Goal: Task Accomplishment & Management: Manage account settings

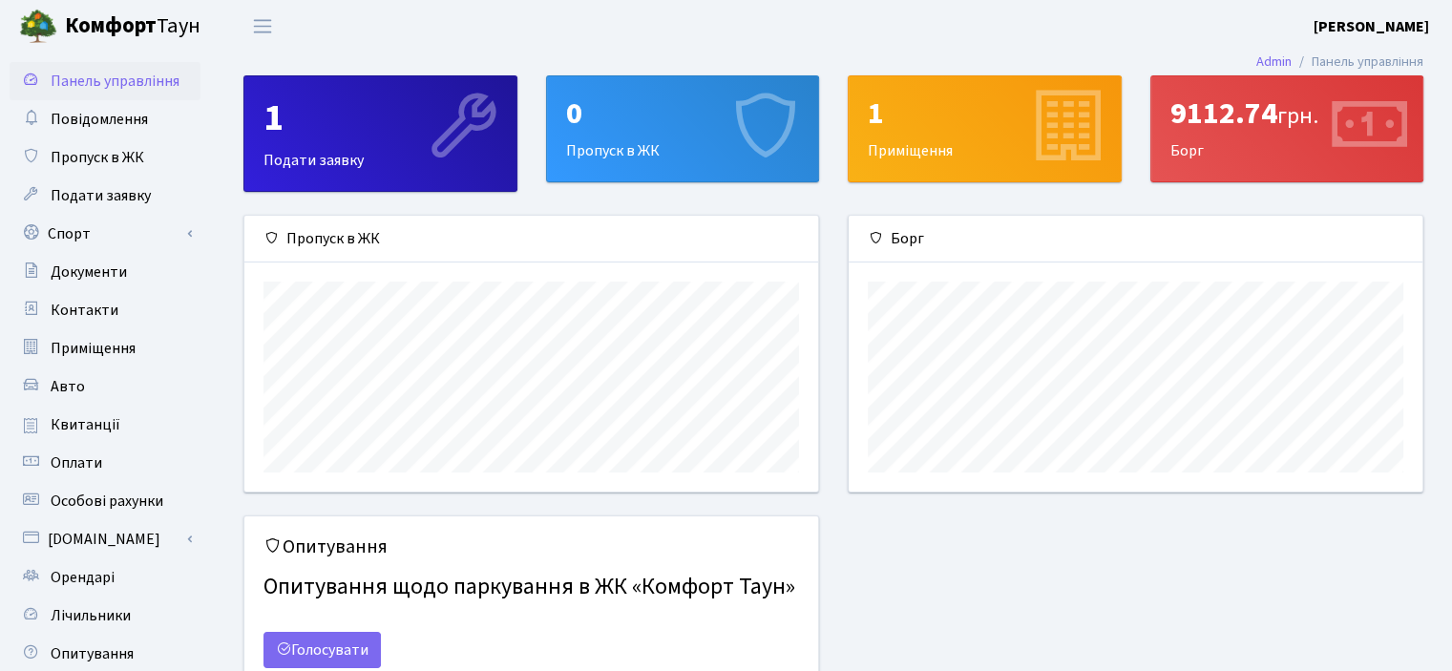
scroll to position [275, 573]
click at [76, 423] on span "Квитанції" at bounding box center [86, 424] width 70 height 21
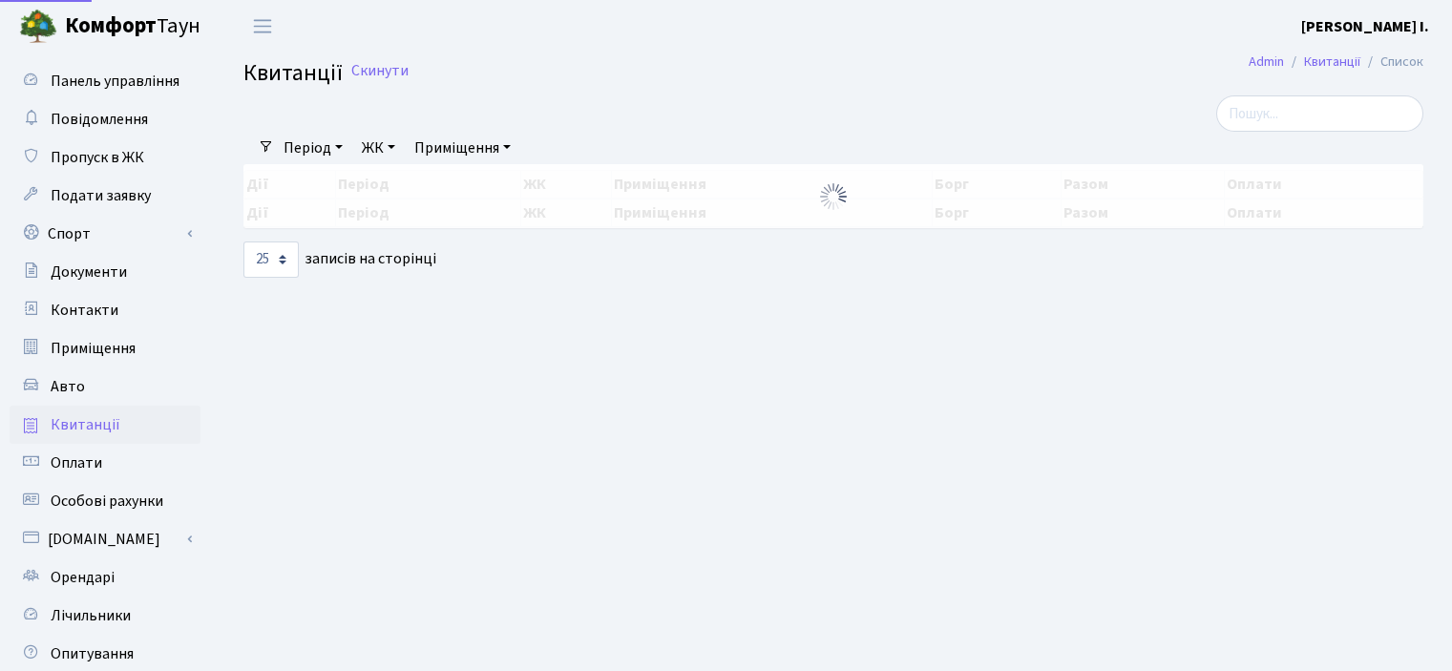
select select "25"
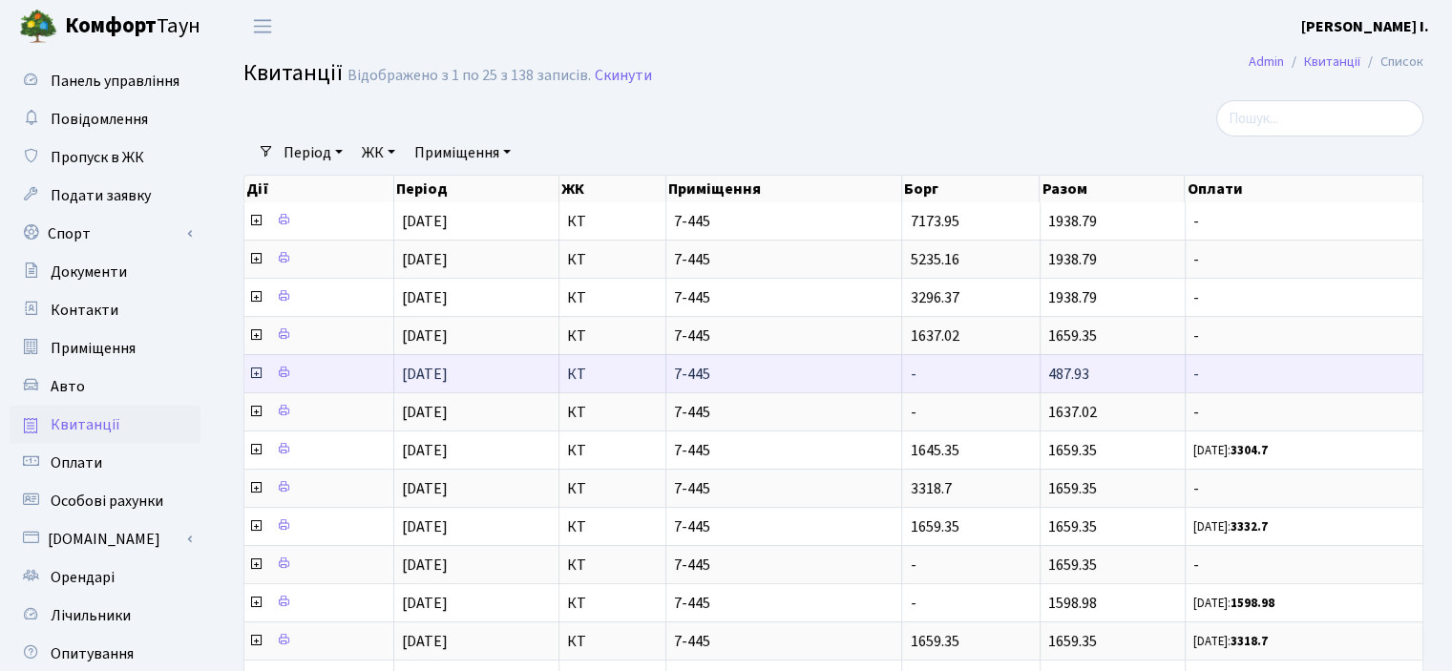
scroll to position [3, 0]
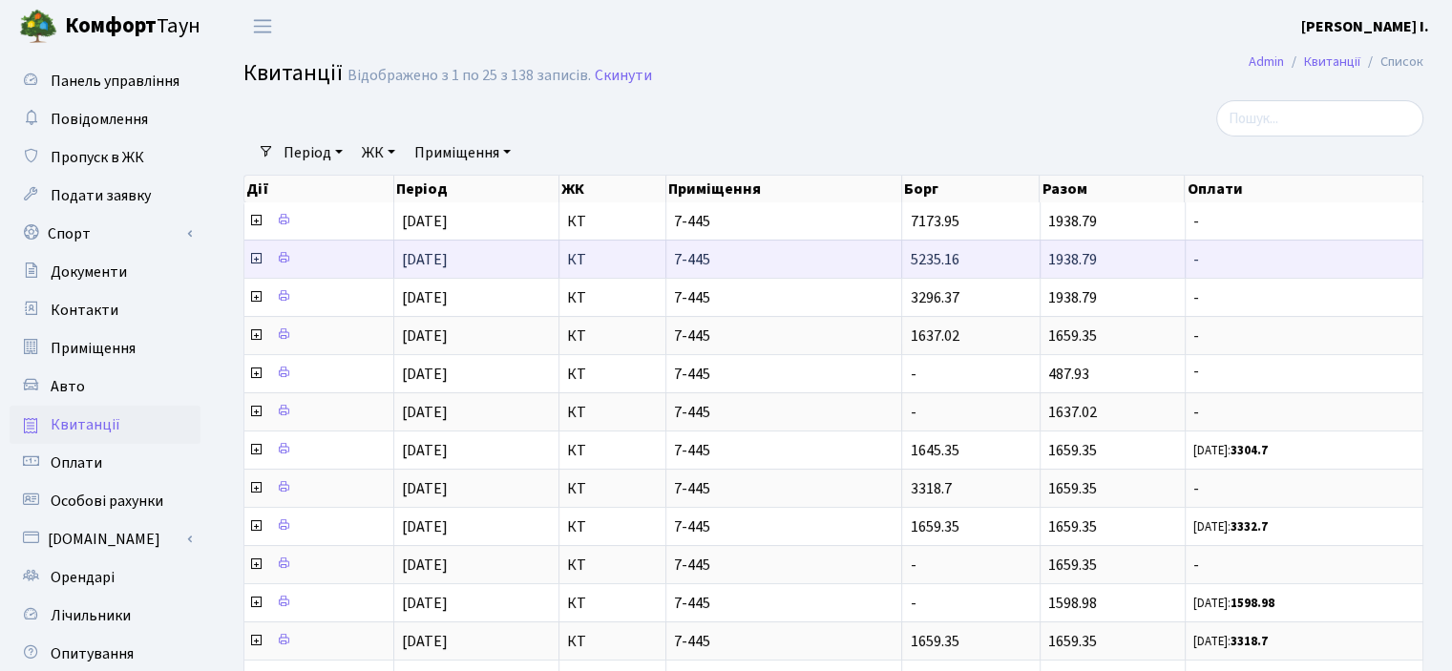
drag, startPoint x: 1057, startPoint y: 209, endPoint x: 1058, endPoint y: 270, distance: 61.1
click at [1058, 270] on tbody "01.08.2025 КТ 7-445 7173.95 1938.79 - 01.07.2025 5235.16 1938.79 -" at bounding box center [833, 679] width 1179 height 954
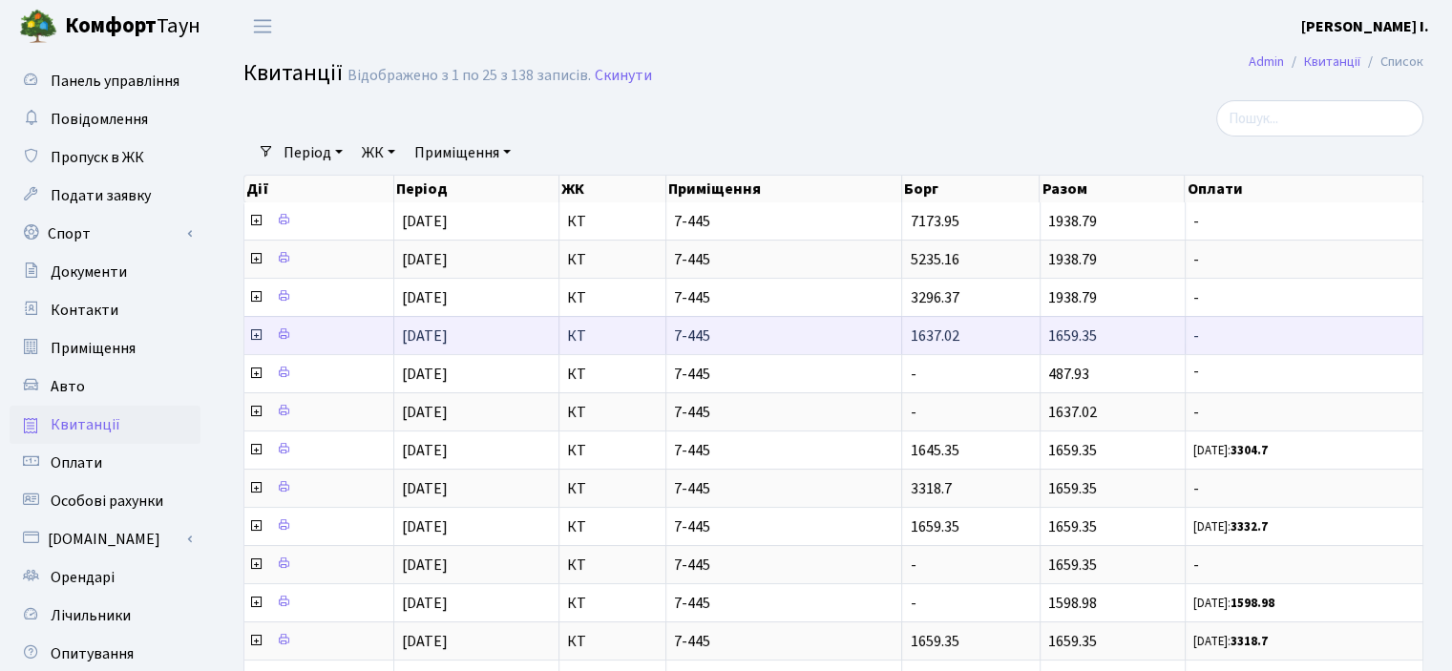
click at [1089, 316] on td "1659.35" at bounding box center [1113, 335] width 145 height 38
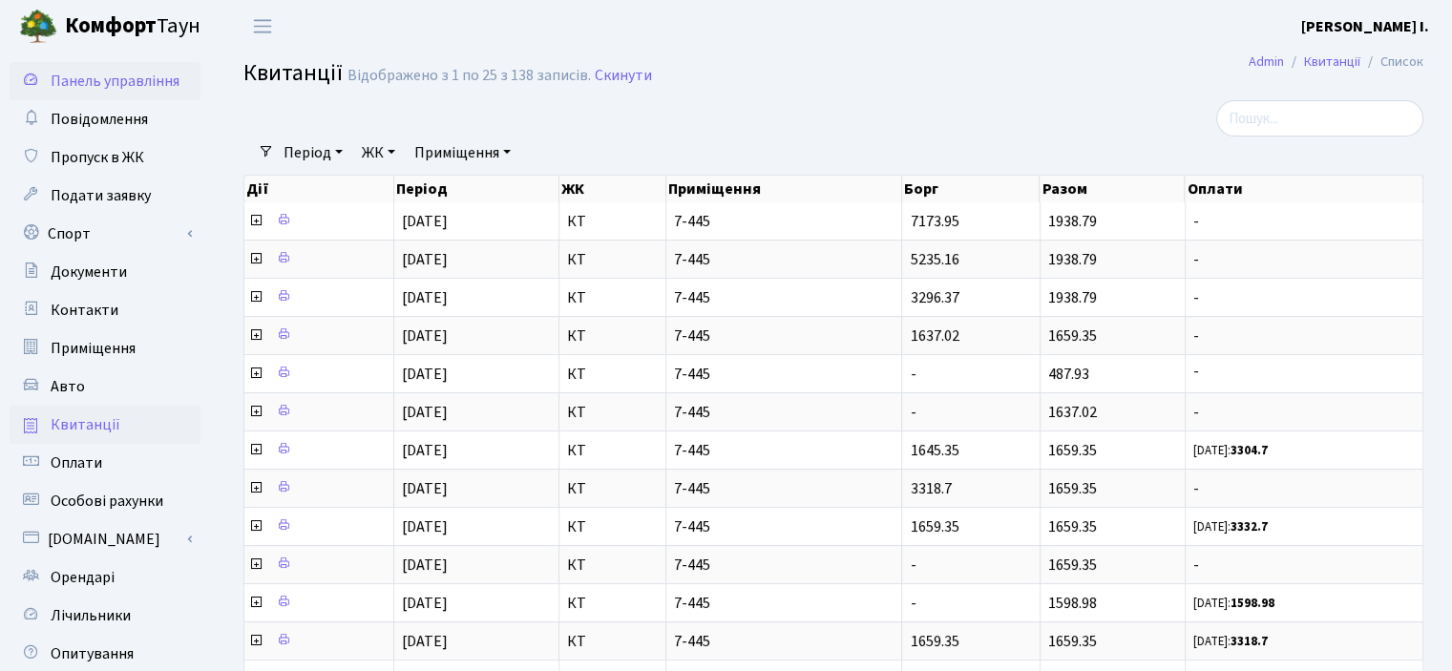
click at [110, 77] on span "Панель управління" at bounding box center [115, 81] width 129 height 21
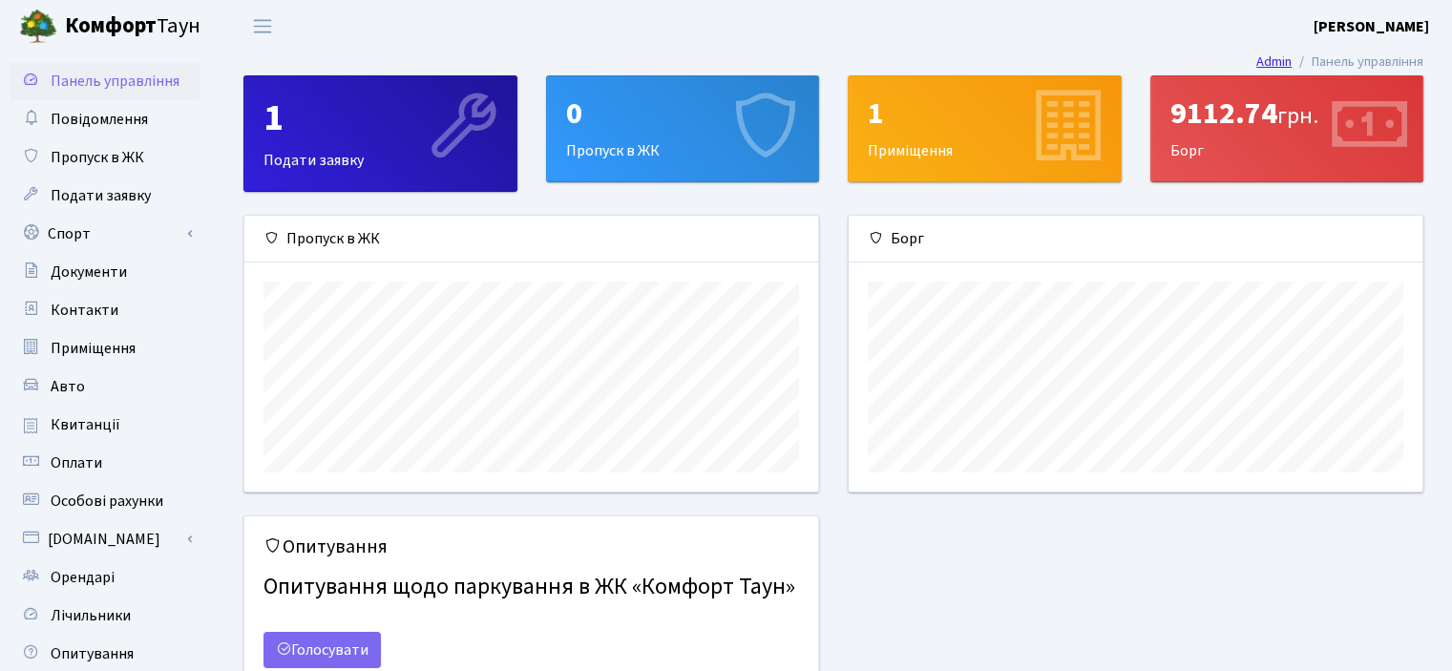
click at [1270, 64] on link "Admin" at bounding box center [1274, 62] width 35 height 20
click at [266, 29] on span "Переключити навігацію" at bounding box center [262, 26] width 29 height 22
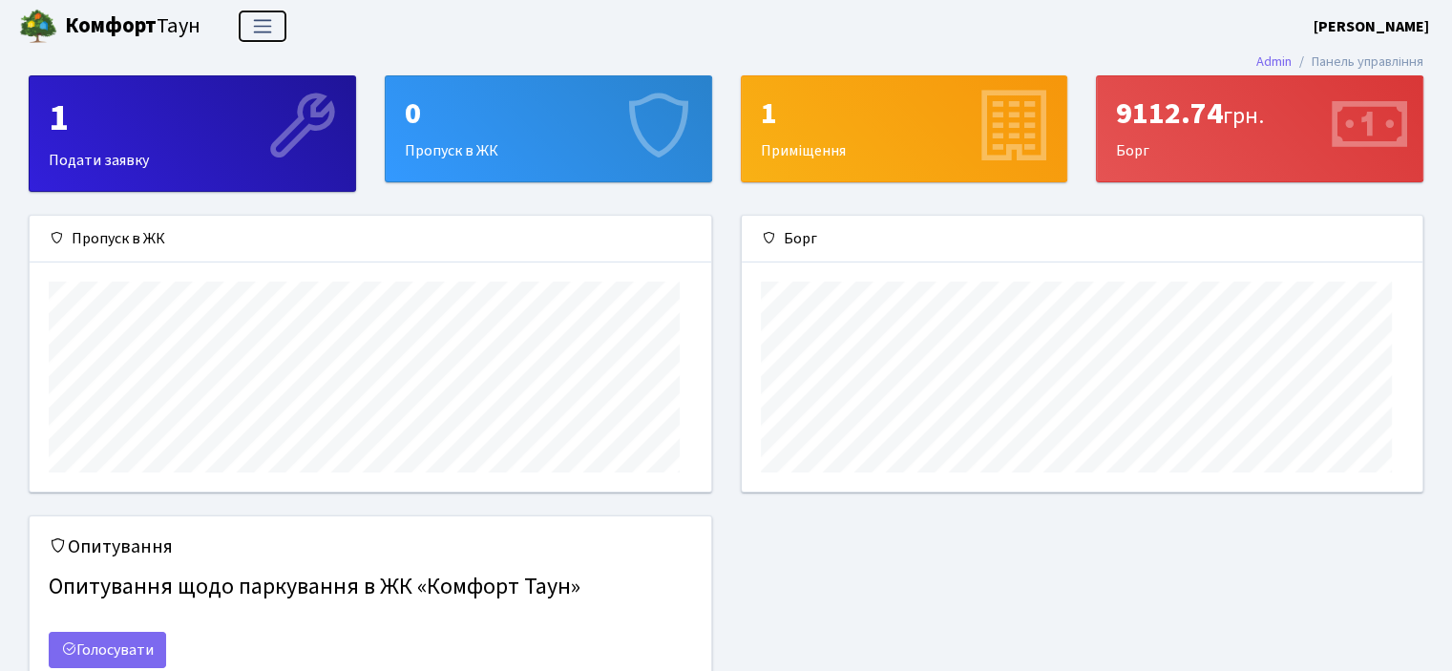
scroll to position [275, 681]
click at [266, 29] on span "Переключити навігацію" at bounding box center [262, 26] width 29 height 22
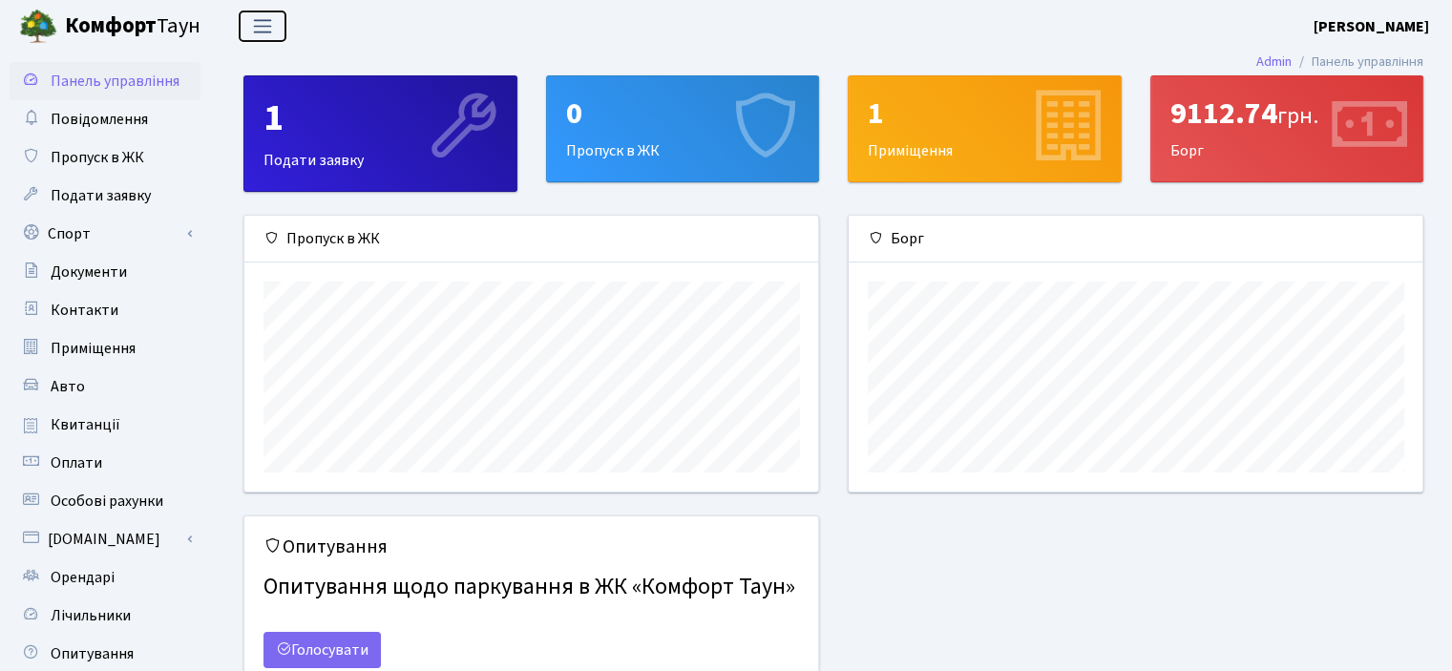
scroll to position [275, 573]
click at [89, 127] on span "Повідомлення" at bounding box center [99, 119] width 97 height 21
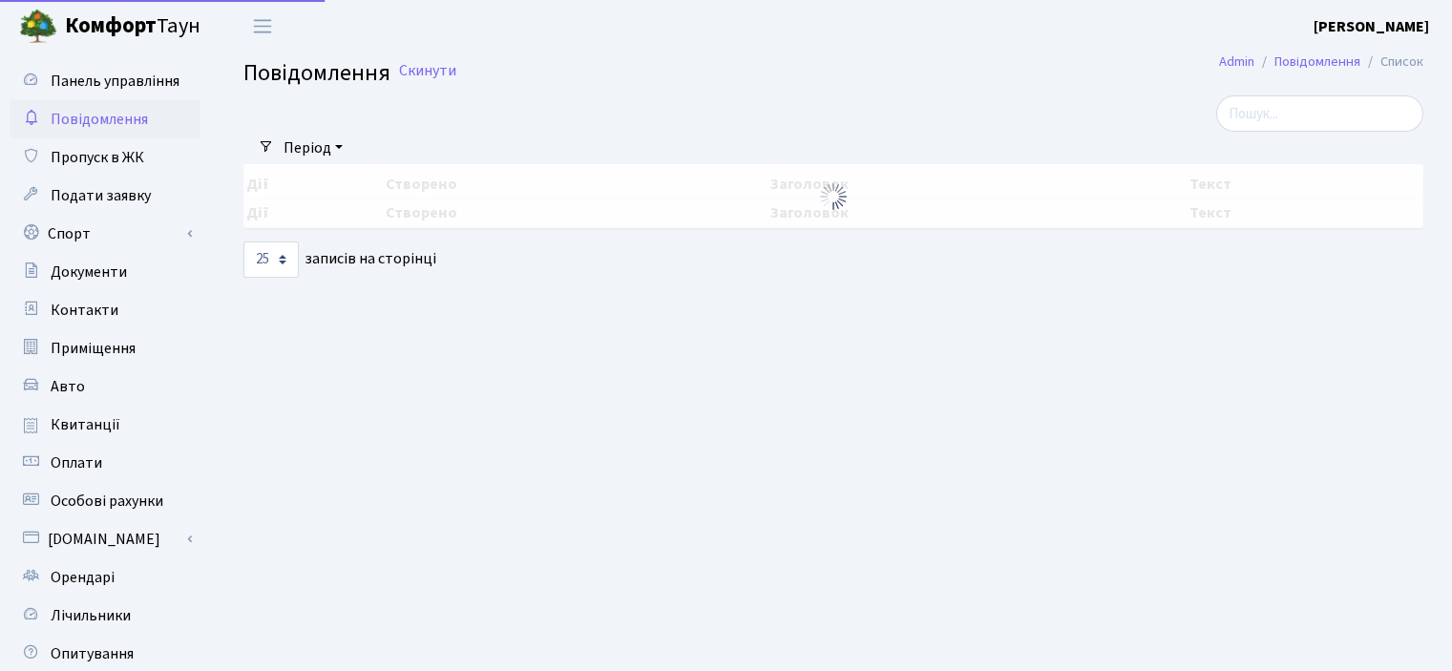
select select "25"
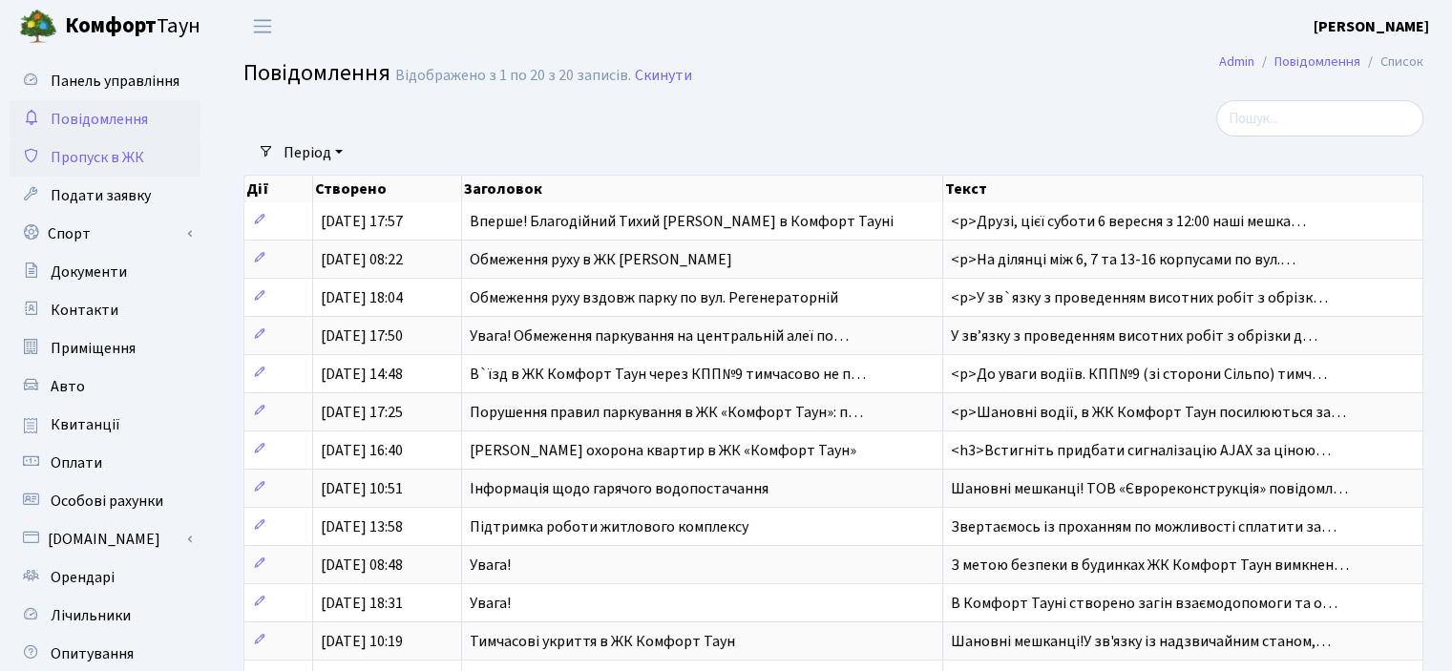
click at [103, 156] on span "Пропуск в ЖК" at bounding box center [98, 157] width 94 height 21
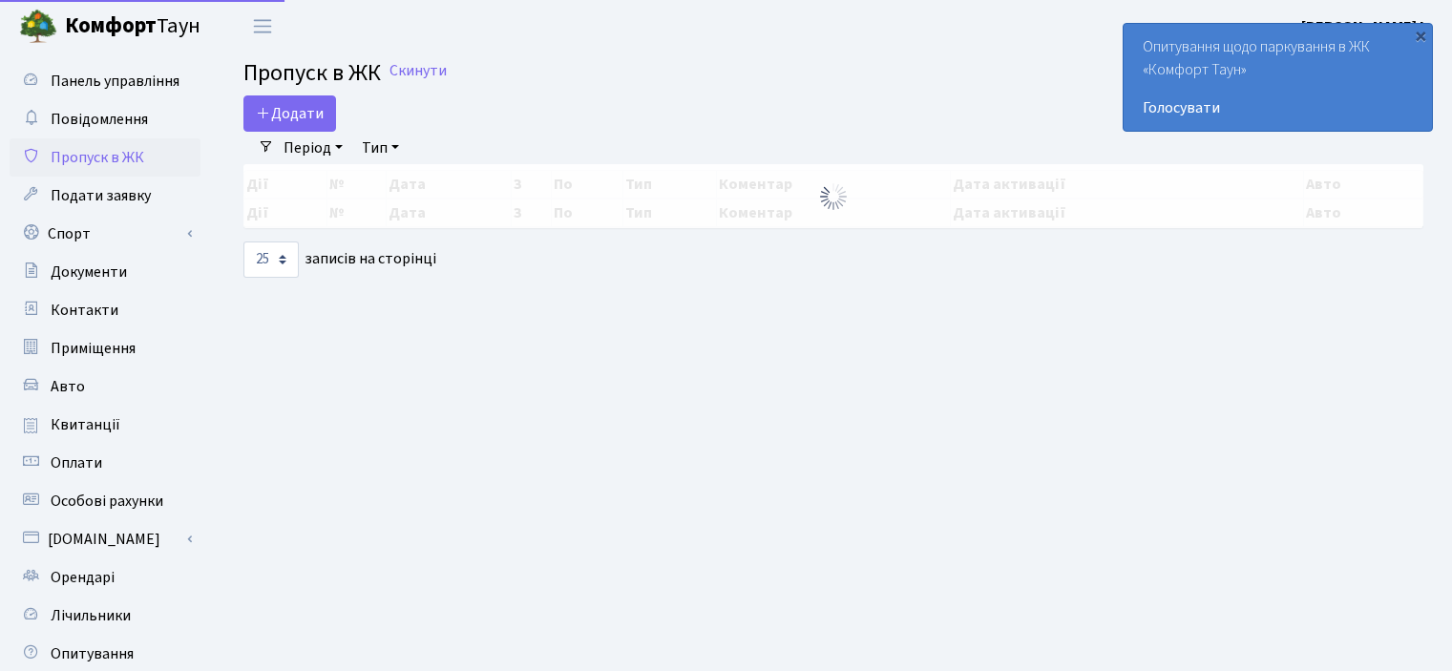
select select "25"
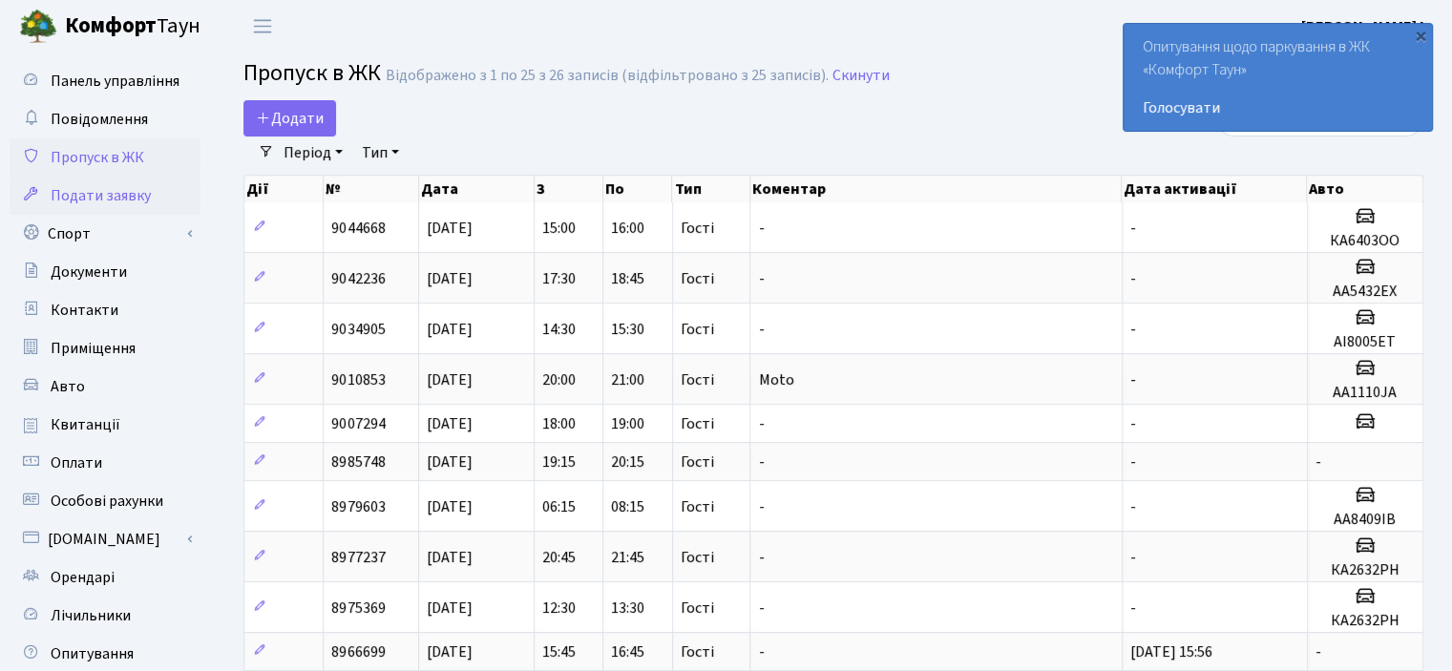
click at [102, 194] on span "Подати заявку" at bounding box center [101, 195] width 100 height 21
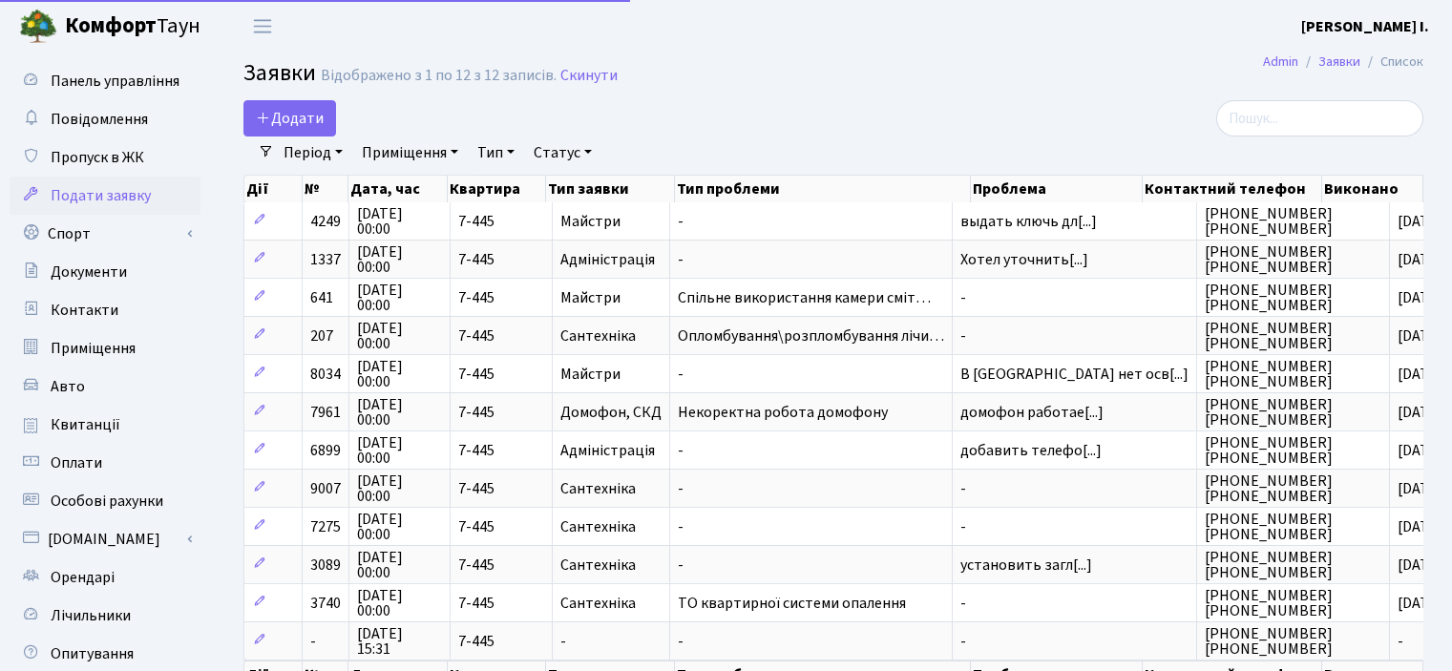
select select "25"
click at [93, 231] on link "Спорт" at bounding box center [105, 234] width 191 height 38
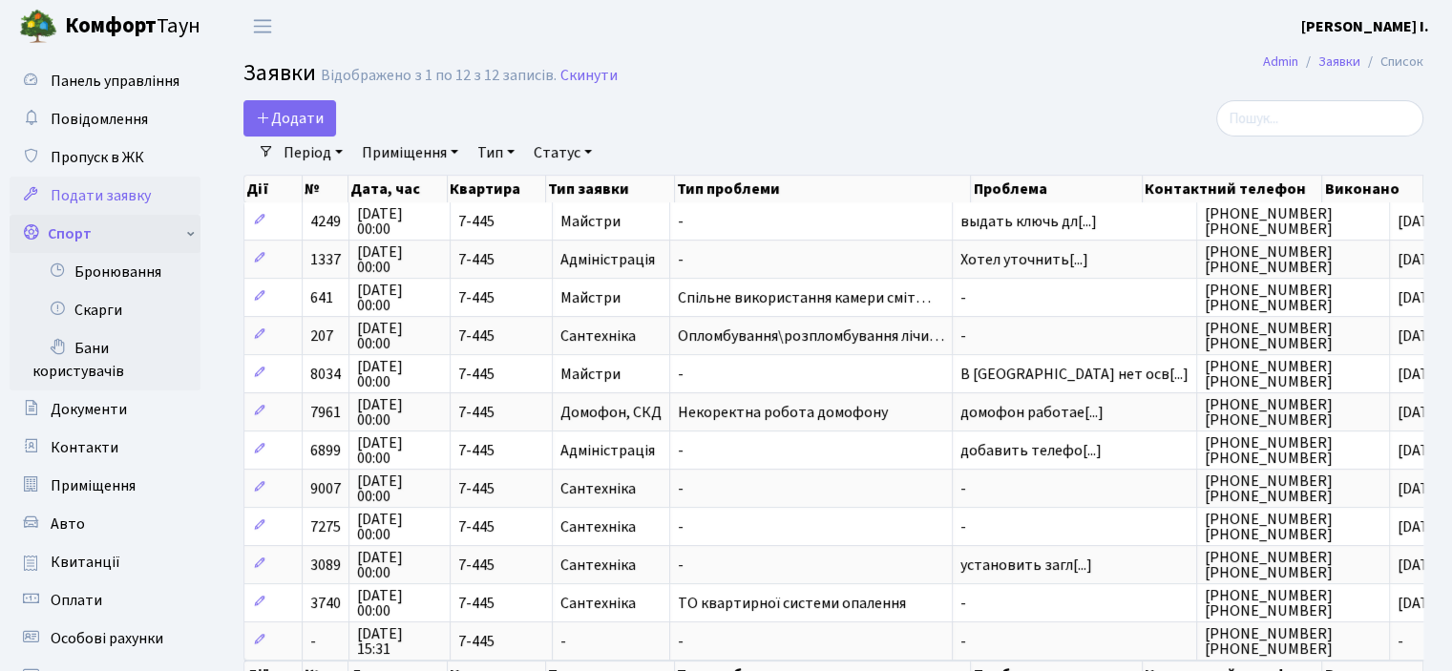
click at [63, 237] on link "Спорт" at bounding box center [105, 234] width 191 height 38
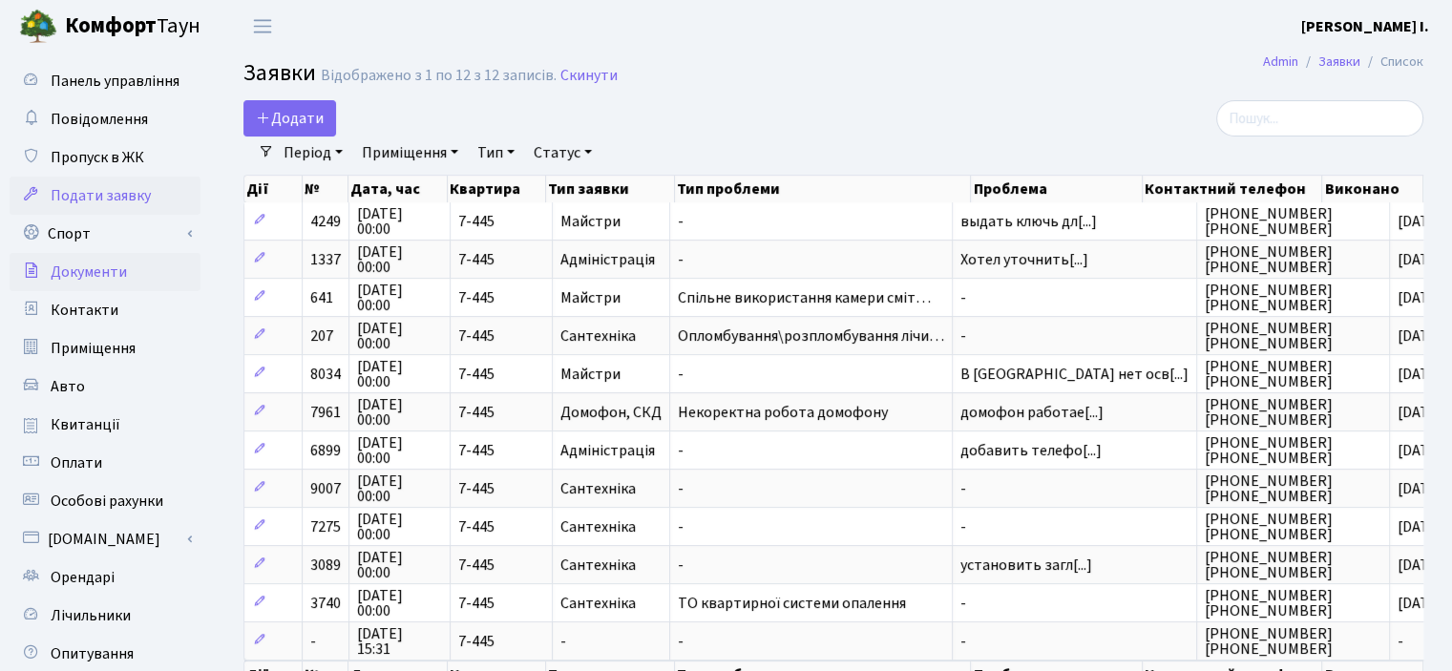
click at [69, 280] on span "Документи" at bounding box center [89, 272] width 76 height 21
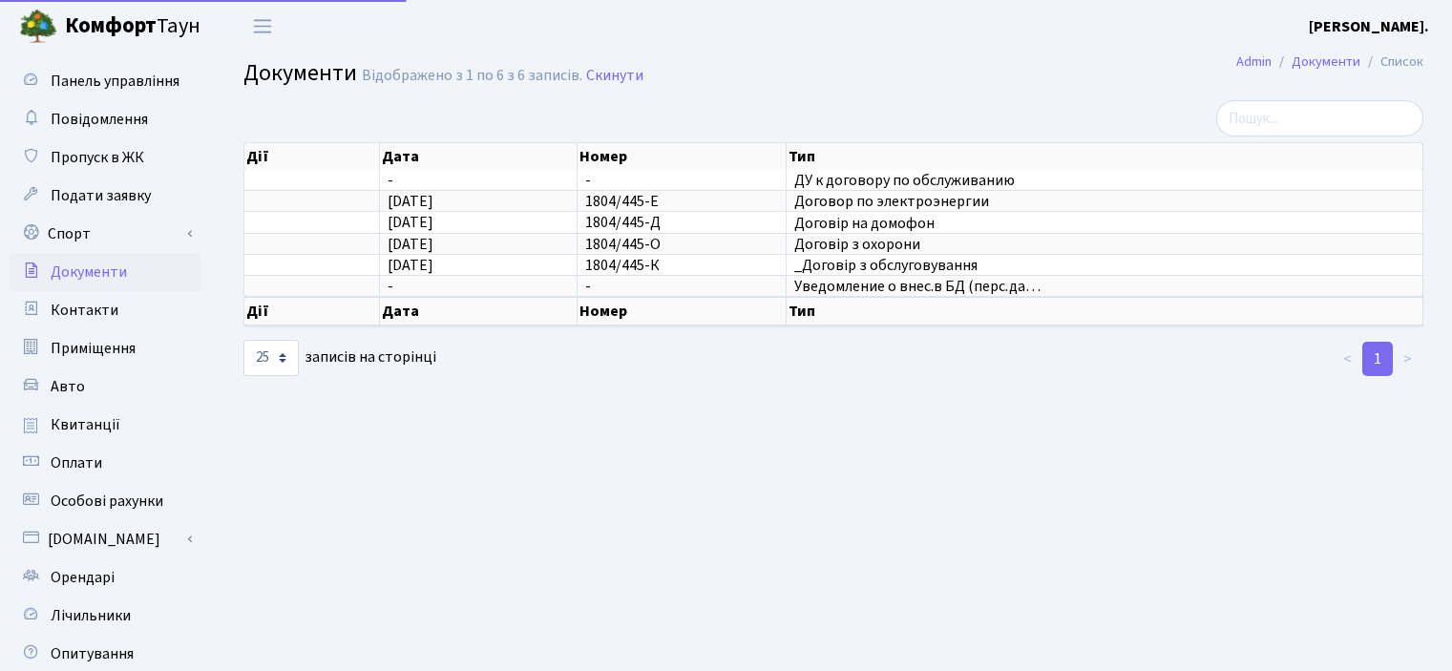
select select "25"
click at [66, 314] on span "Контакти" at bounding box center [85, 310] width 68 height 21
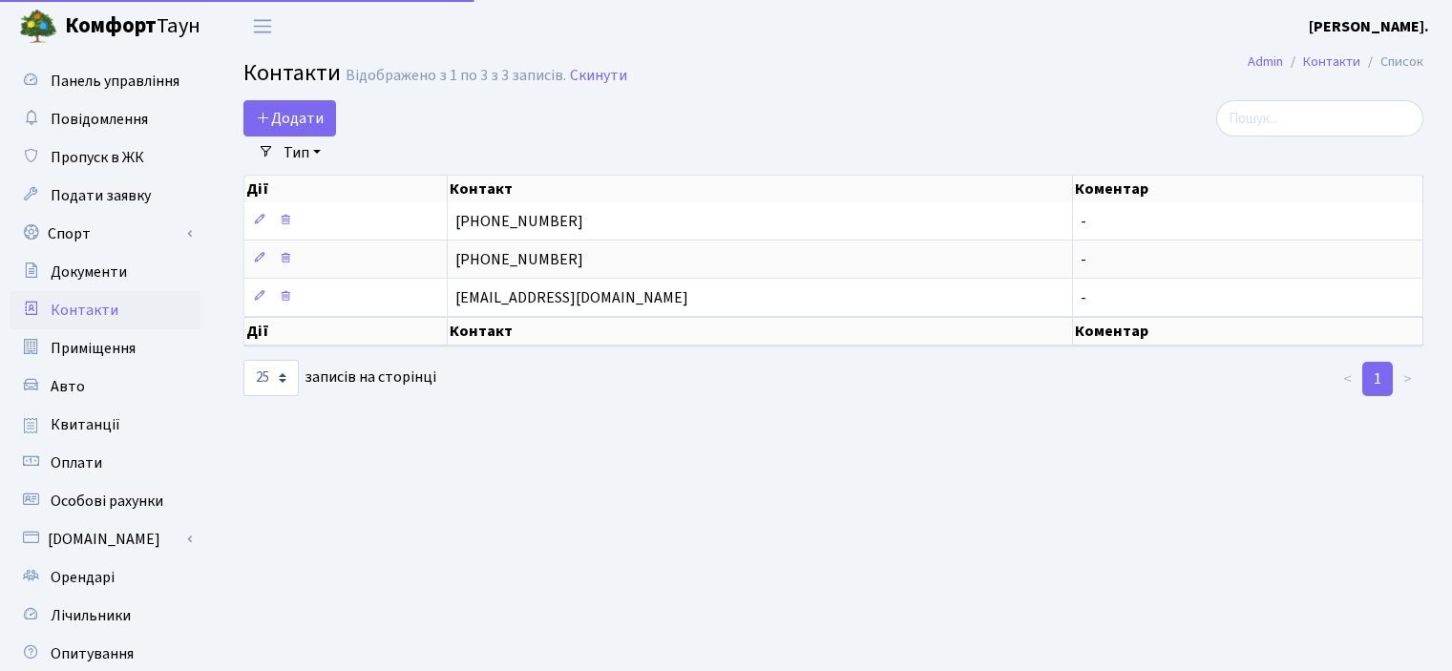
select select "25"
click at [64, 344] on span "Приміщення" at bounding box center [93, 348] width 85 height 21
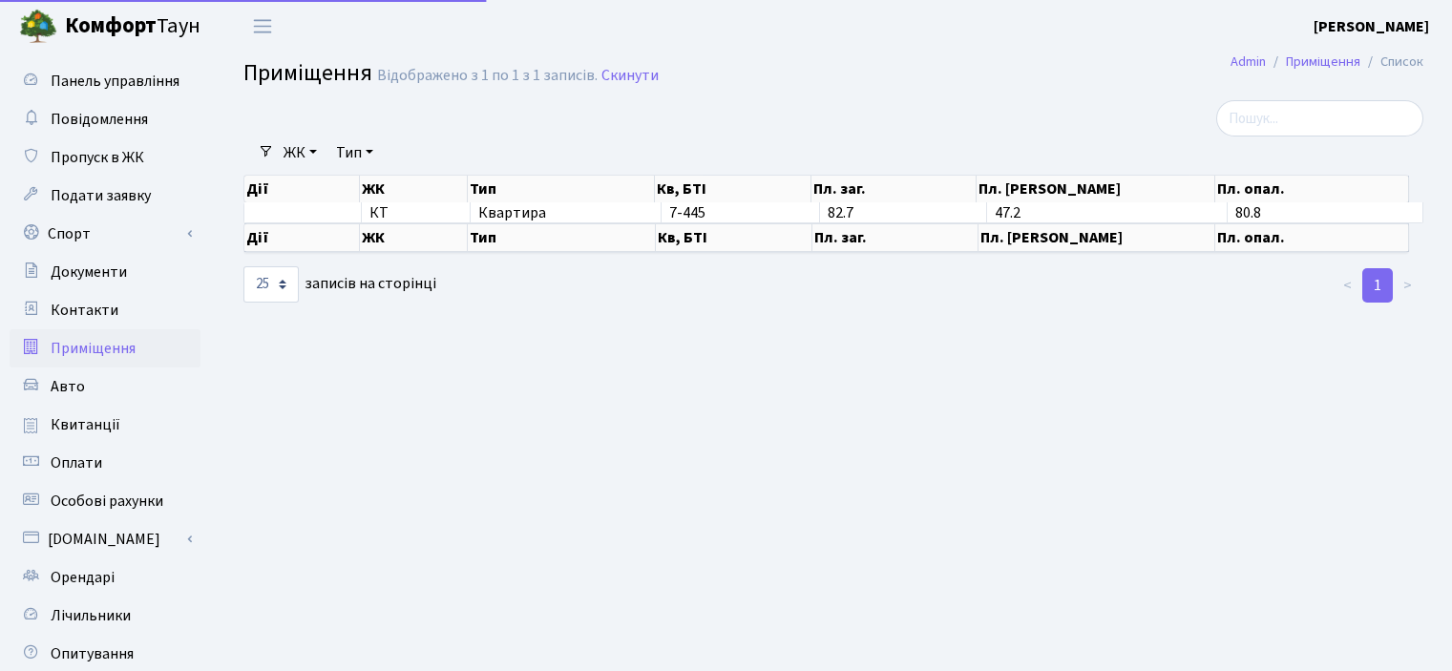
select select "25"
click at [65, 385] on span "Авто" at bounding box center [68, 386] width 34 height 21
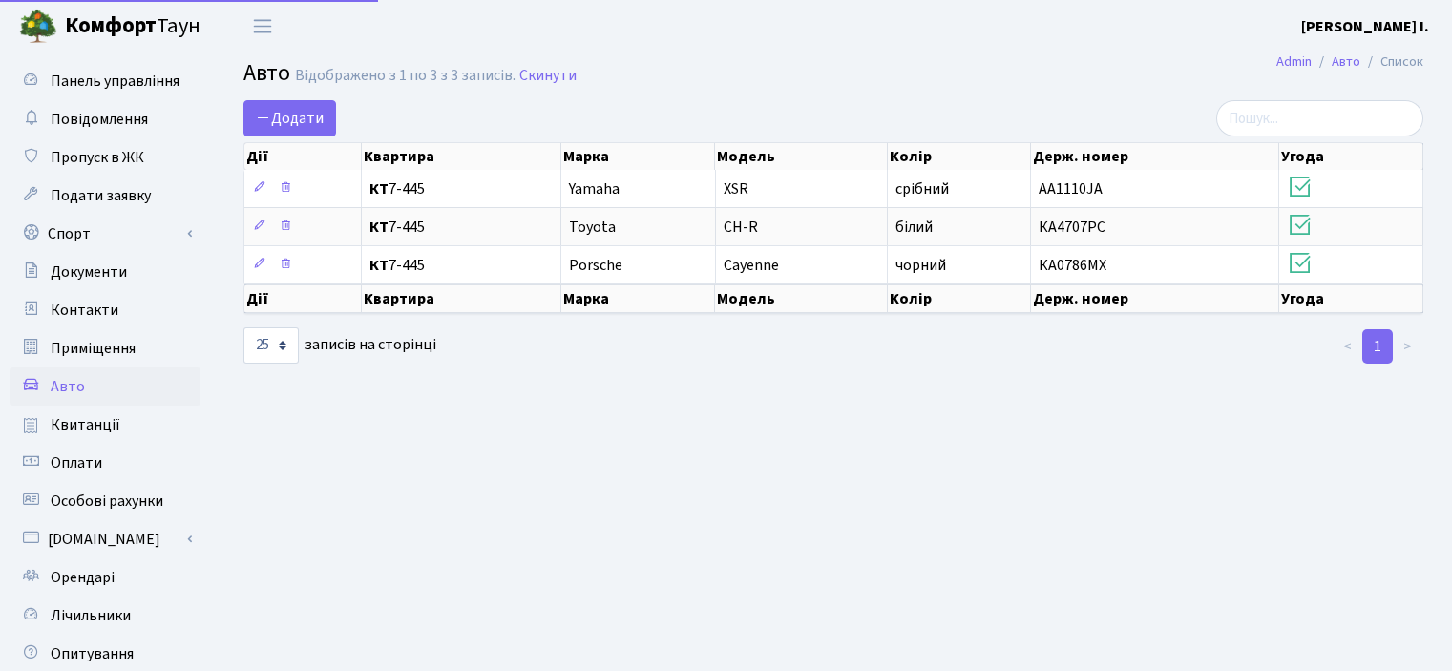
select select "25"
click at [80, 428] on span "Квитанції" at bounding box center [86, 424] width 70 height 21
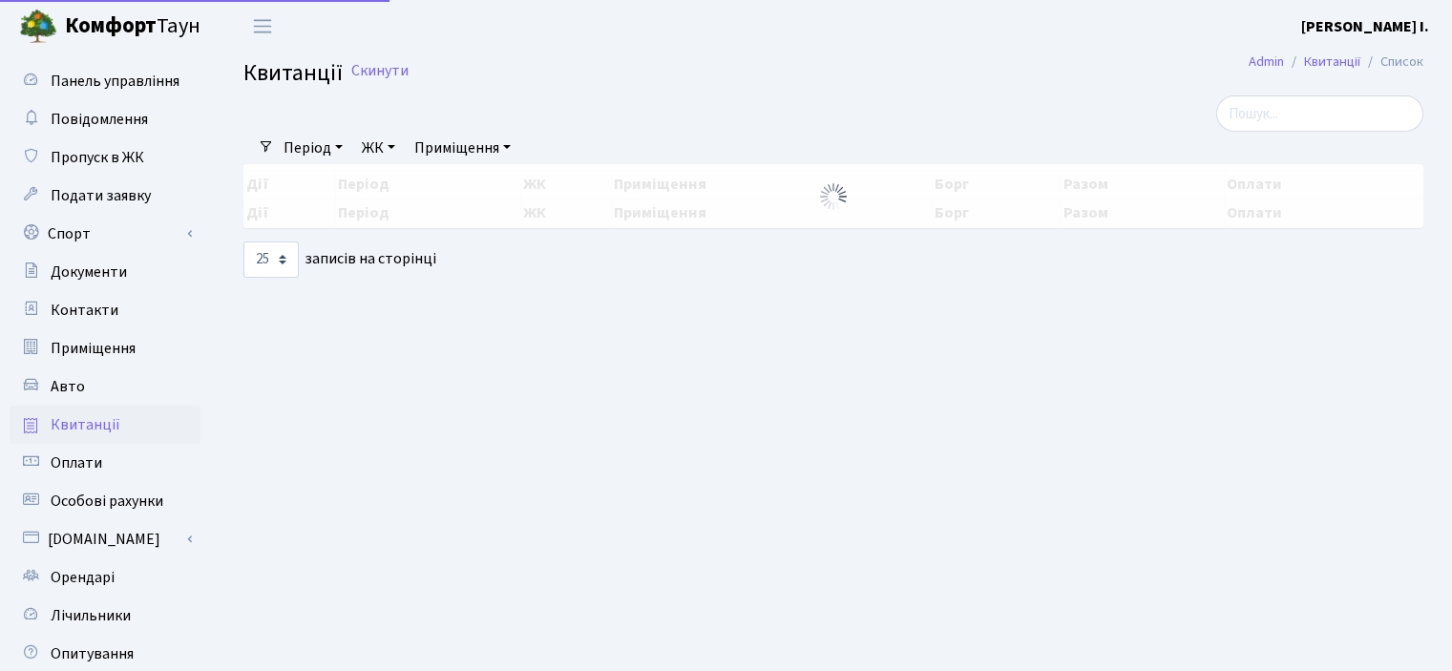
select select "25"
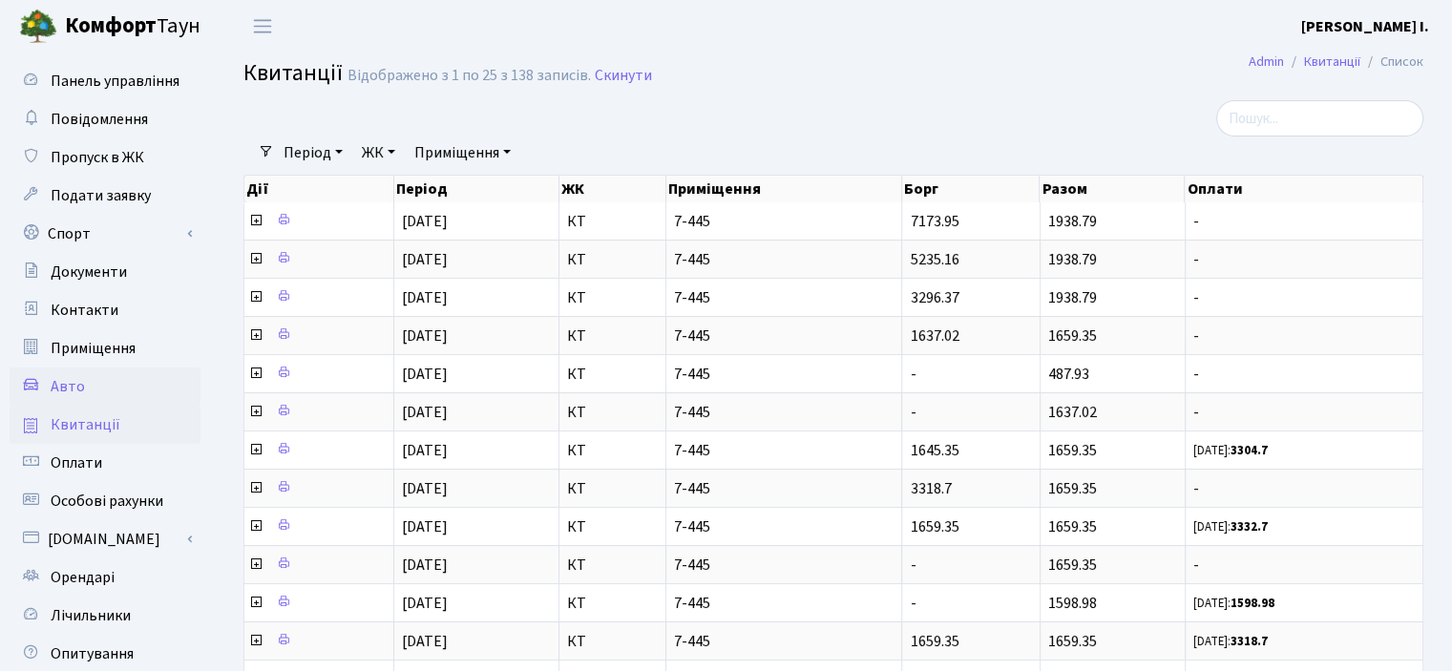
scroll to position [95, 0]
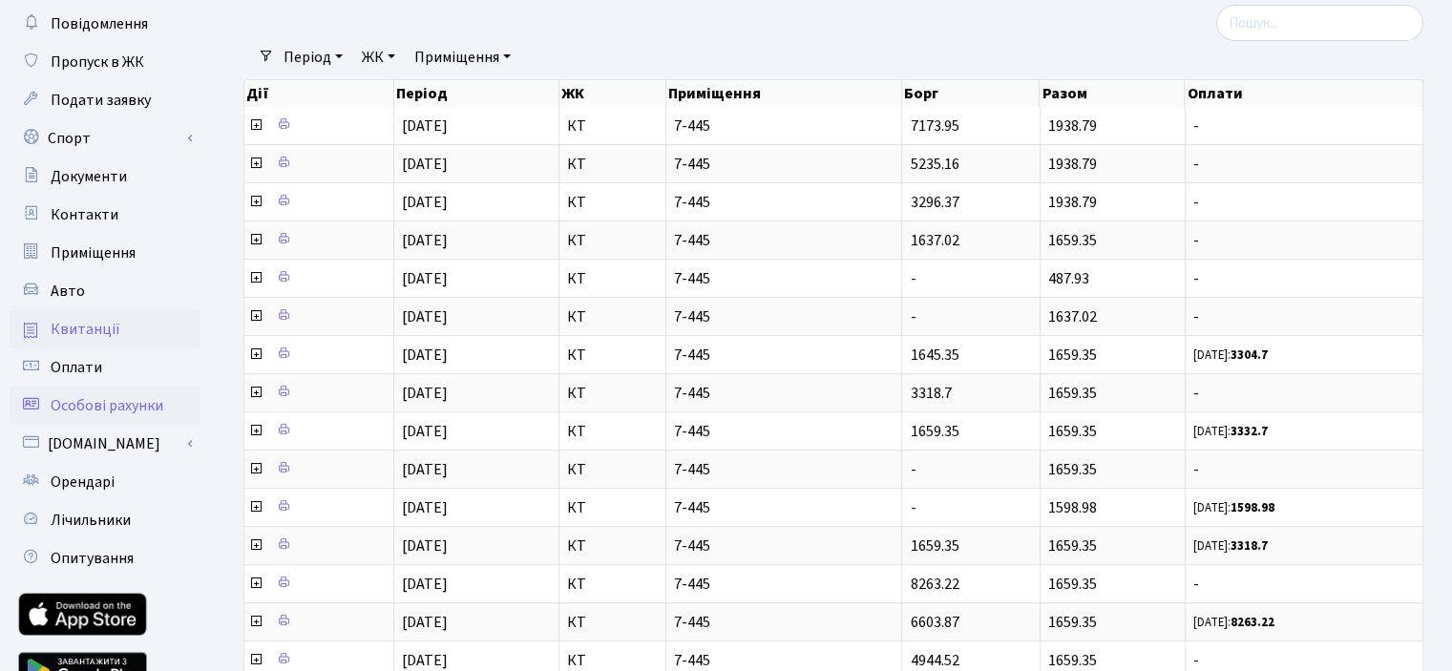
click at [73, 406] on span "Особові рахунки" at bounding box center [107, 405] width 113 height 21
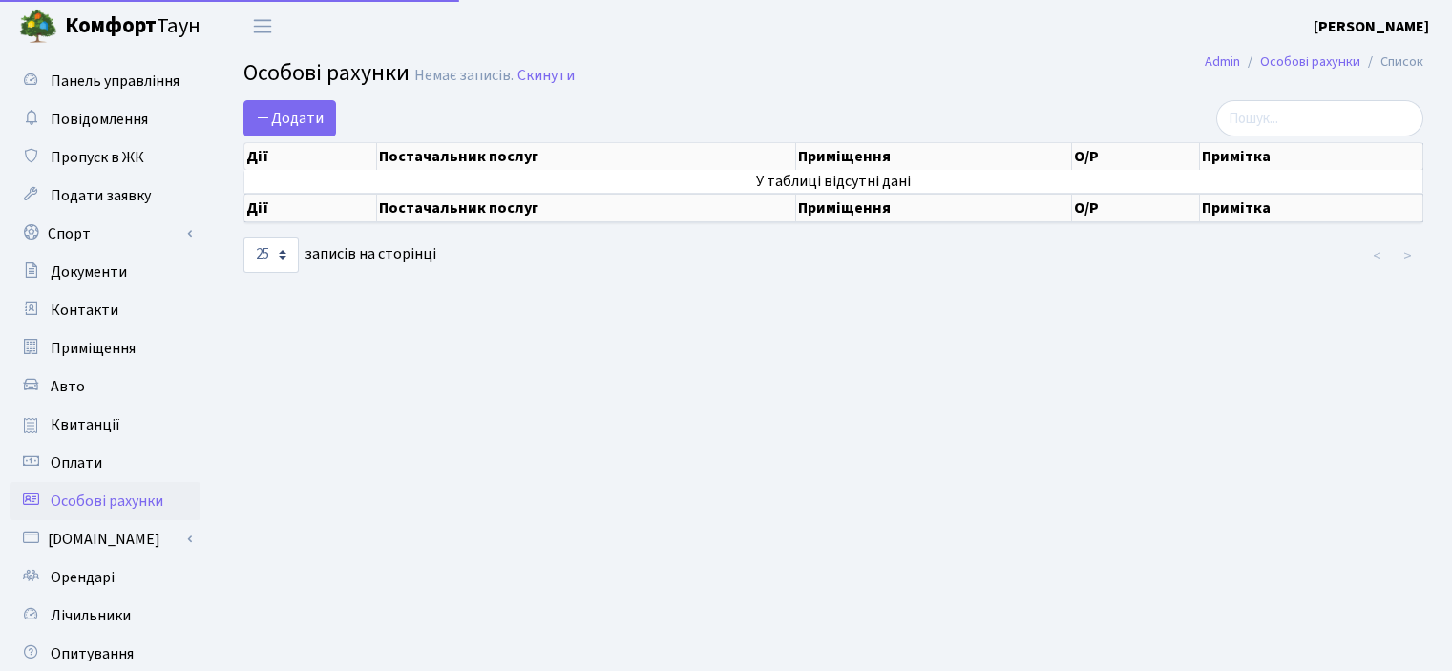
select select "25"
click at [61, 537] on link "[DOMAIN_NAME]" at bounding box center [105, 539] width 191 height 38
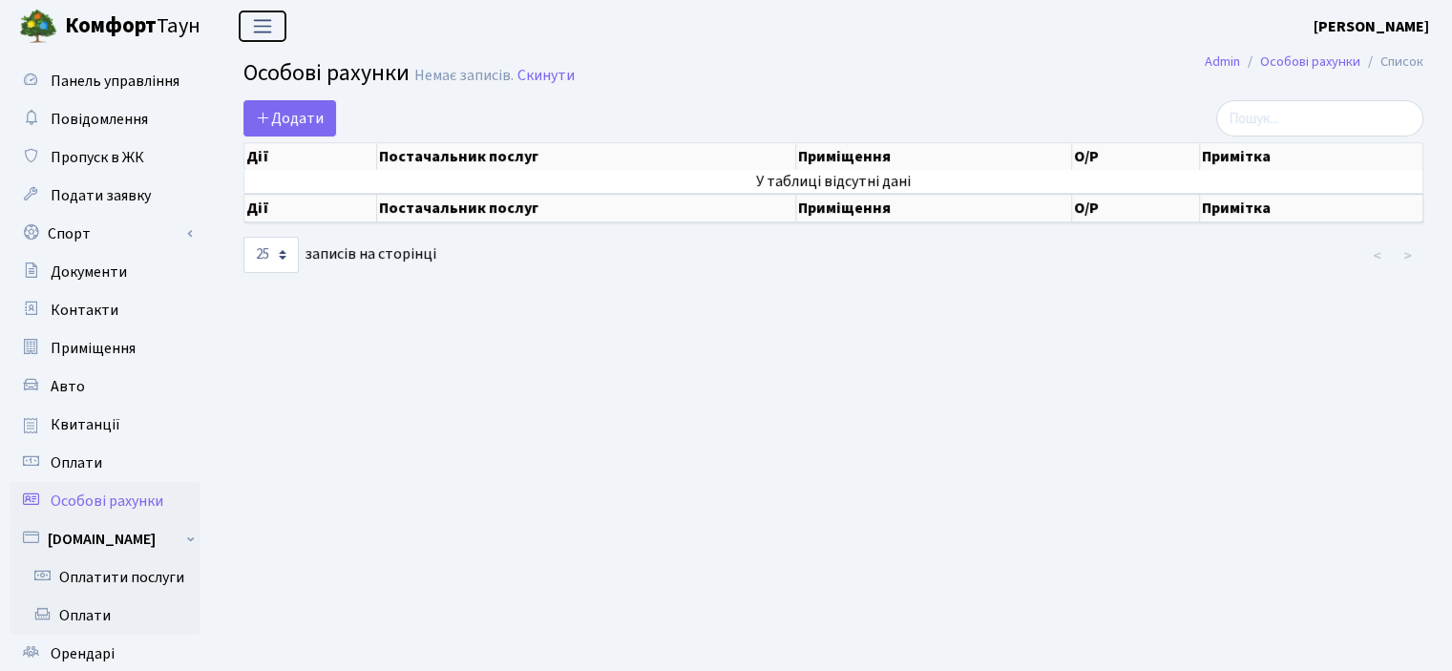
click at [255, 24] on span "Переключити навігацію" at bounding box center [262, 26] width 29 height 22
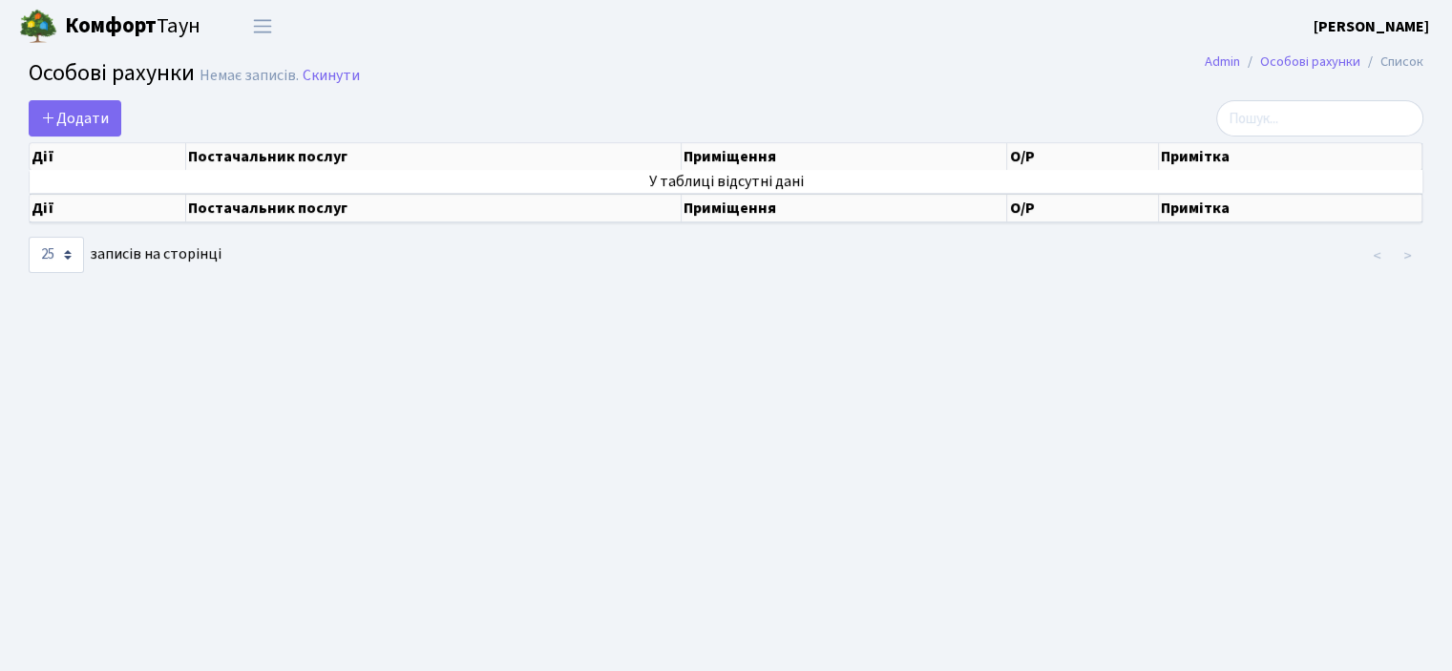
click at [93, 27] on b "Комфорт" at bounding box center [111, 26] width 92 height 31
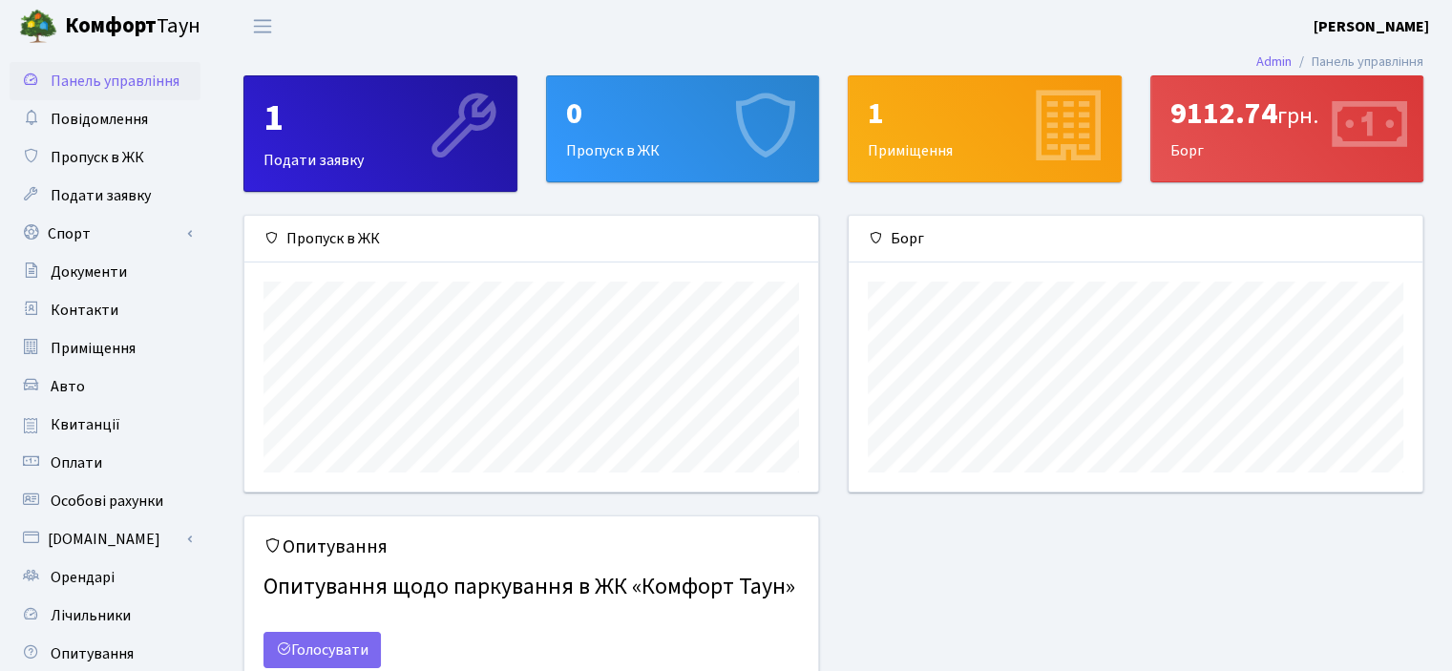
scroll to position [275, 573]
click at [112, 122] on span "Повідомлення" at bounding box center [99, 119] width 97 height 21
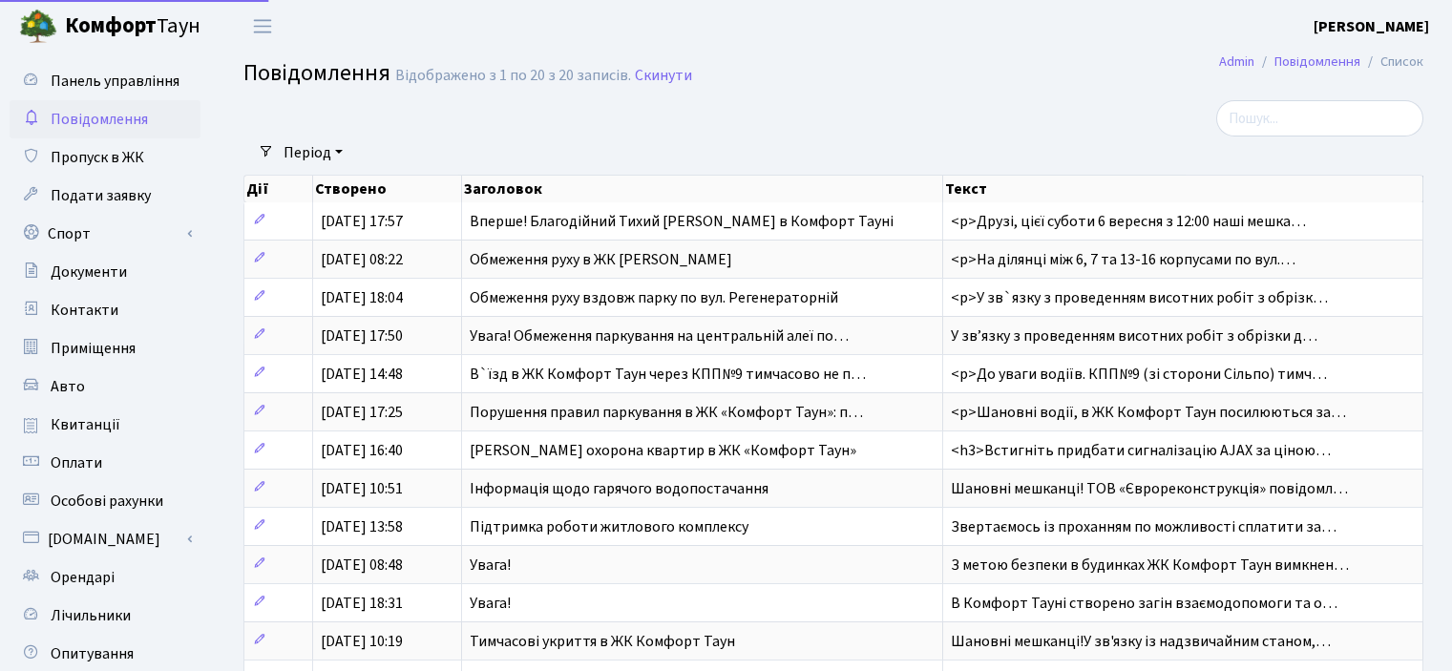
select select "25"
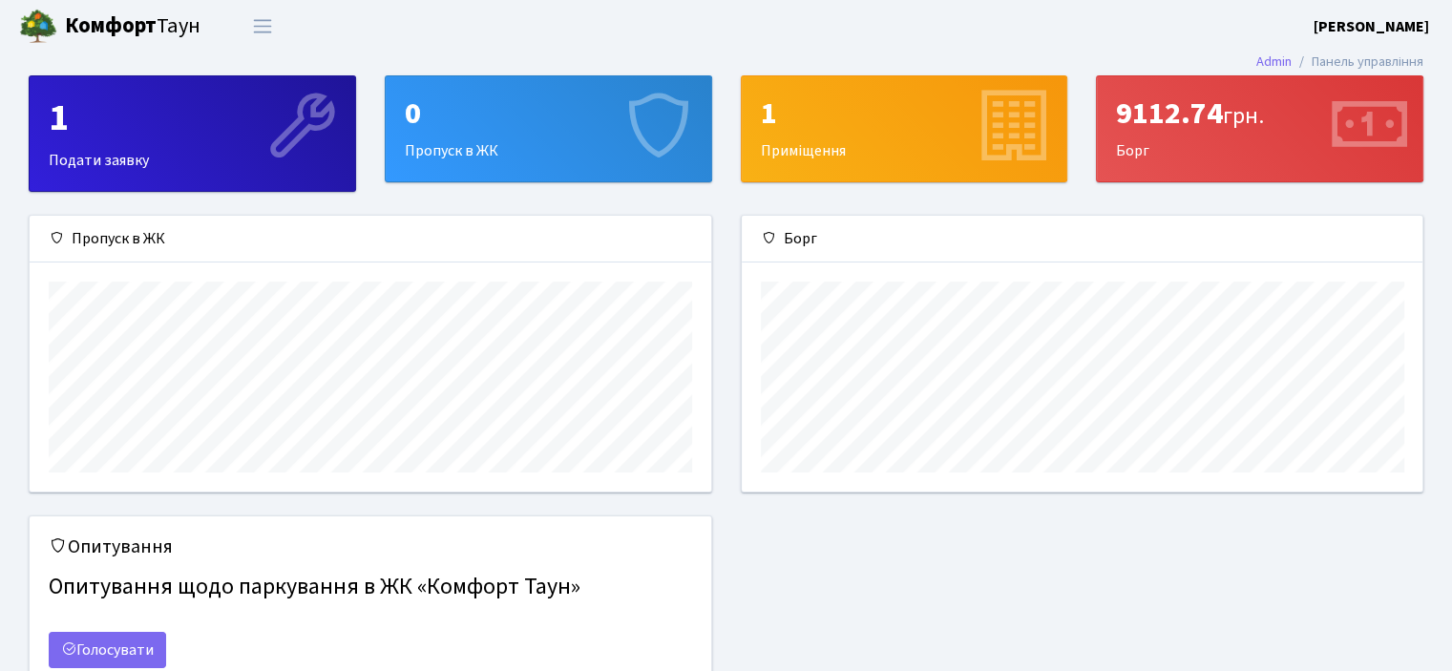
scroll to position [275, 682]
click at [1173, 122] on div "9112.74 грн." at bounding box center [1259, 113] width 287 height 36
click at [285, 23] on button "Переключити навігацію" at bounding box center [263, 27] width 48 height 32
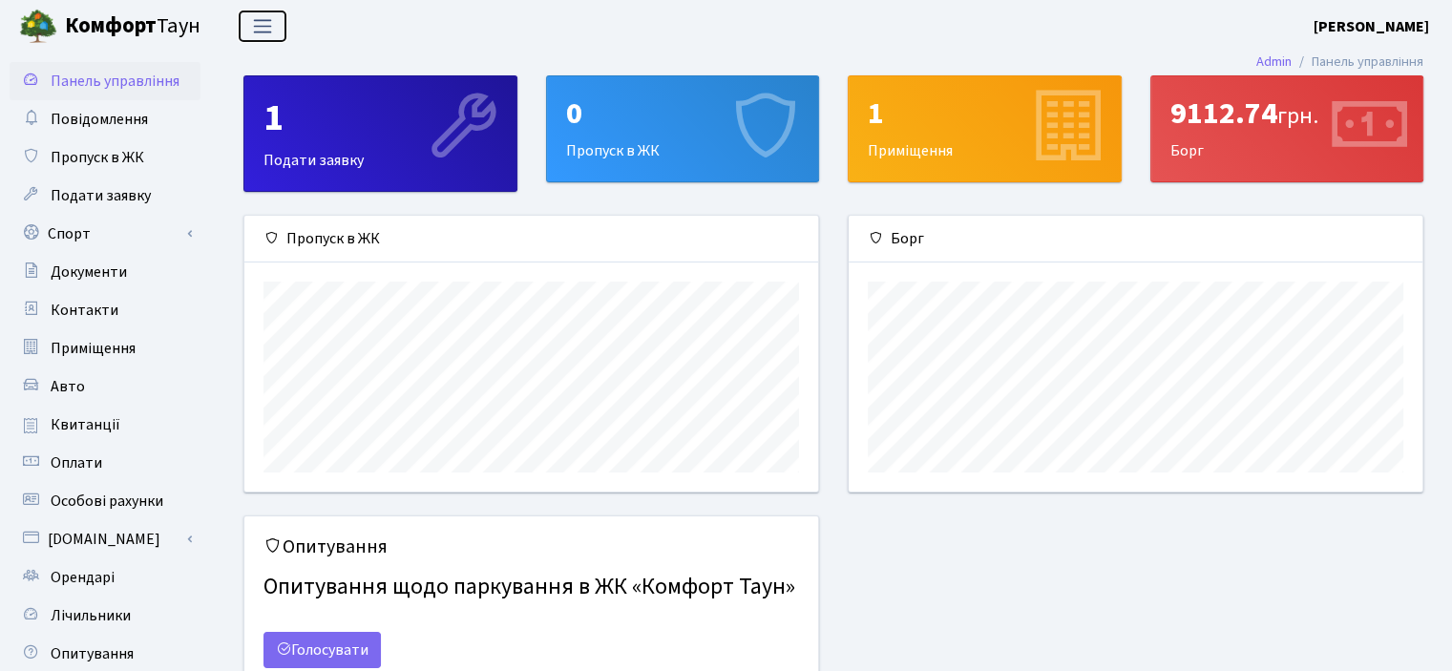
scroll to position [0, 0]
click at [106, 418] on span "Квитанції" at bounding box center [86, 424] width 70 height 21
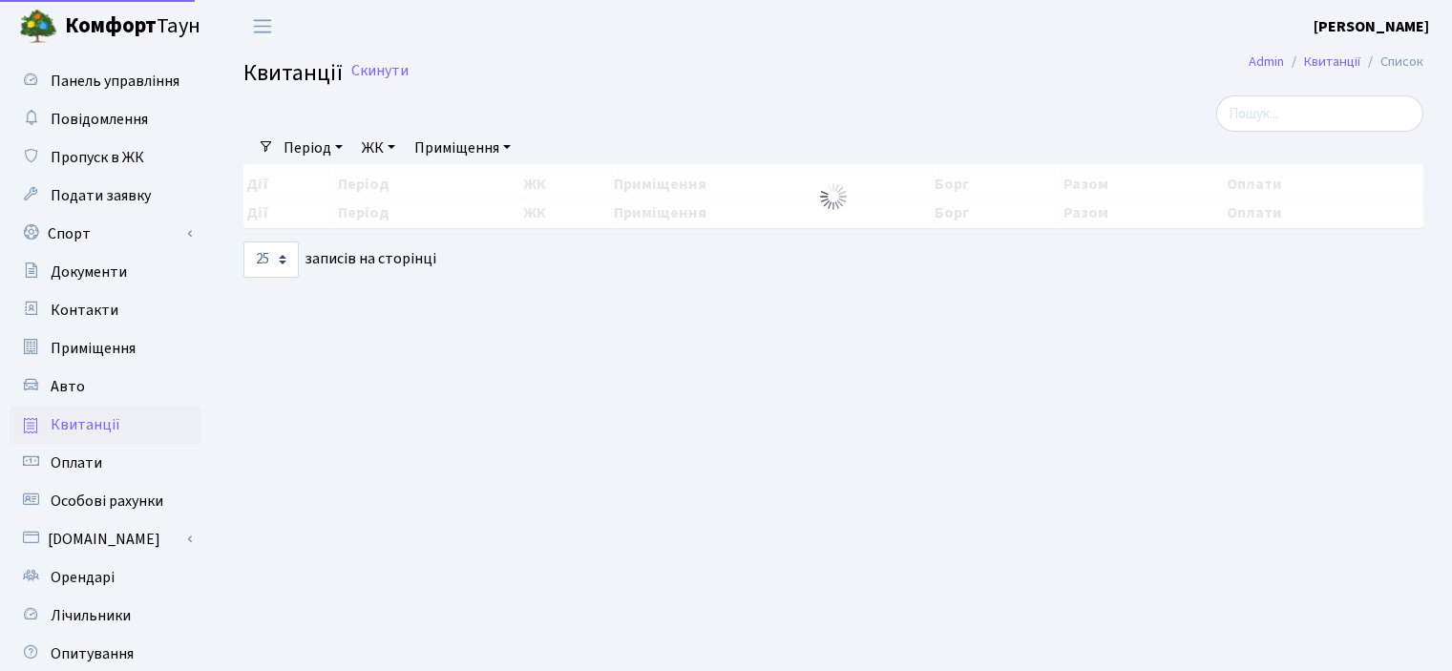
select select "25"
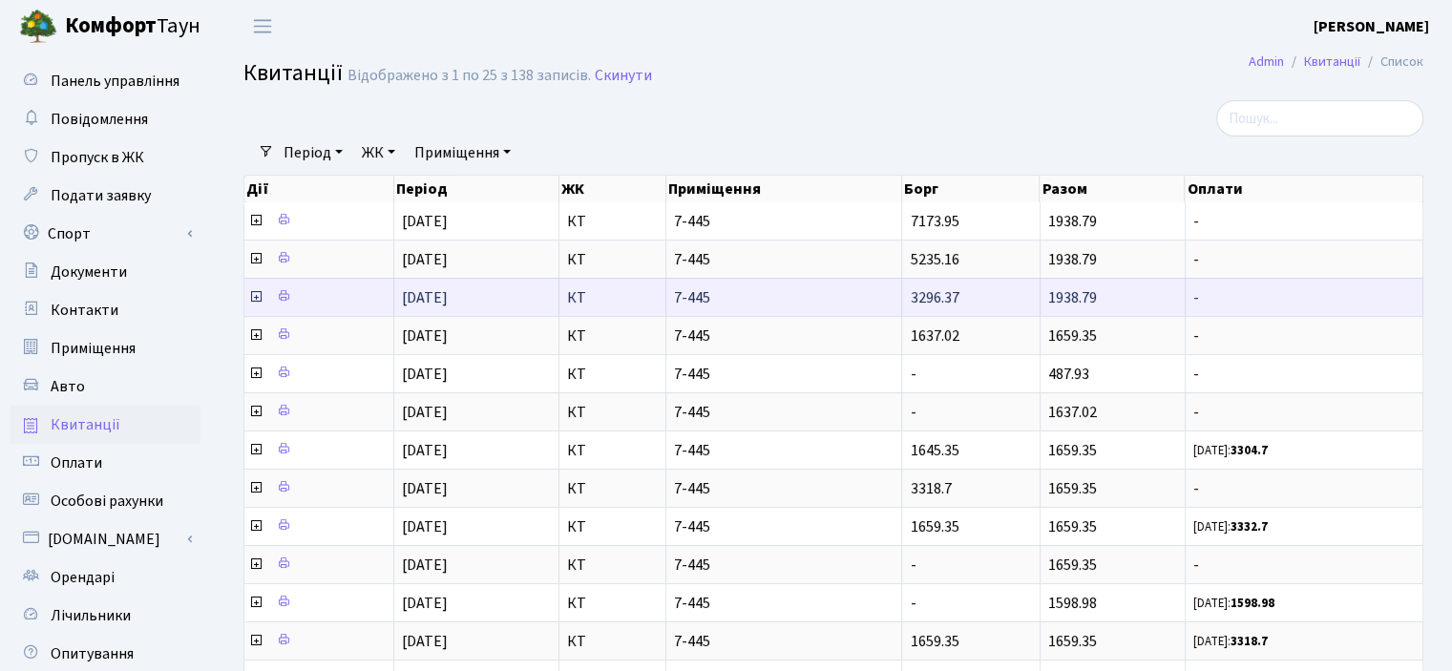
drag, startPoint x: 90, startPoint y: 463, endPoint x: 1306, endPoint y: 288, distance: 1229.0
click at [1306, 288] on td "-" at bounding box center [1305, 297] width 238 height 38
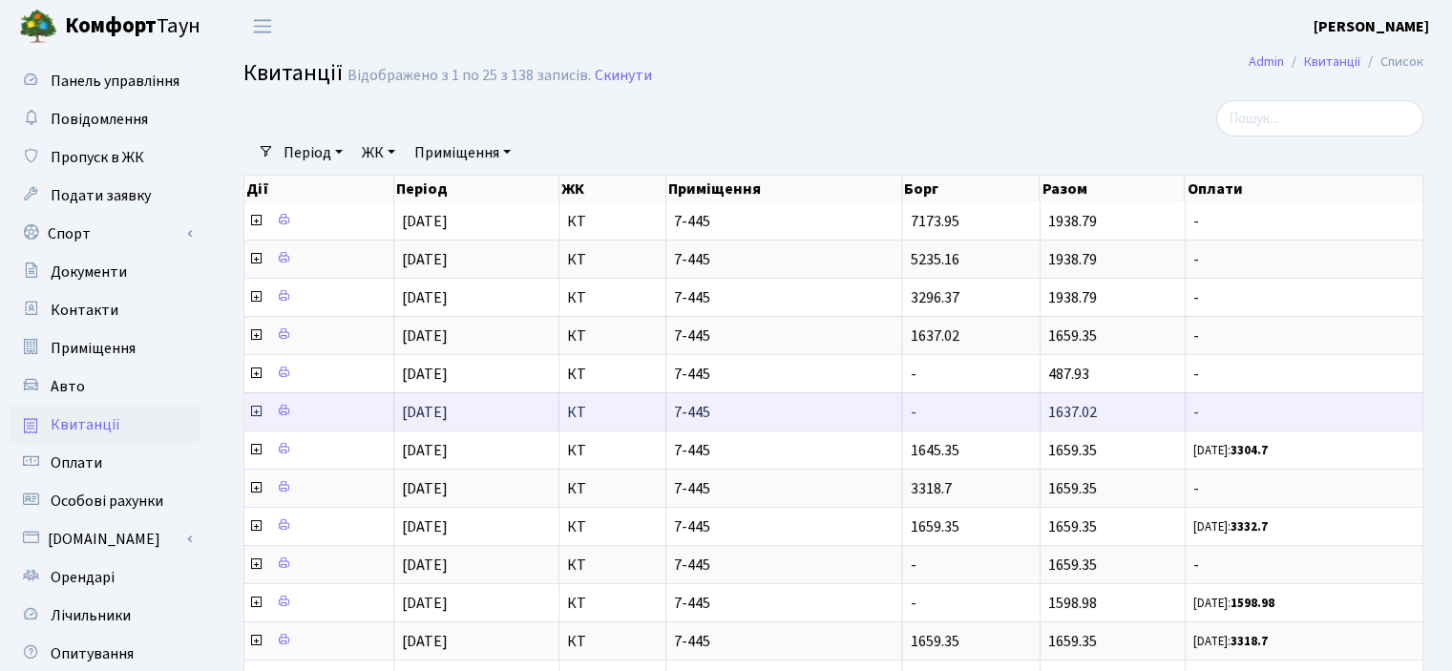
drag, startPoint x: 1063, startPoint y: 207, endPoint x: 1070, endPoint y: 409, distance: 201.6
click at [1070, 409] on tbody "01.08.2025 КТ 7-445 7173.95 1938.79 - 01.07.2025 5235.16 1938.79 -" at bounding box center [833, 679] width 1179 height 954
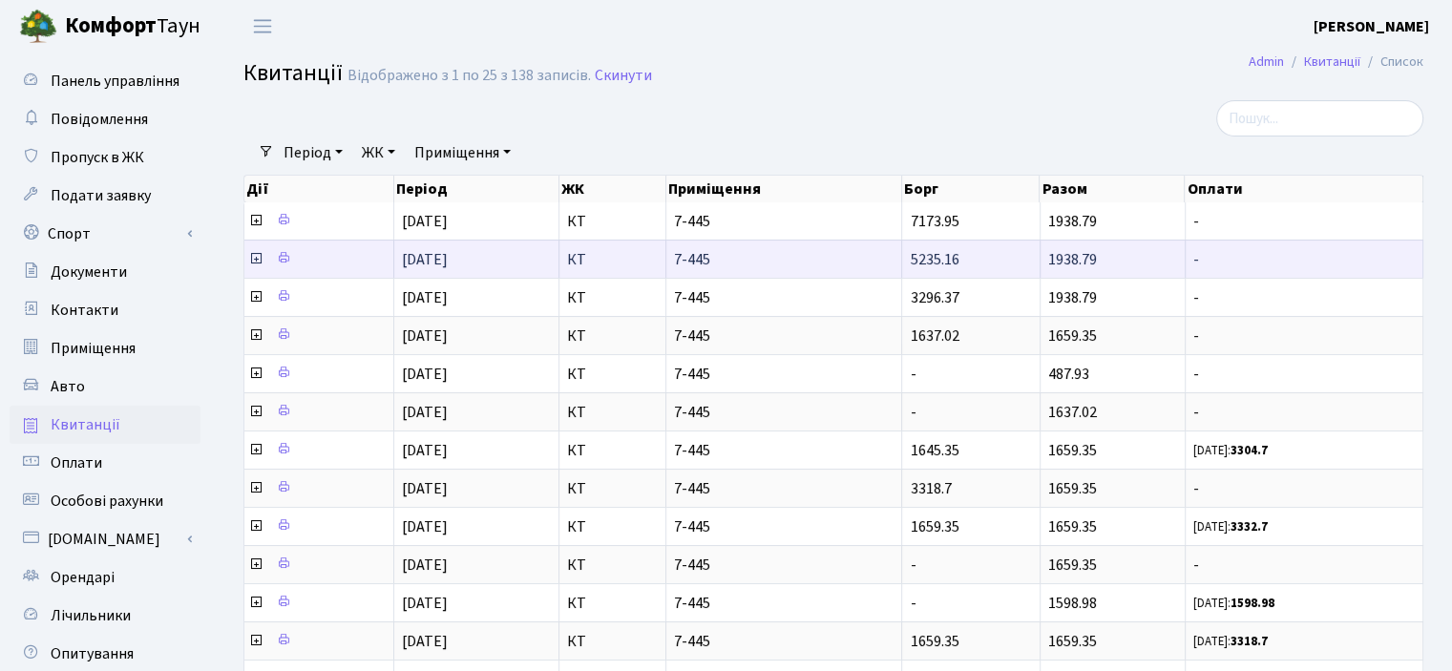
click at [1125, 240] on td "1938.79" at bounding box center [1113, 259] width 145 height 38
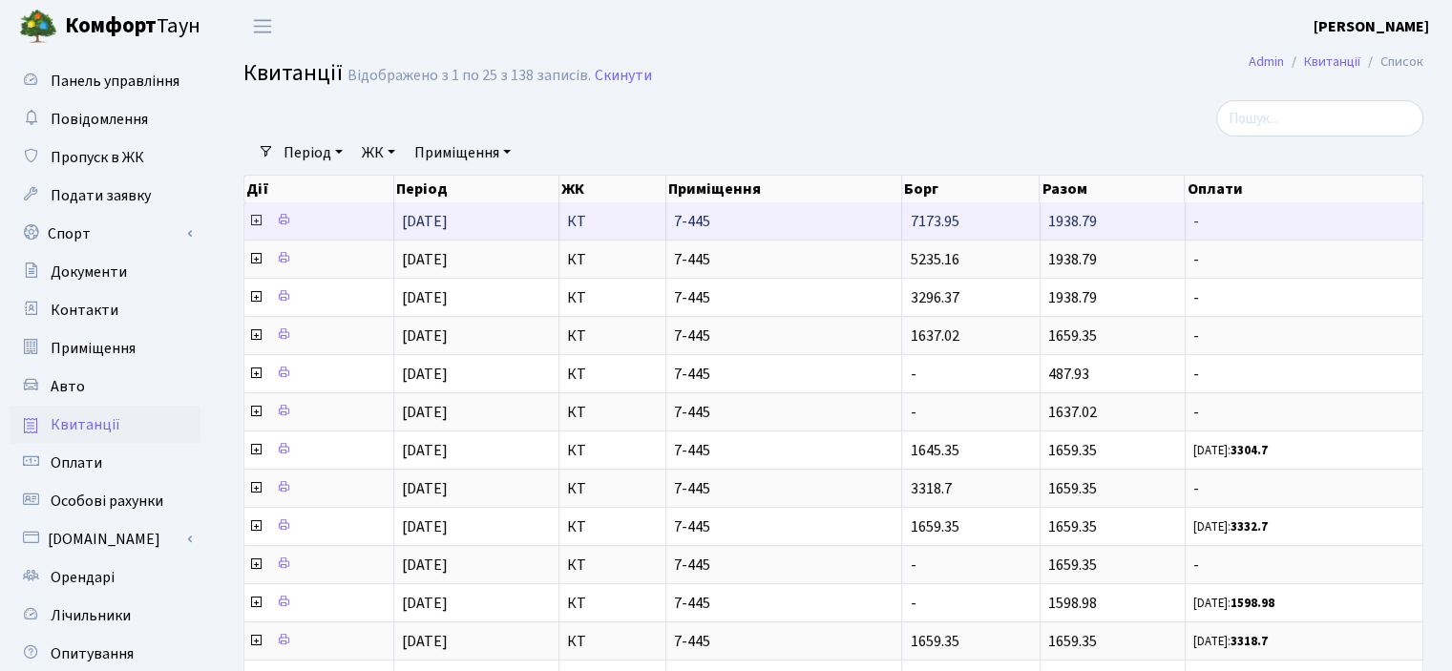
scroll to position [3, 0]
click at [1409, 211] on td "-" at bounding box center [1305, 220] width 238 height 37
click at [258, 217] on icon at bounding box center [255, 220] width 15 height 15
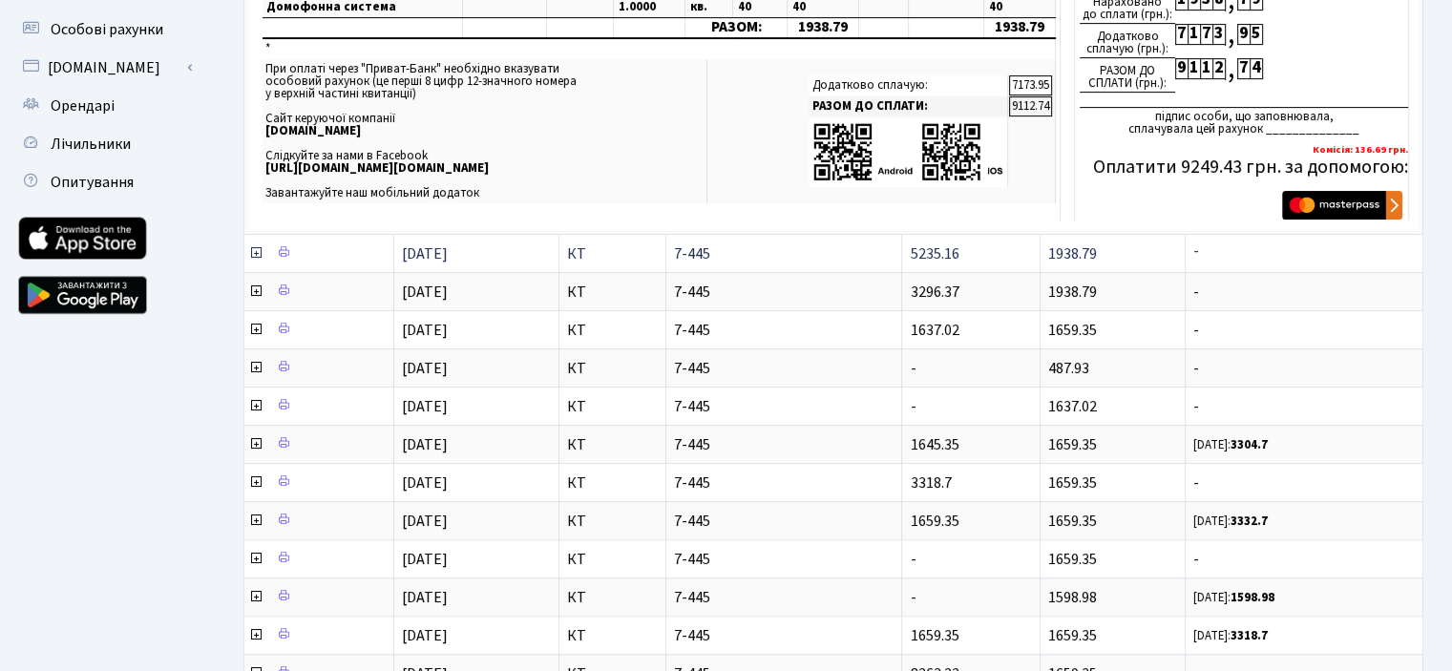
scroll to position [573, 0]
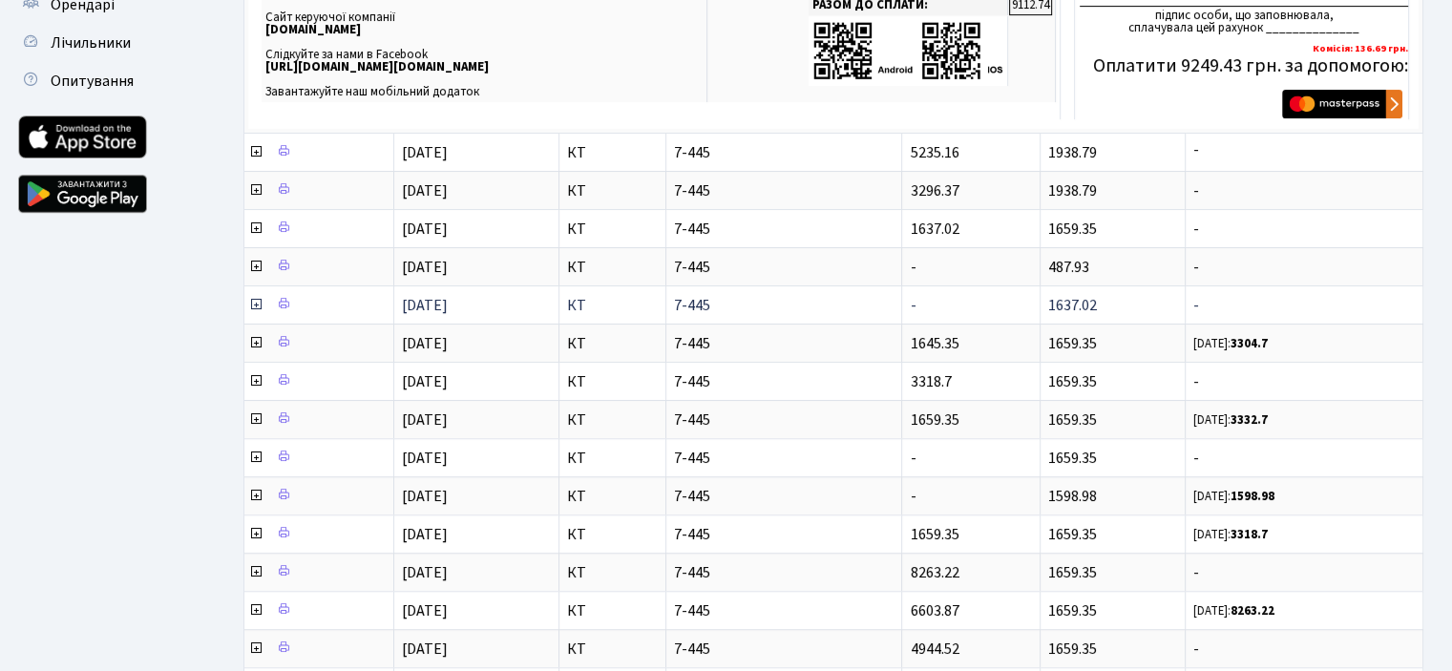
click at [256, 304] on icon at bounding box center [255, 304] width 15 height 15
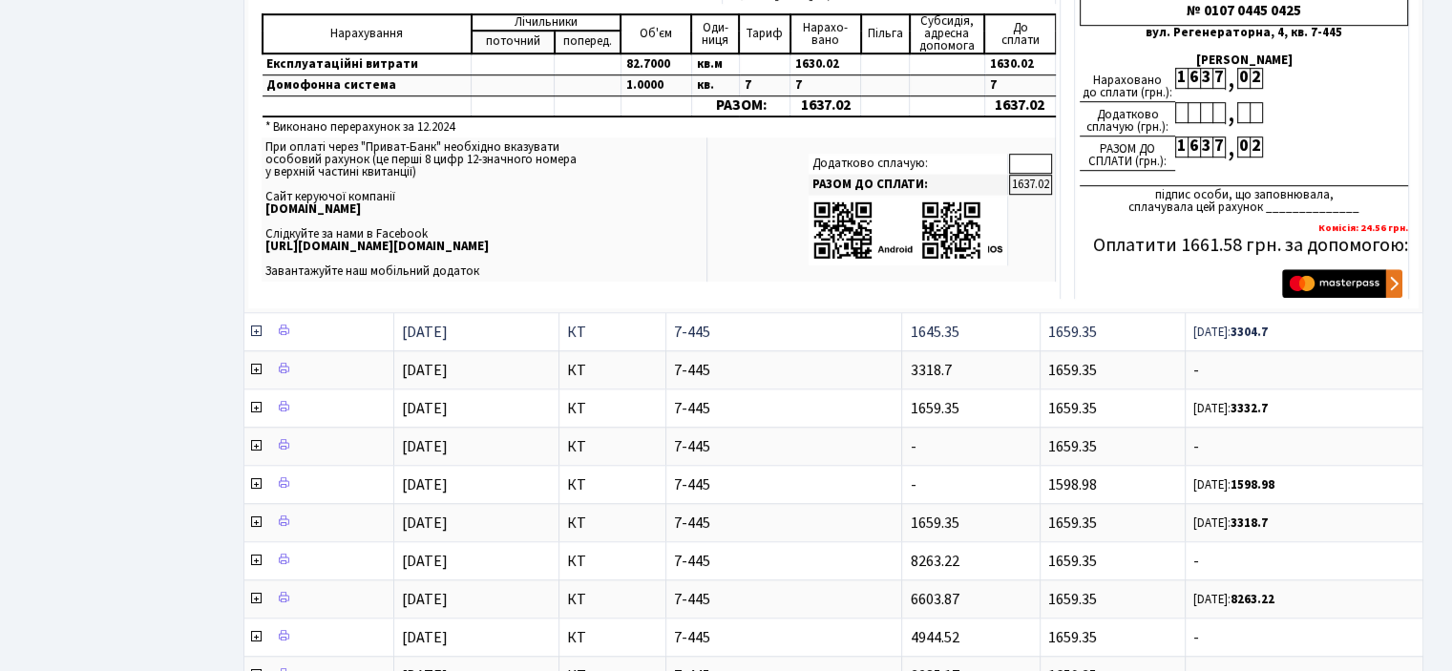
scroll to position [1146, 0]
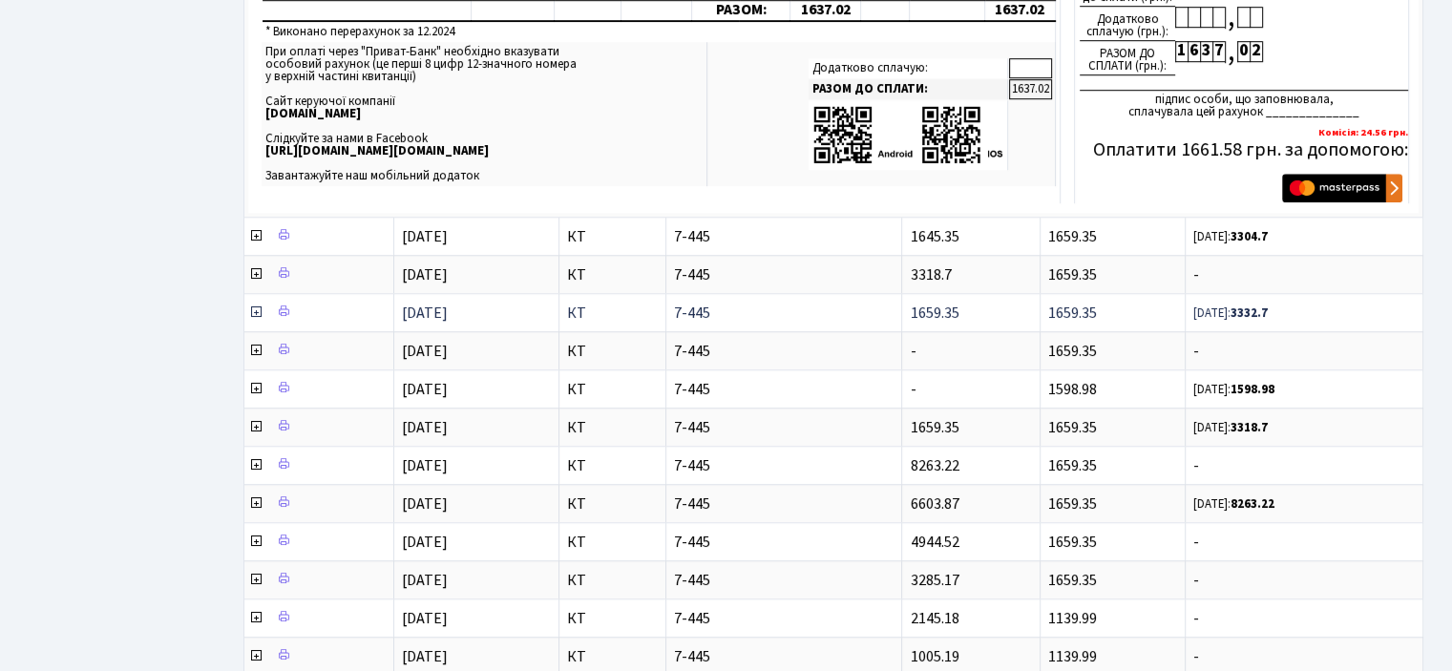
click at [256, 305] on icon at bounding box center [255, 312] width 15 height 15
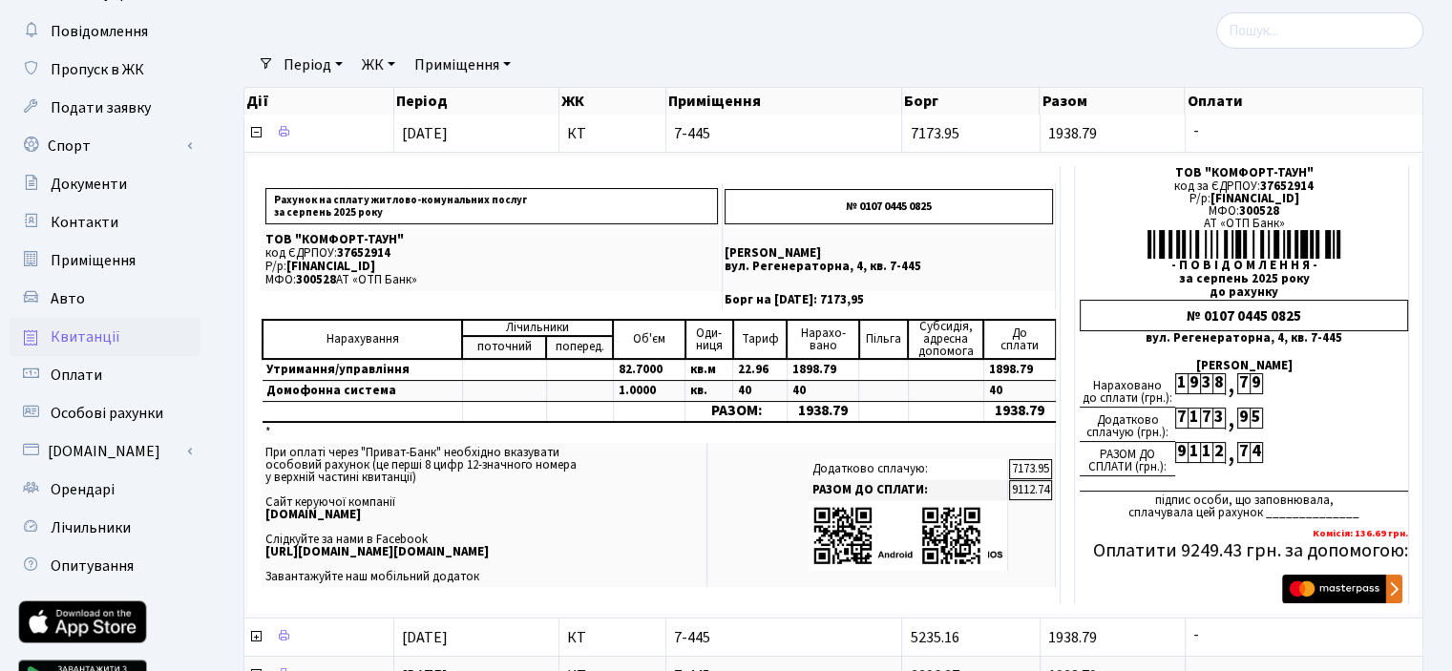
scroll to position [0, 0]
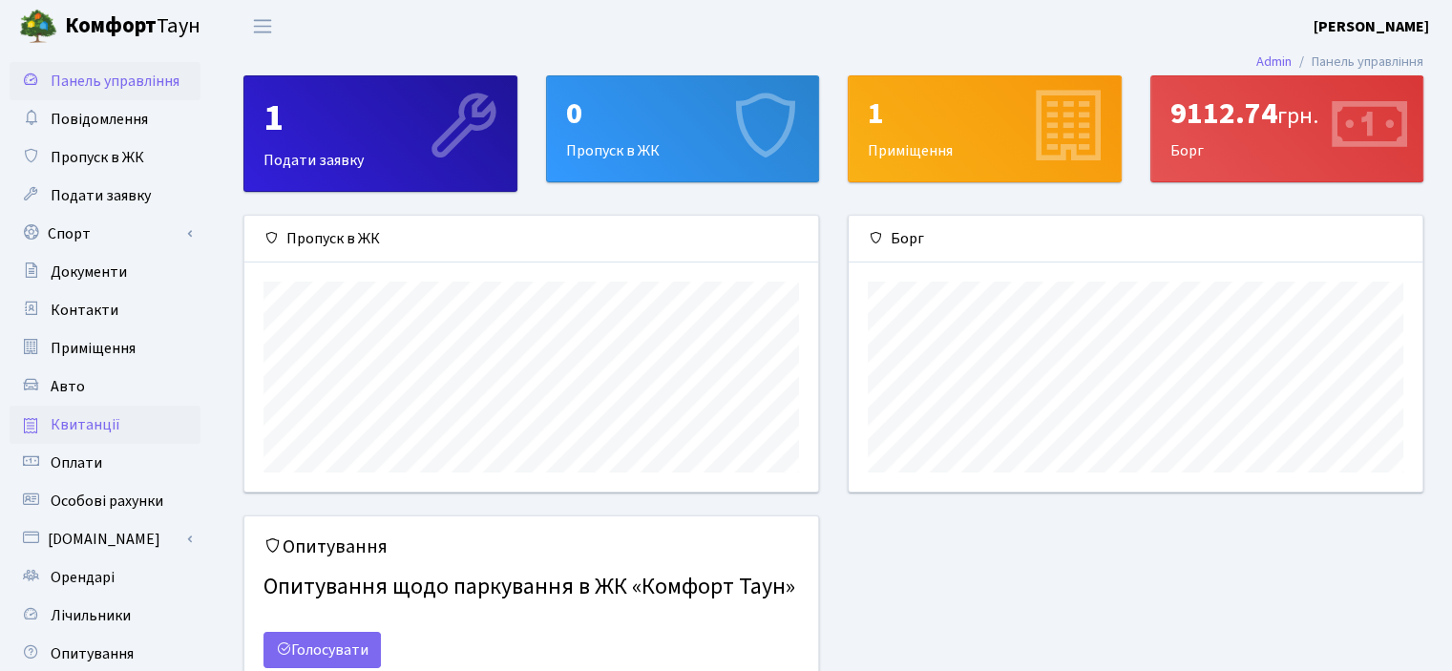
click at [62, 428] on span "Квитанції" at bounding box center [86, 424] width 70 height 21
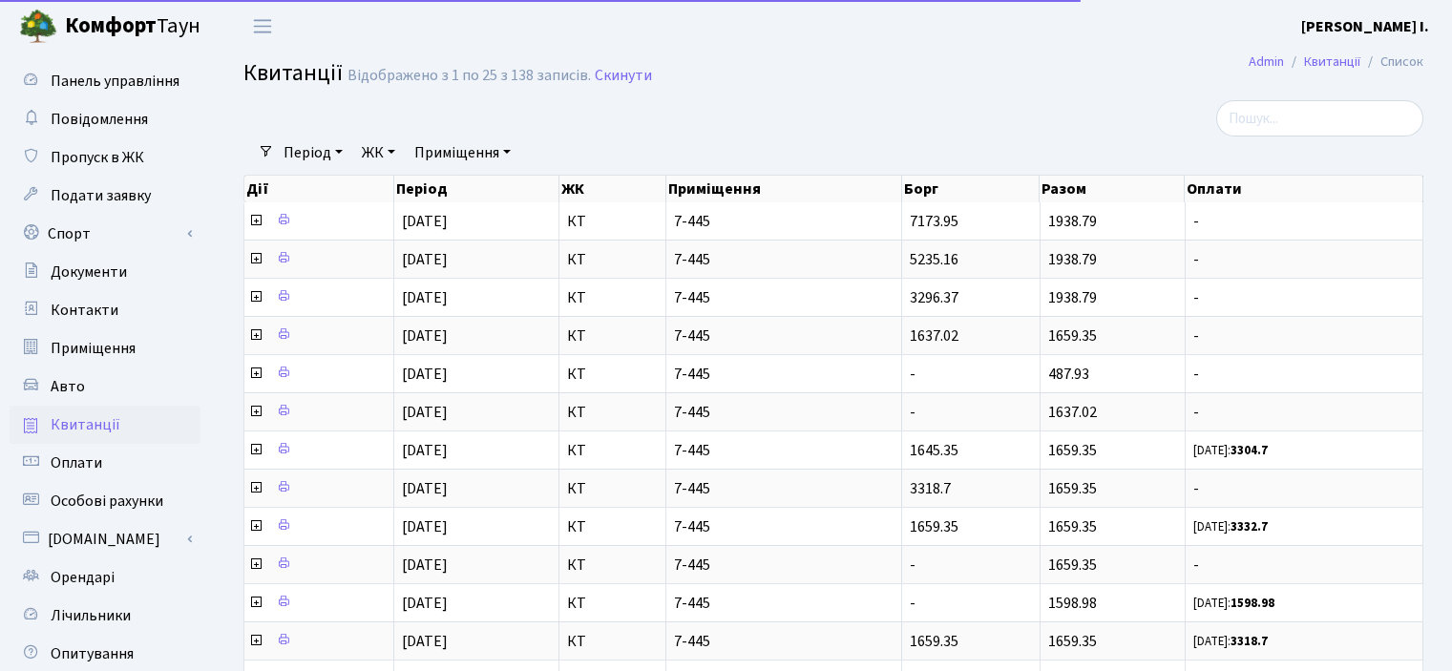
select select "25"
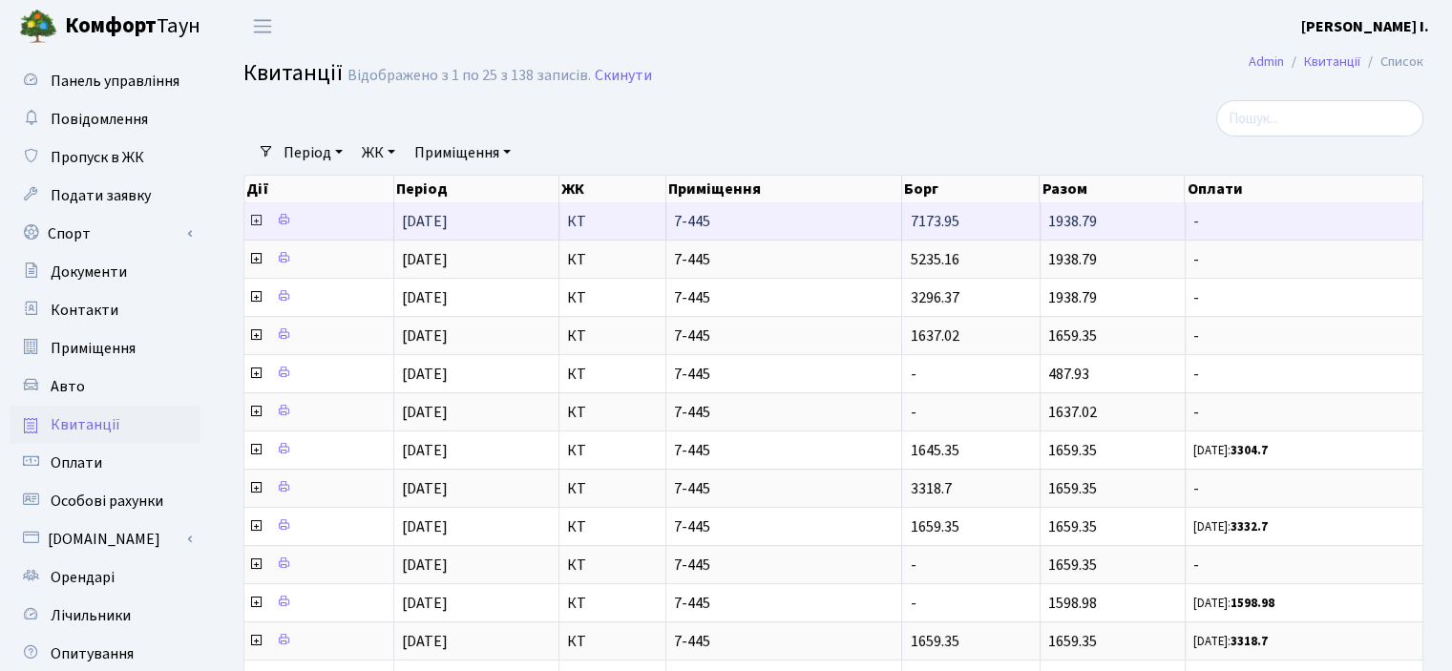
scroll to position [3, 0]
click at [257, 221] on icon at bounding box center [255, 220] width 15 height 15
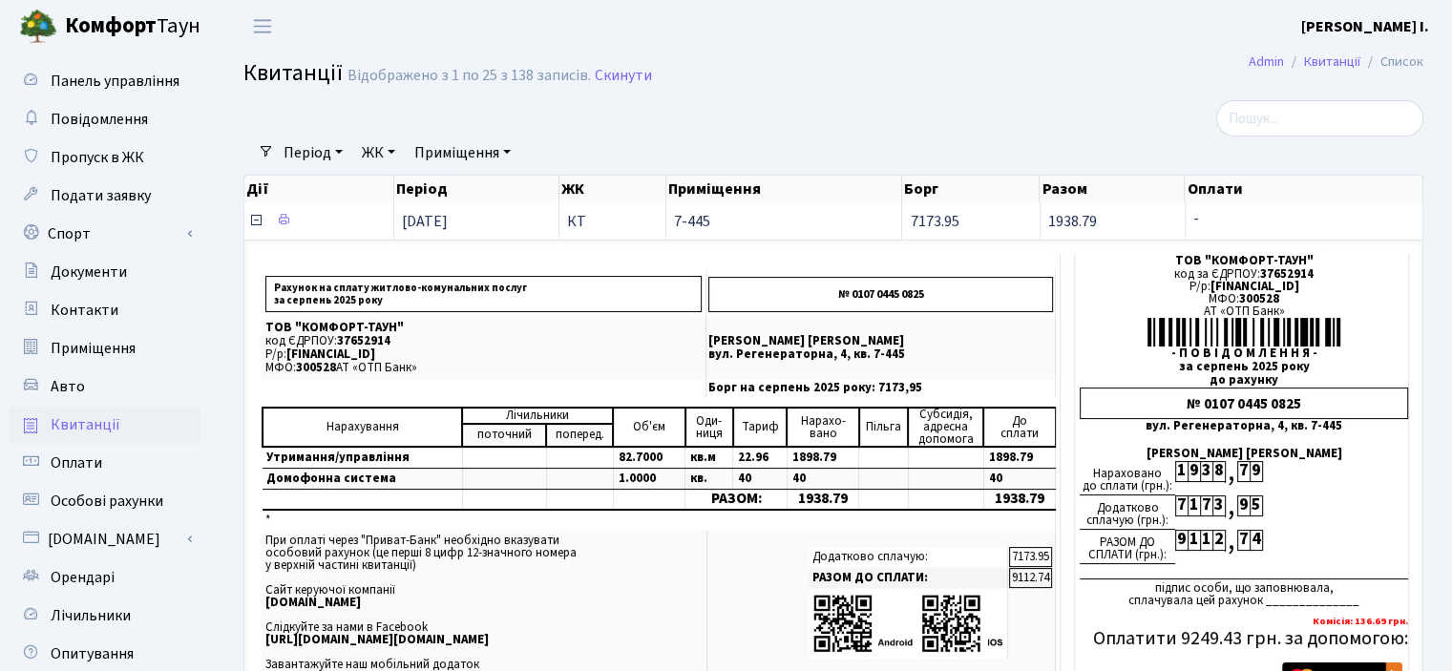
click at [259, 221] on icon at bounding box center [255, 220] width 15 height 15
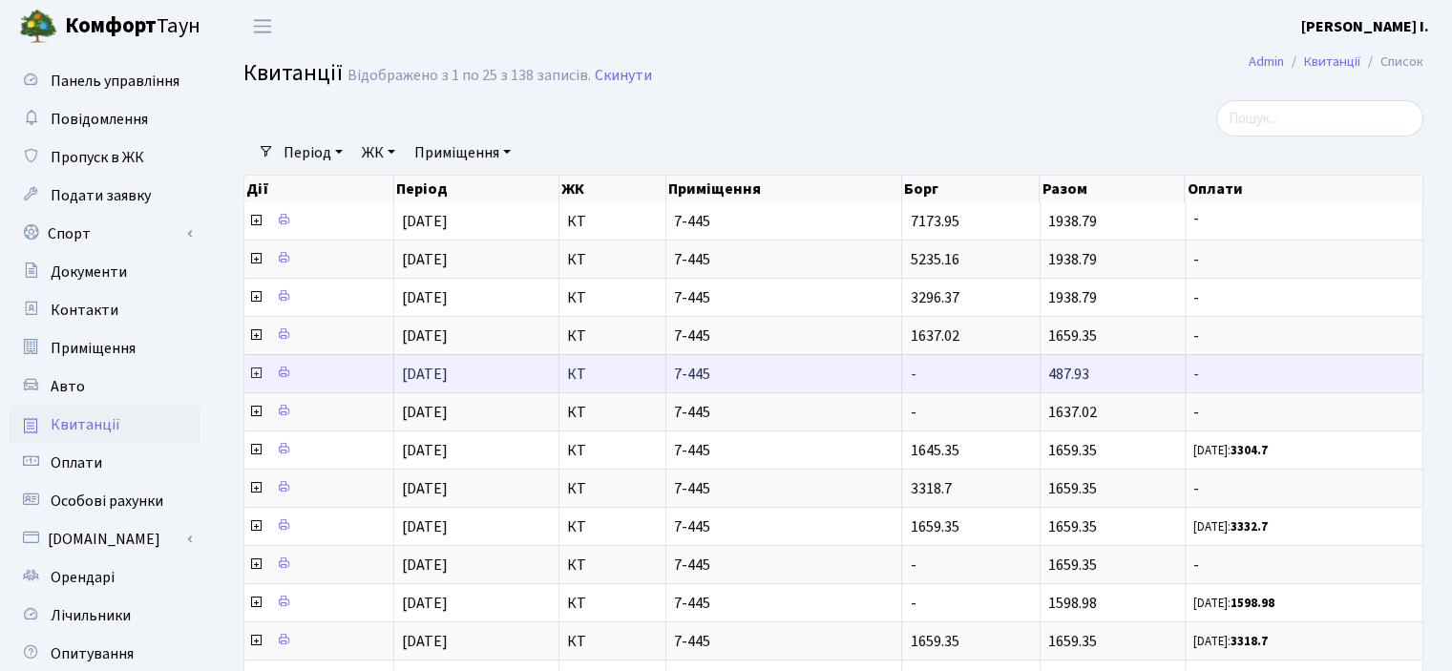
click at [255, 370] on icon at bounding box center [255, 373] width 15 height 15
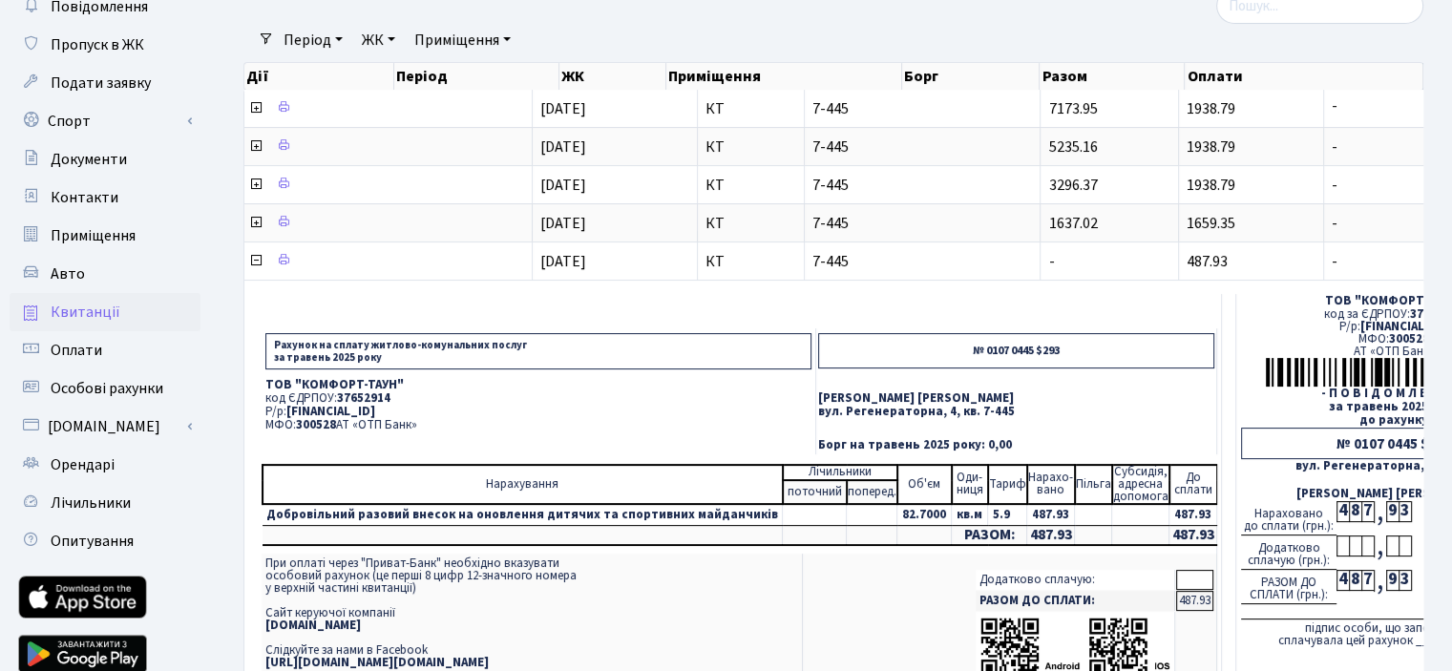
scroll to position [0, 0]
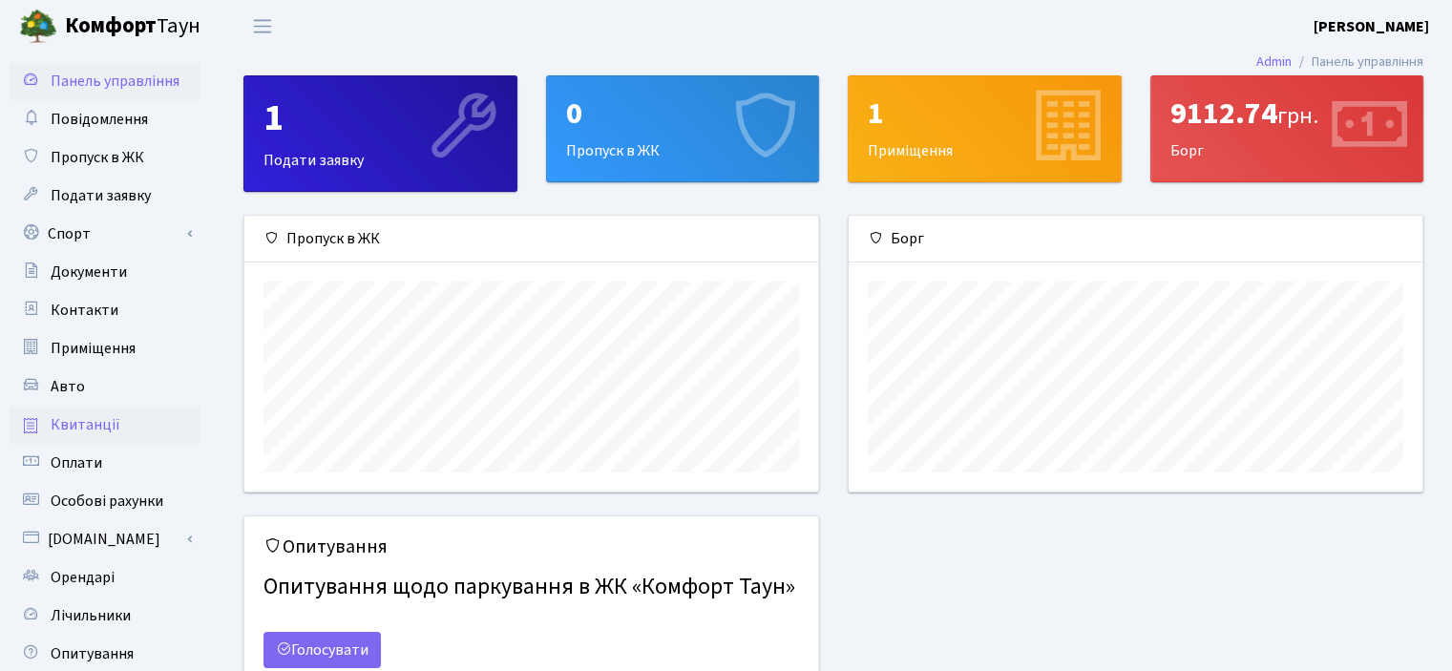
click at [92, 417] on span "Квитанції" at bounding box center [86, 424] width 70 height 21
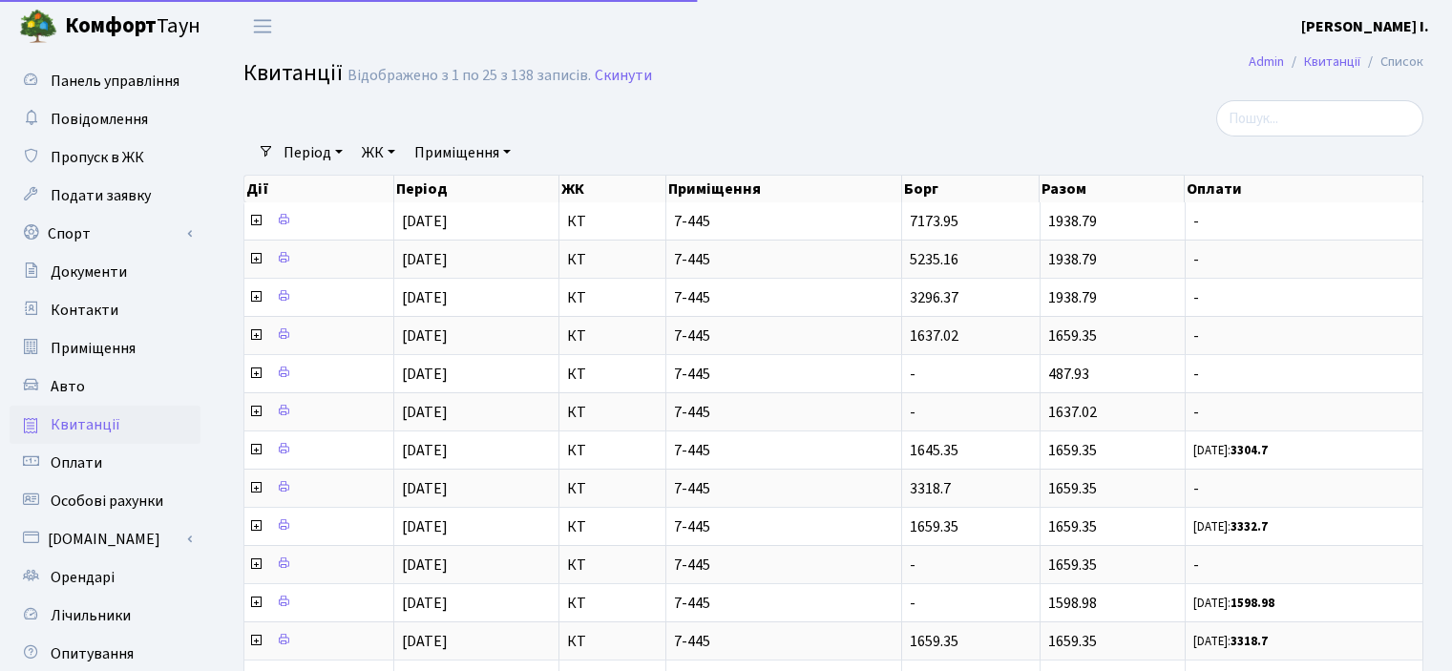
select select "25"
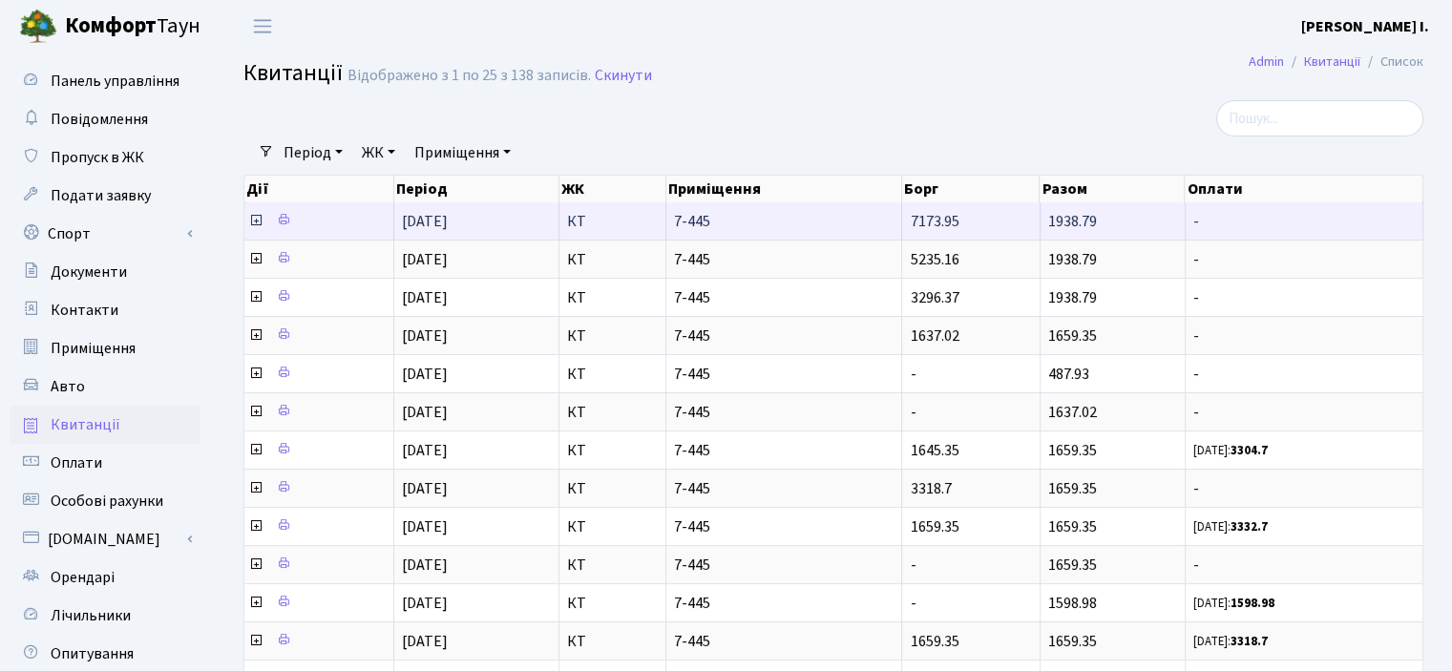
click at [252, 221] on icon at bounding box center [255, 220] width 15 height 15
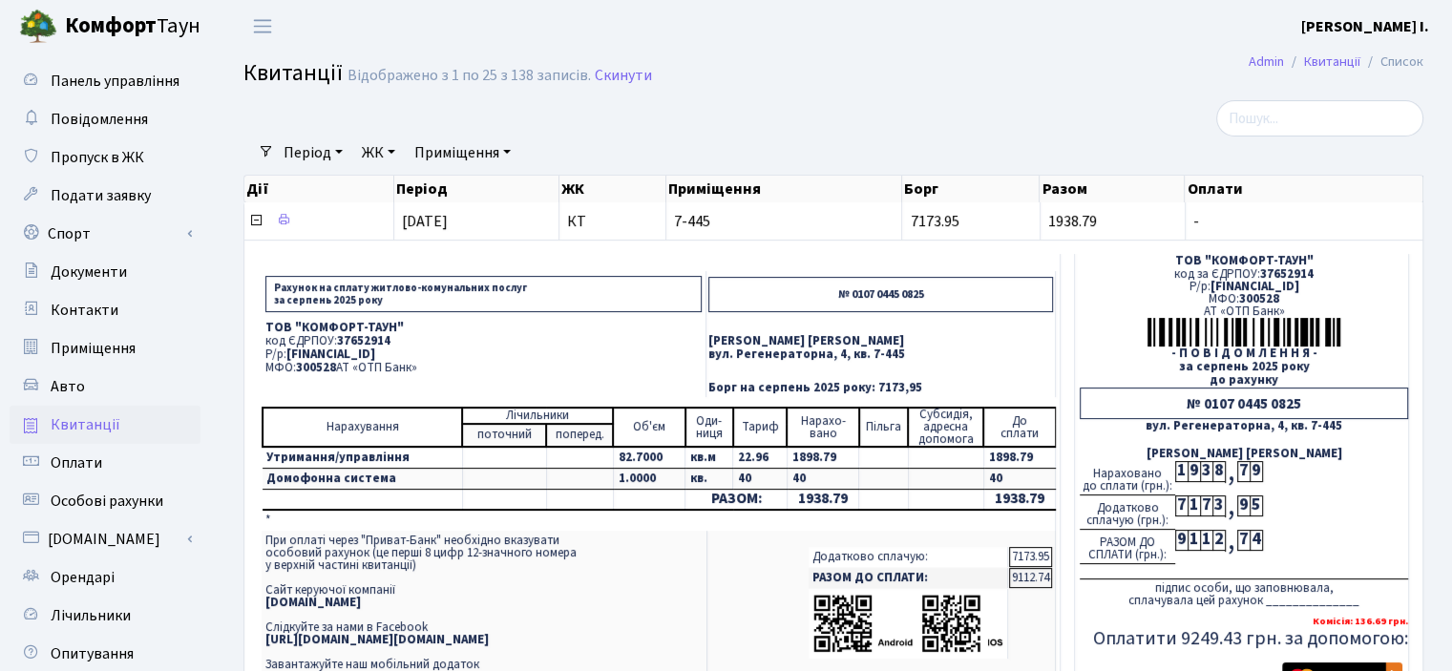
click at [878, 369] on td "Капустяна Валентина Іванівна вул. Регенераторна, 4, кв. 7-445" at bounding box center [881, 348] width 349 height 62
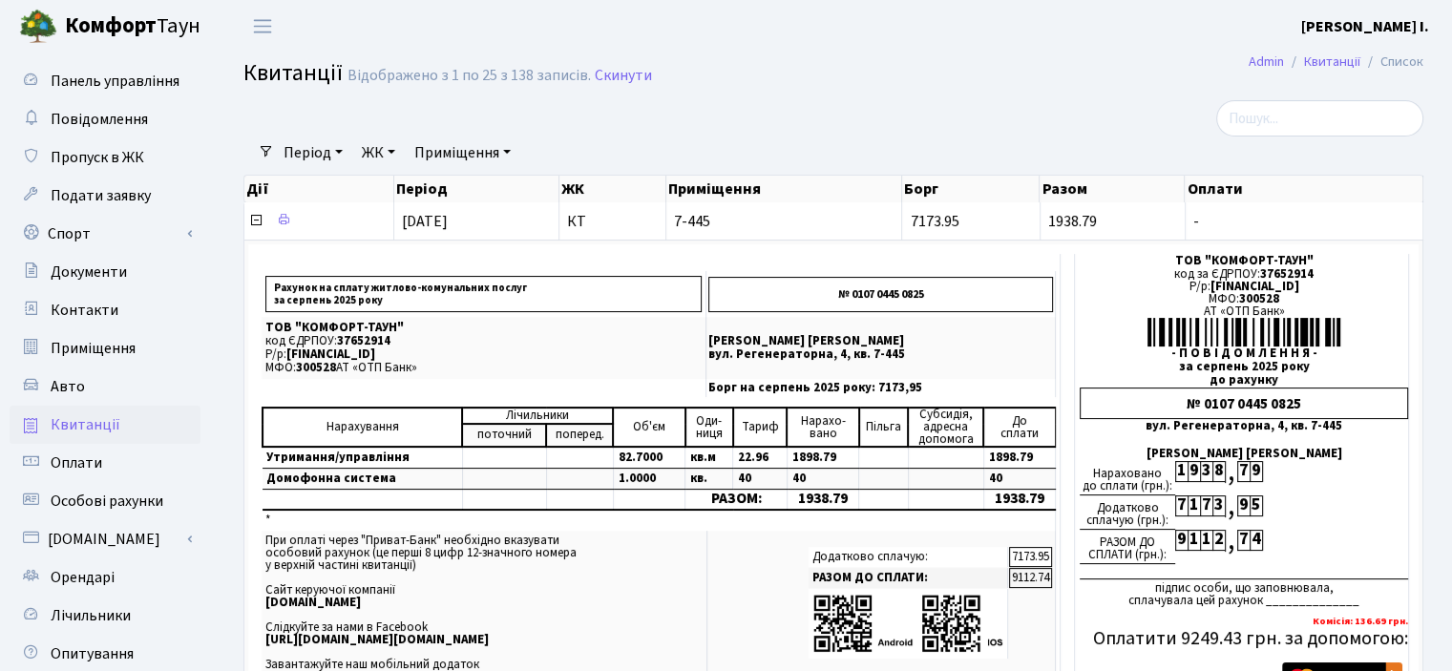
click at [61, 430] on span "Квитанції" at bounding box center [86, 424] width 70 height 21
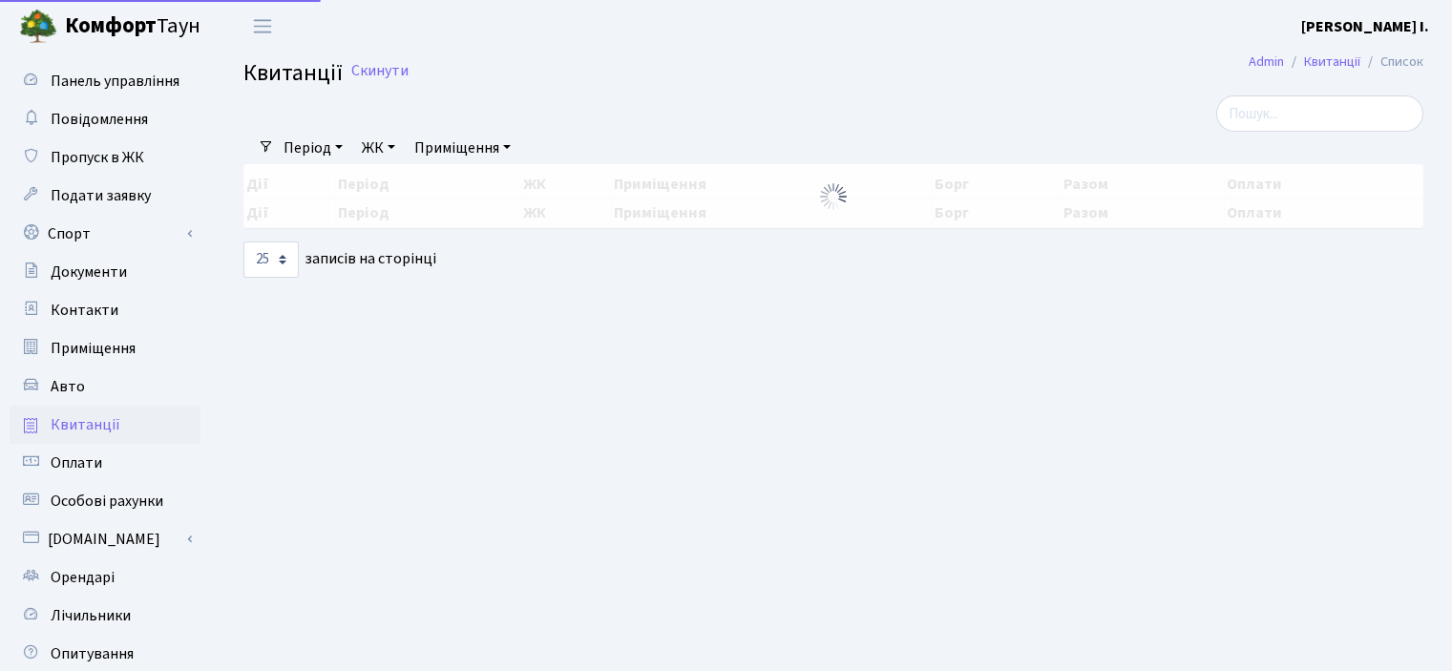
select select "25"
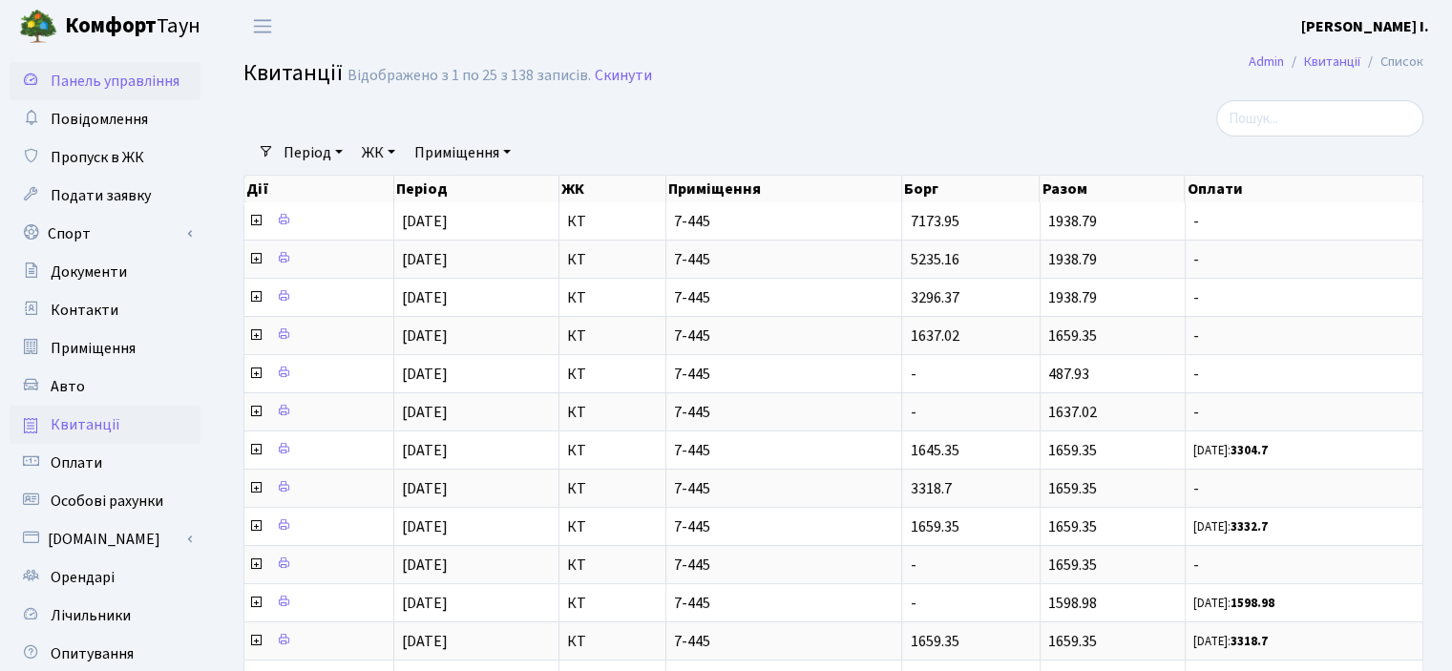
click at [98, 82] on span "Панель управління" at bounding box center [115, 81] width 129 height 21
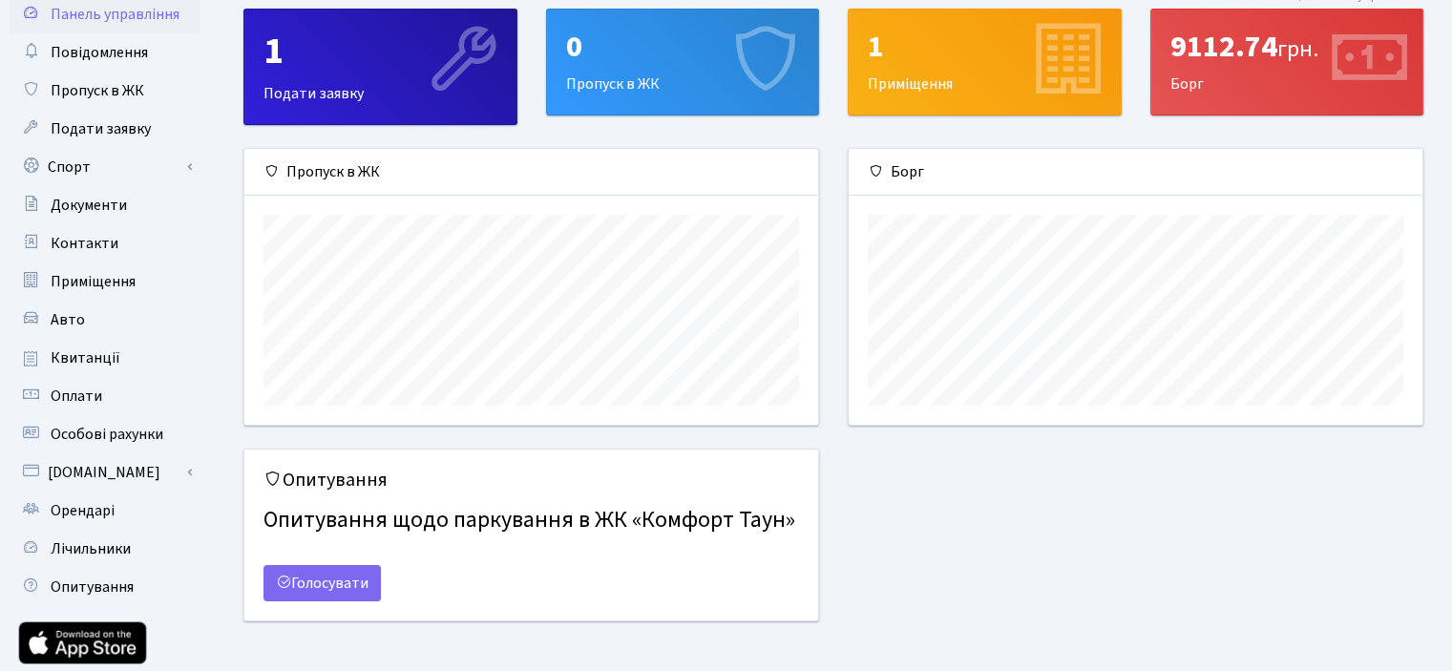
scroll to position [95, 0]
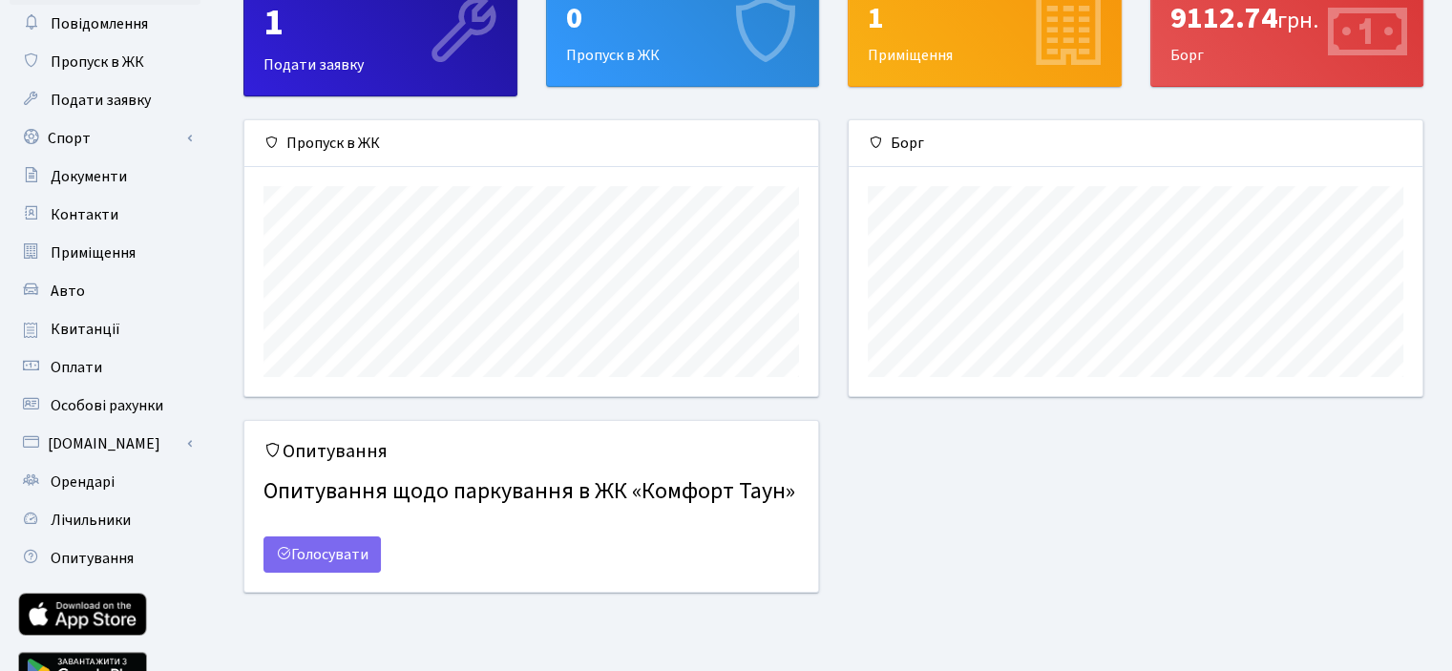
click at [1251, 41] on div "9112.74 грн. Борг" at bounding box center [1288, 33] width 272 height 105
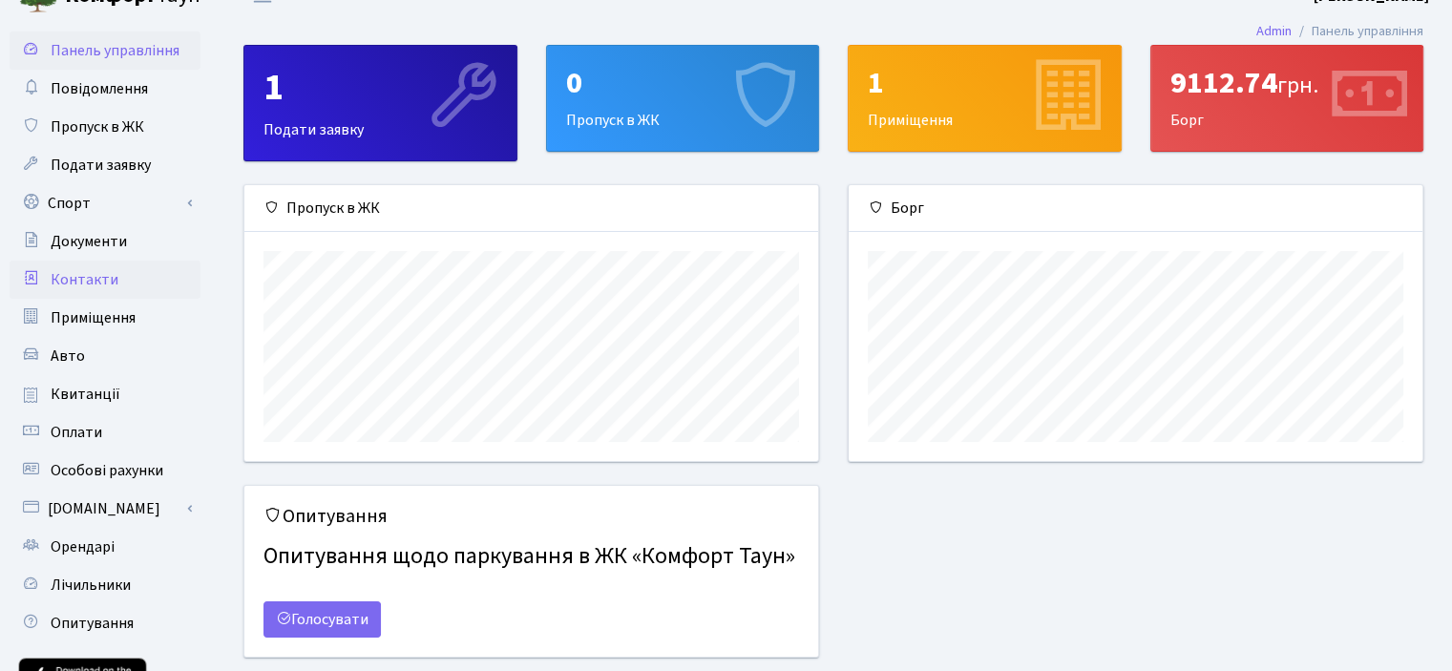
scroll to position [0, 0]
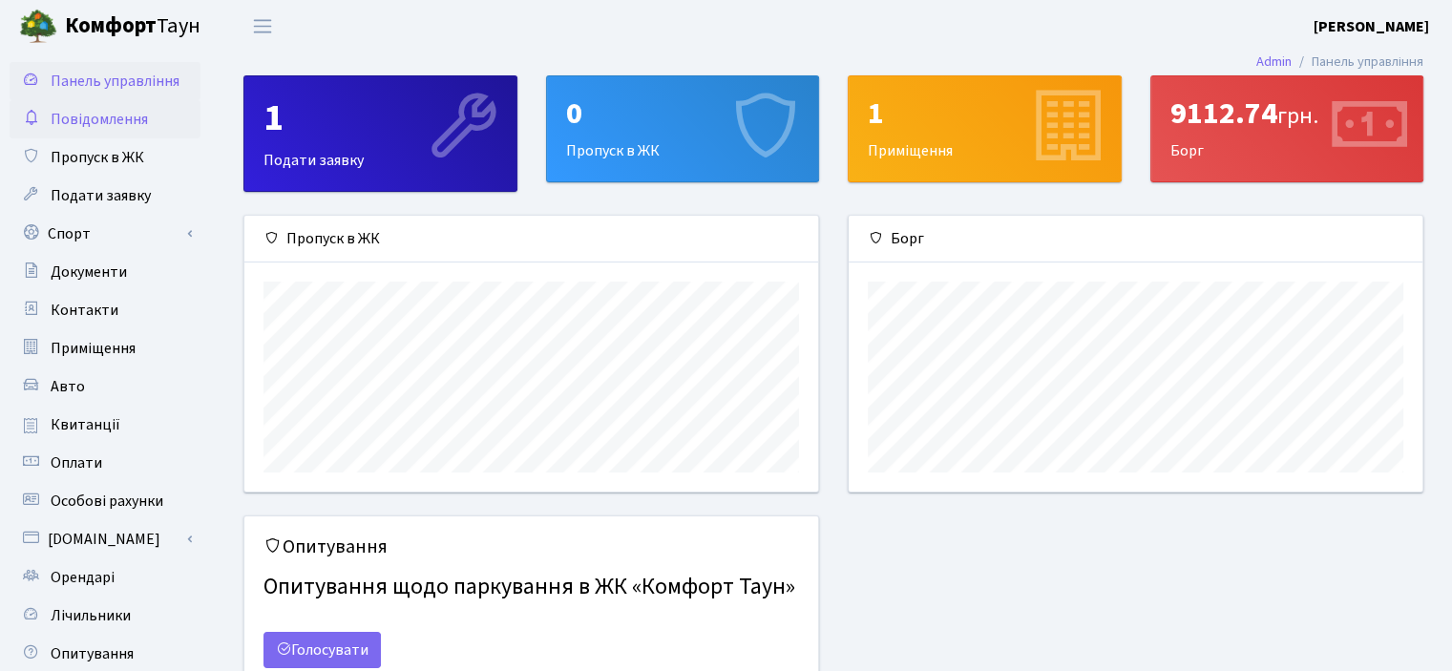
click at [107, 118] on span "Повідомлення" at bounding box center [99, 119] width 97 height 21
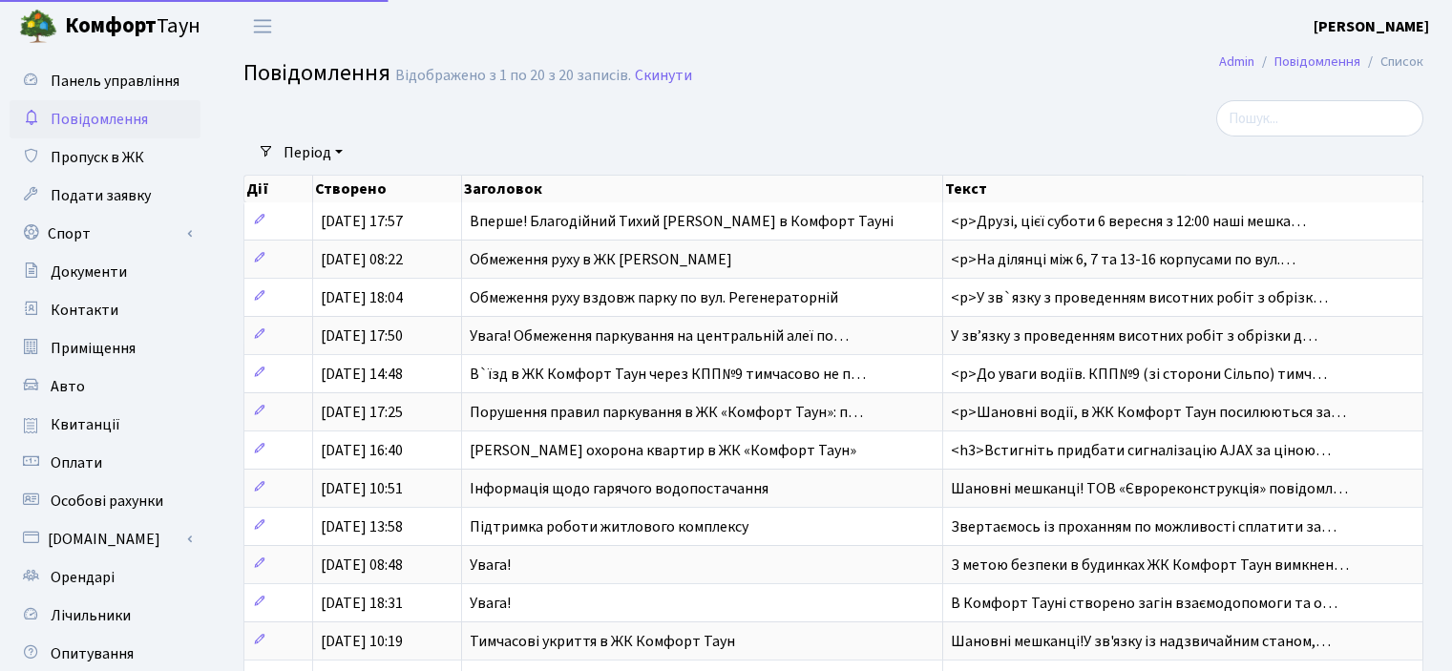
select select "25"
click at [107, 159] on span "Пропуск в ЖК" at bounding box center [98, 157] width 94 height 21
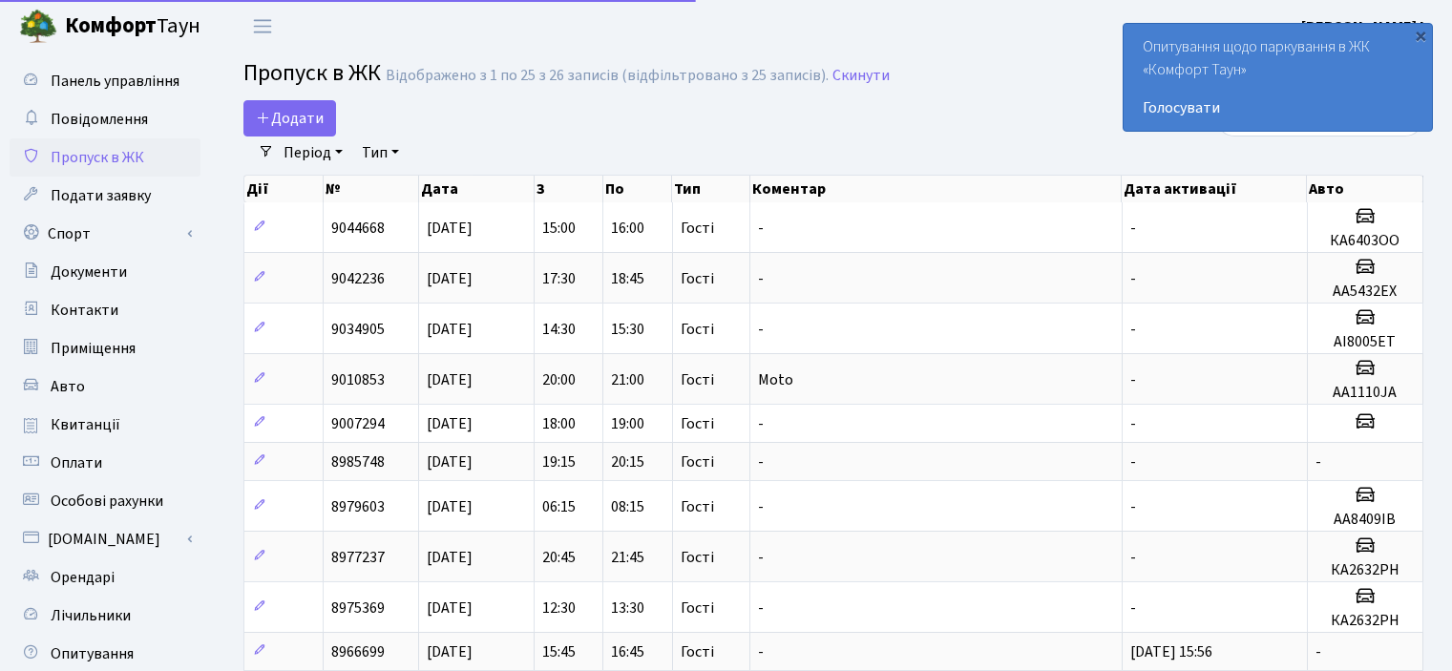
select select "25"
click at [86, 188] on span "Подати заявку" at bounding box center [101, 195] width 100 height 21
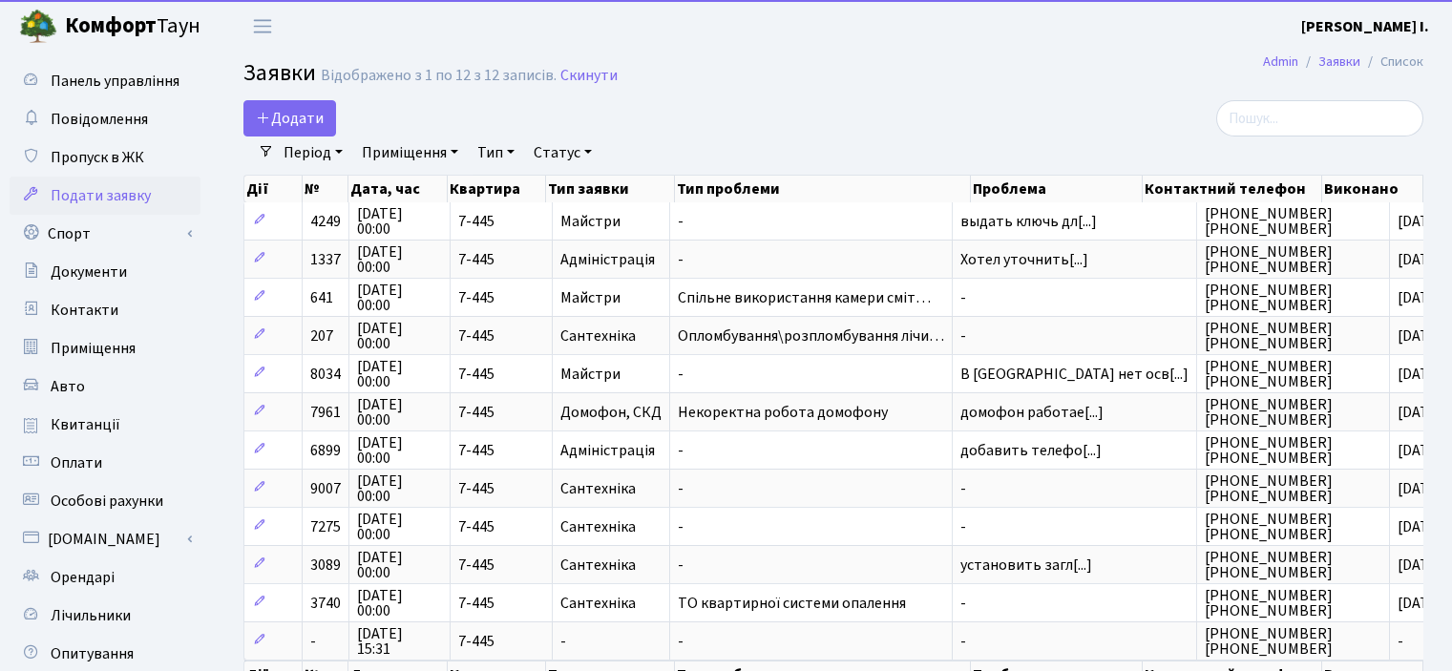
select select "25"
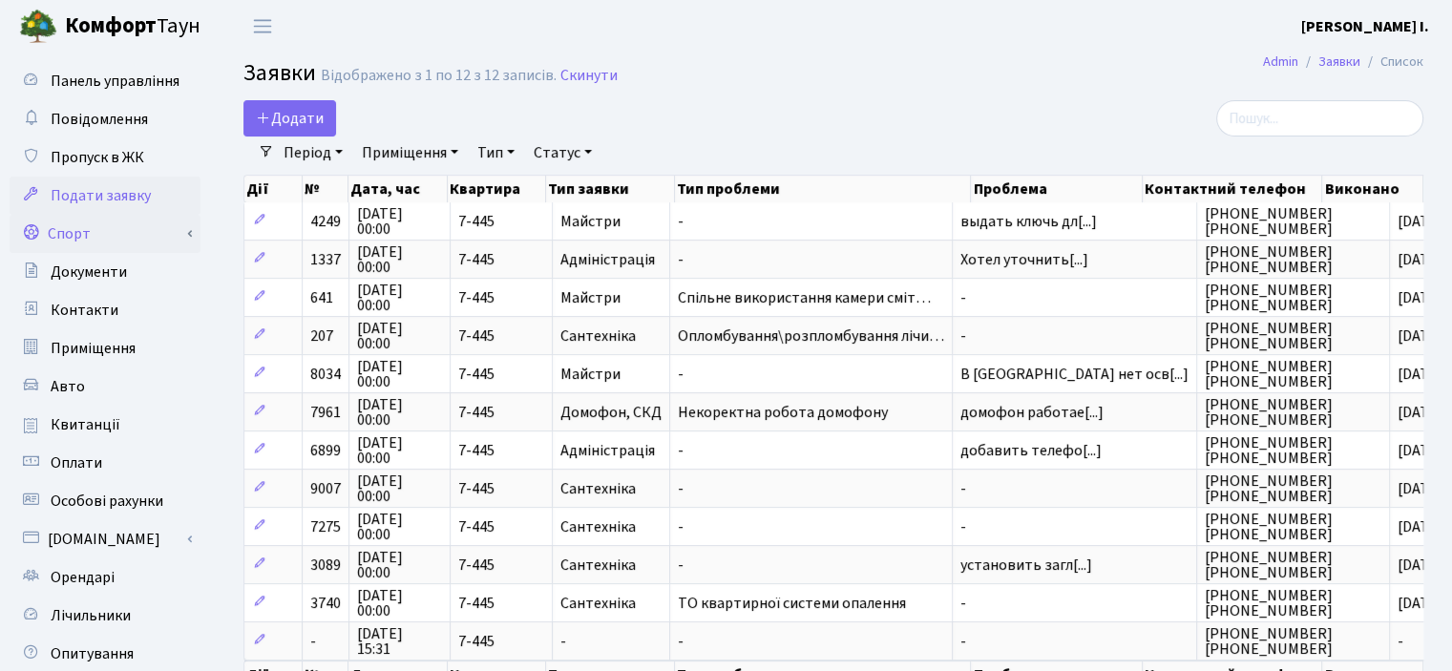
click at [69, 226] on link "Спорт" at bounding box center [105, 234] width 191 height 38
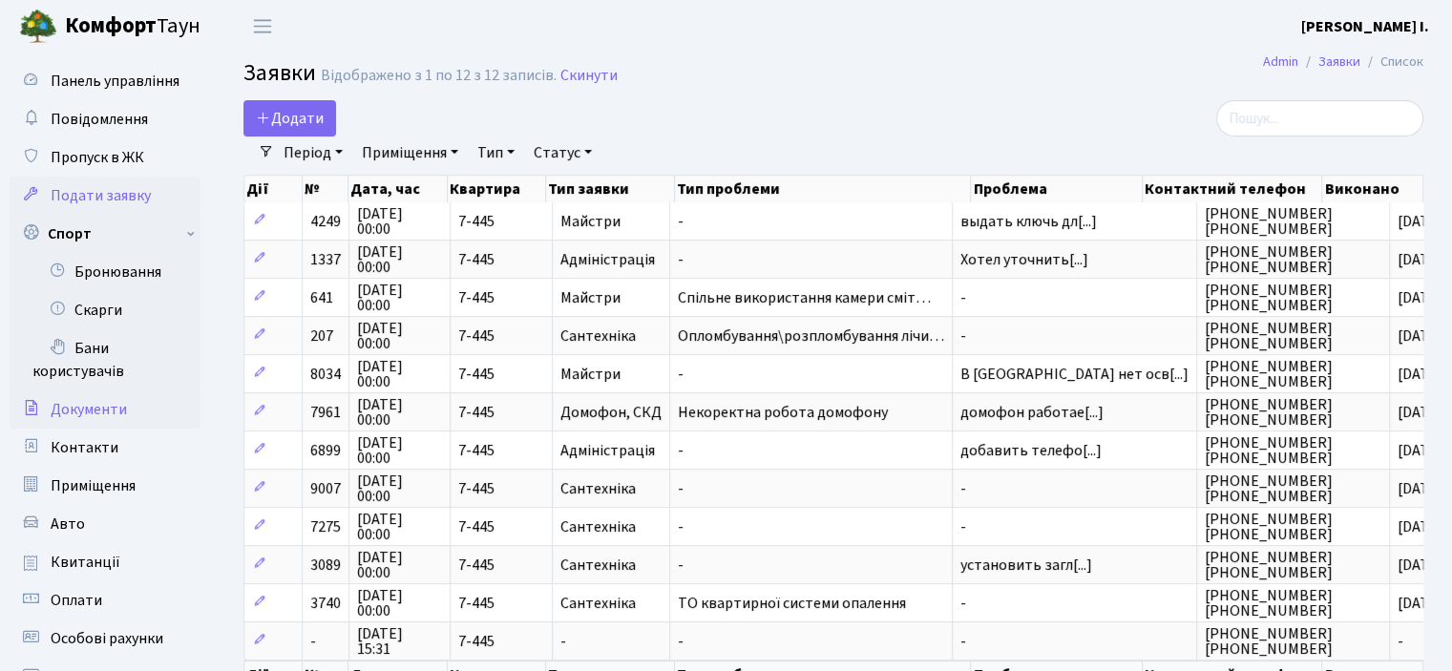
click at [81, 409] on span "Документи" at bounding box center [89, 409] width 76 height 21
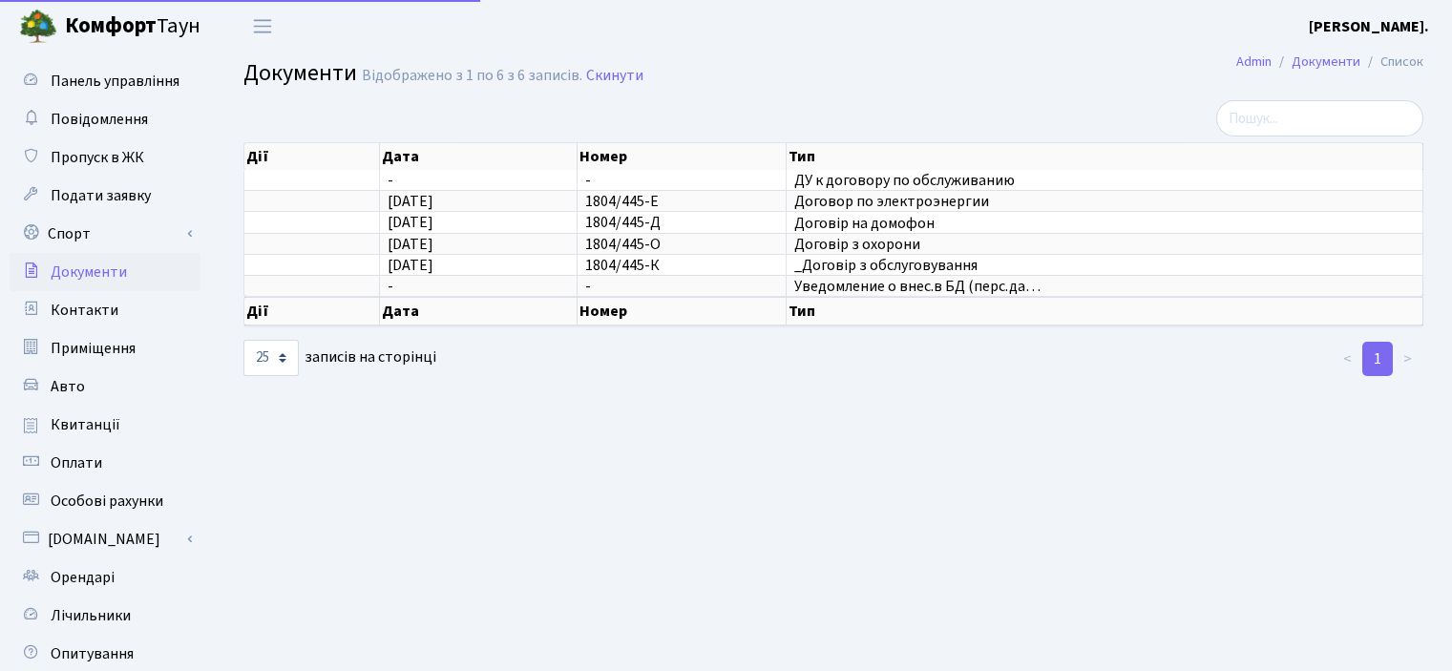
select select "25"
click at [92, 309] on span "Контакти" at bounding box center [85, 310] width 68 height 21
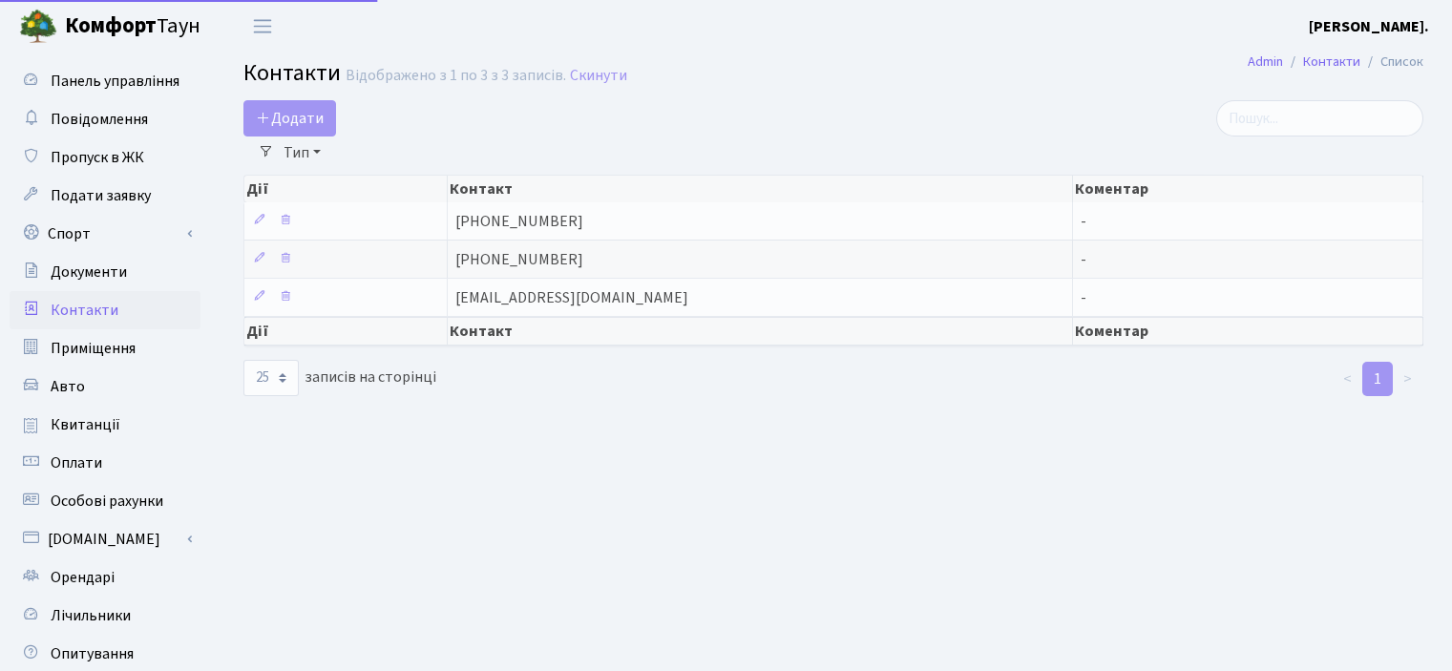
select select "25"
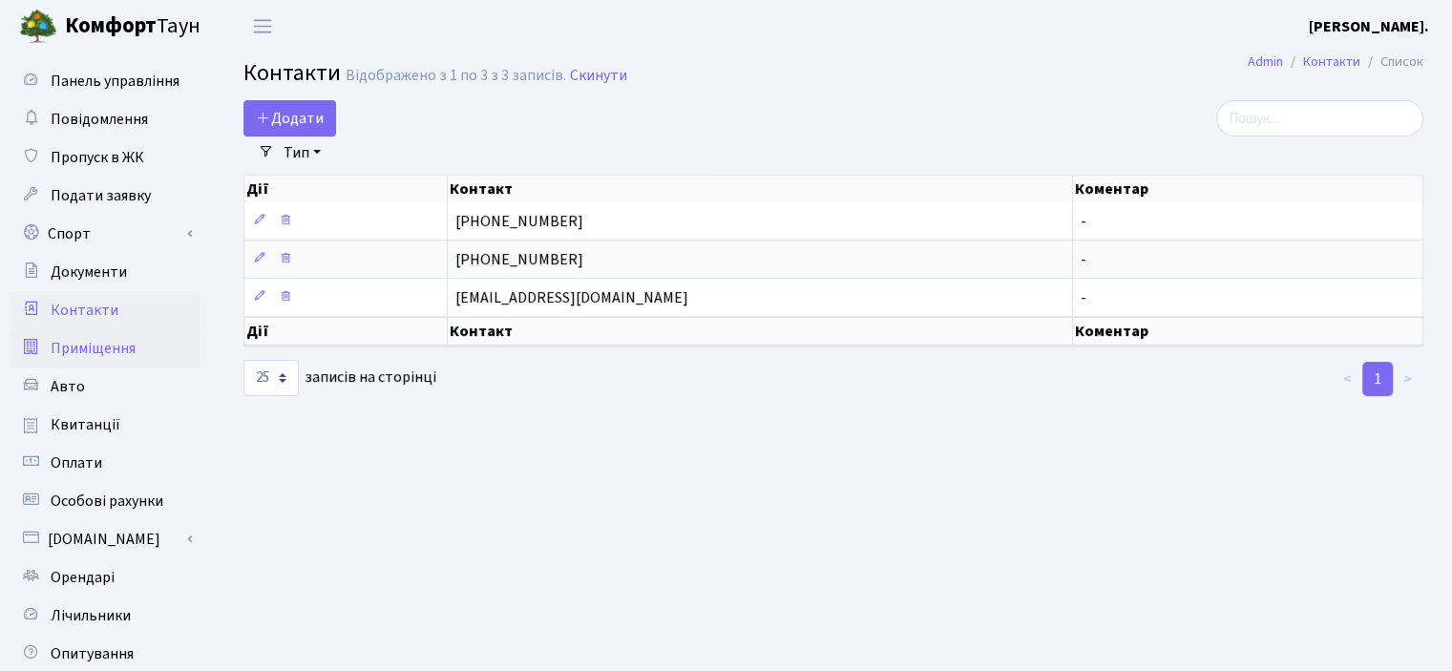
click at [79, 349] on span "Приміщення" at bounding box center [93, 348] width 85 height 21
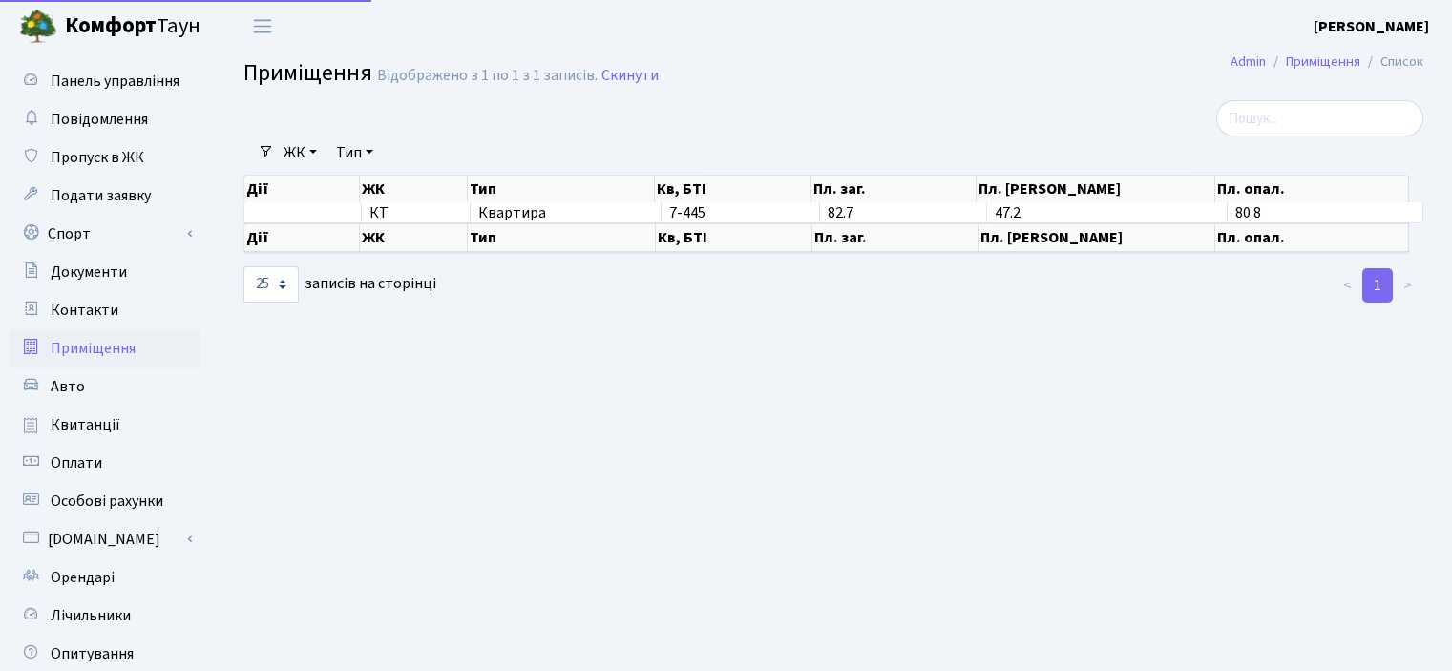
select select "25"
click at [93, 350] on span "Приміщення" at bounding box center [93, 348] width 85 height 21
select select "25"
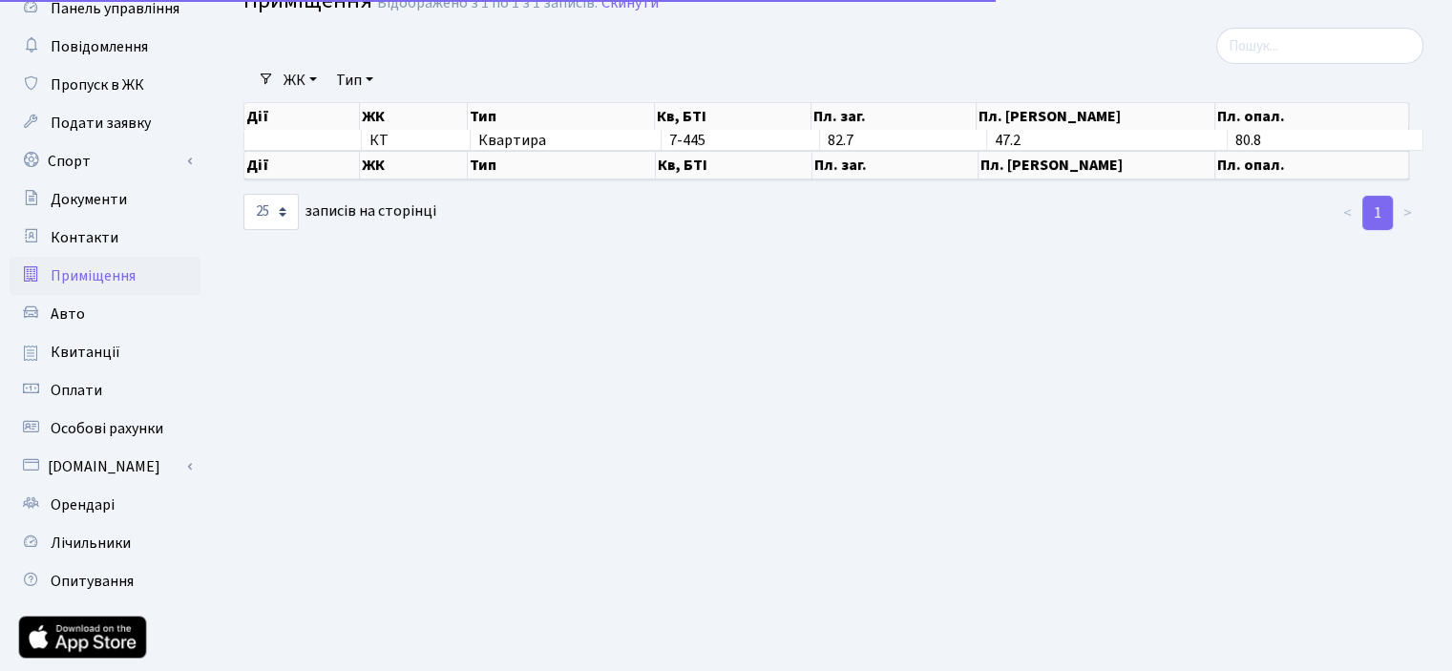
scroll to position [188, 0]
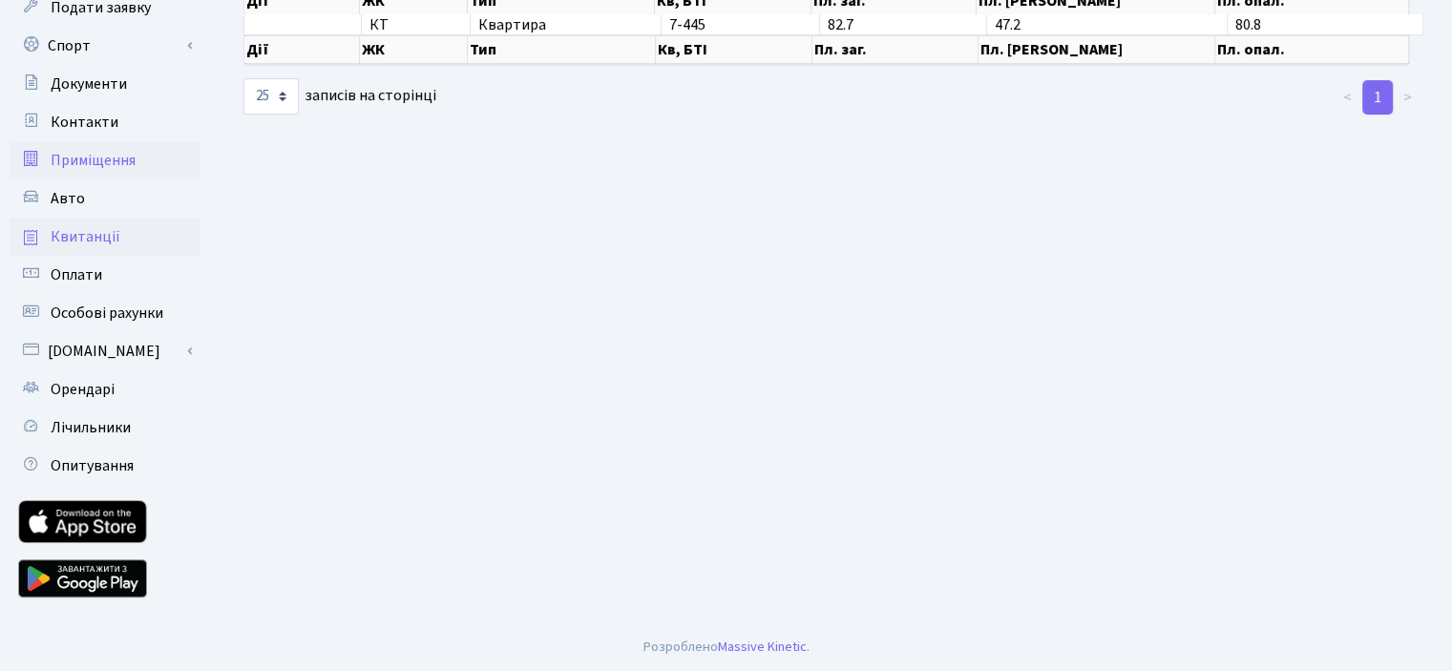
click at [70, 231] on span "Квитанції" at bounding box center [86, 236] width 70 height 21
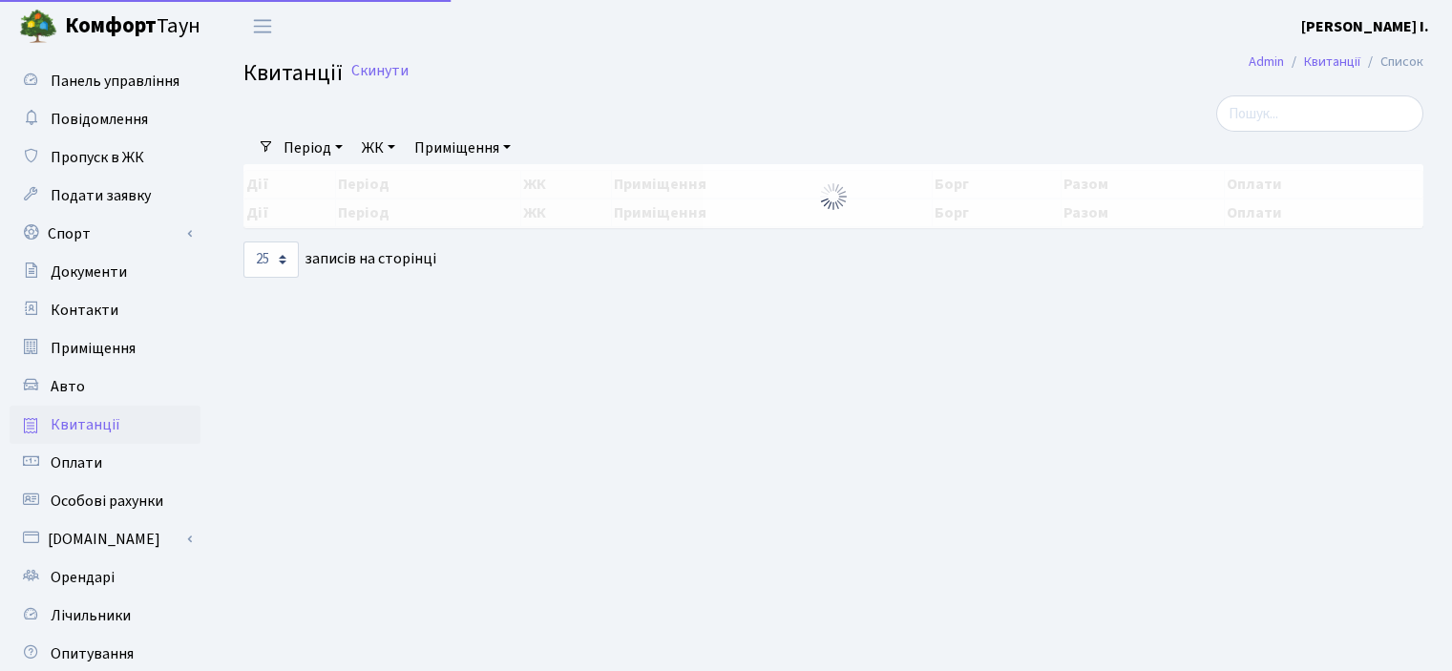
select select "25"
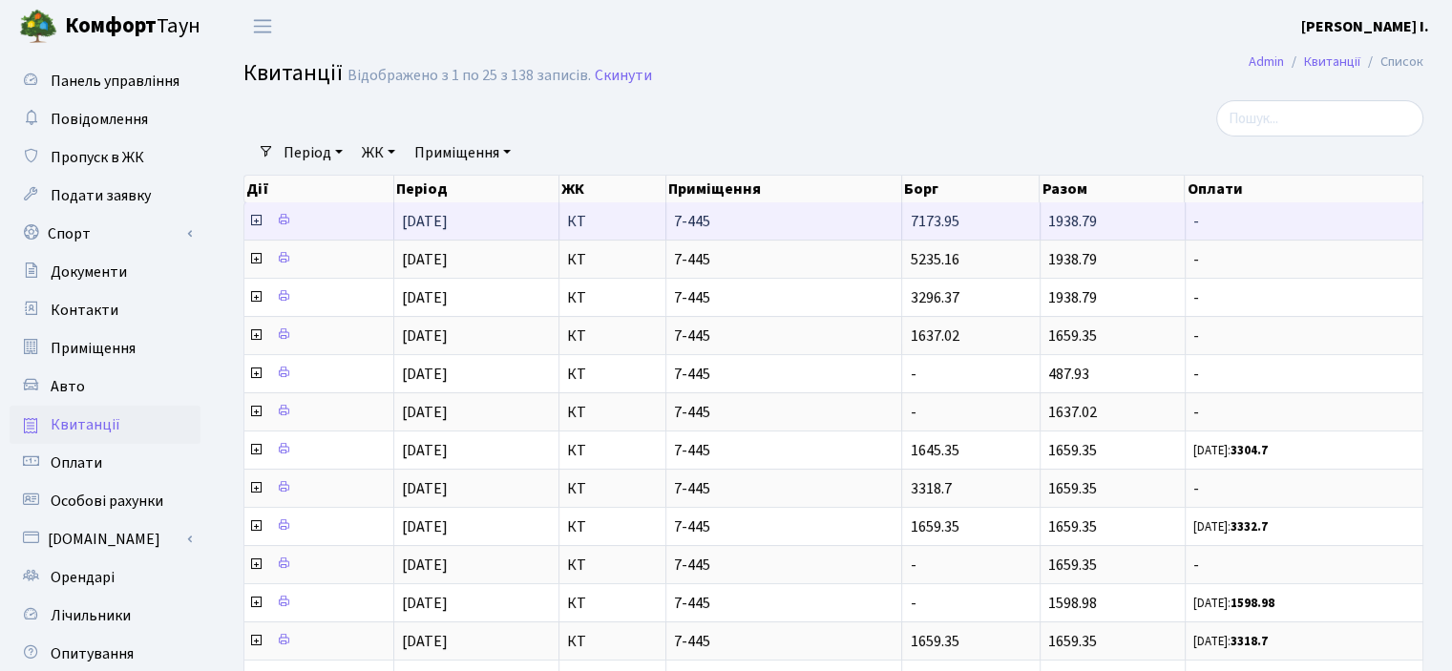
click at [261, 221] on icon at bounding box center [255, 220] width 15 height 15
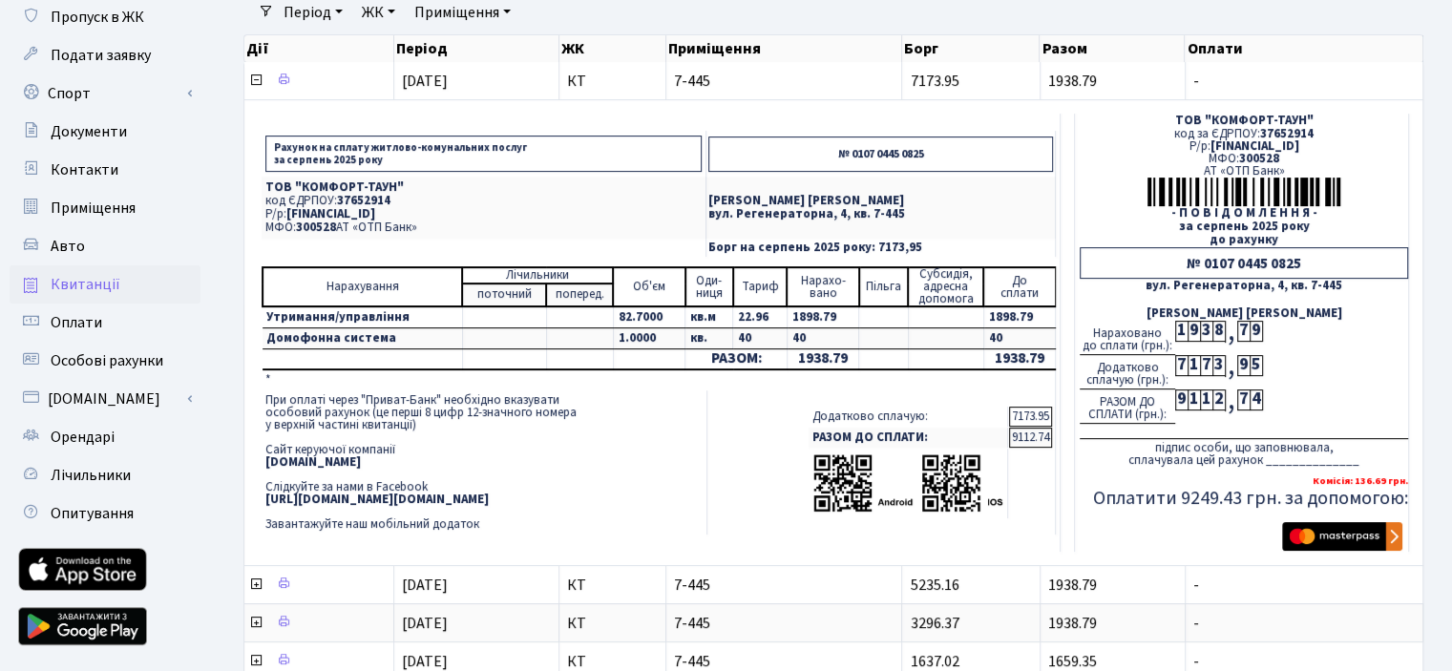
scroll to position [95, 0]
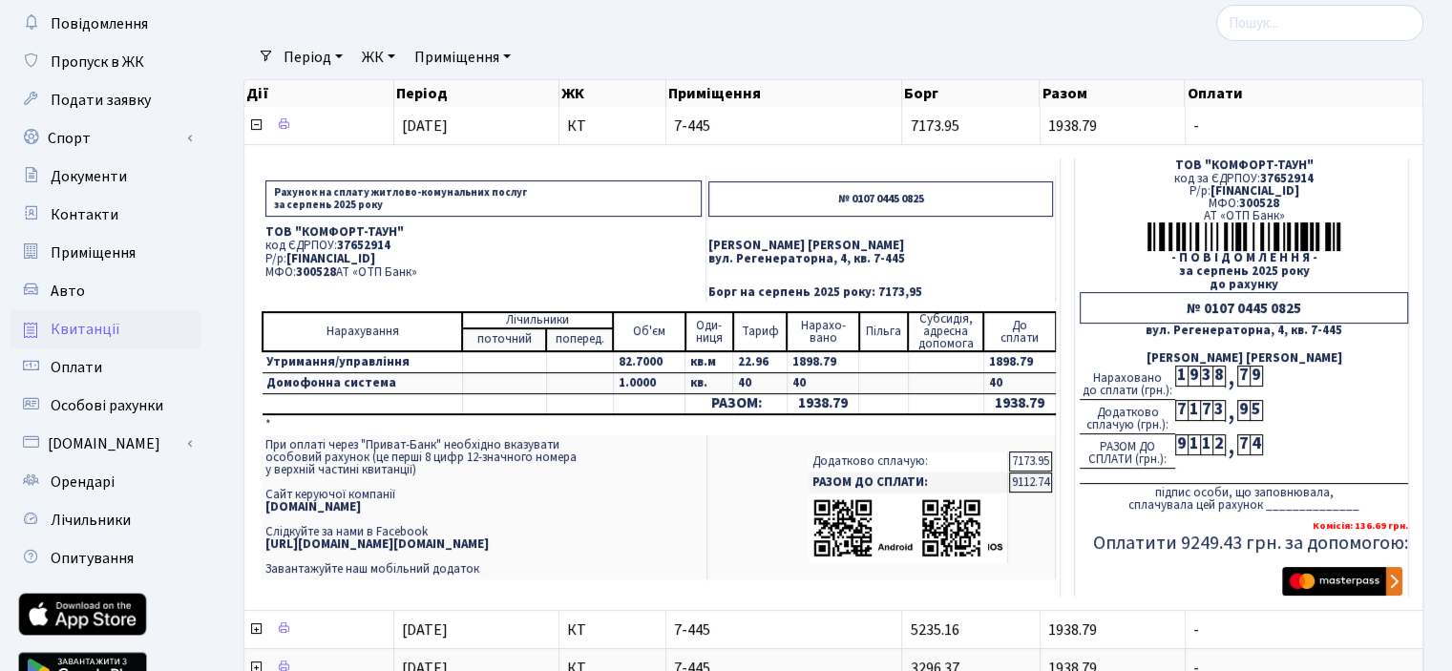
click at [841, 259] on p "вул. Регенераторна, 4, кв. 7-445" at bounding box center [880, 259] width 345 height 12
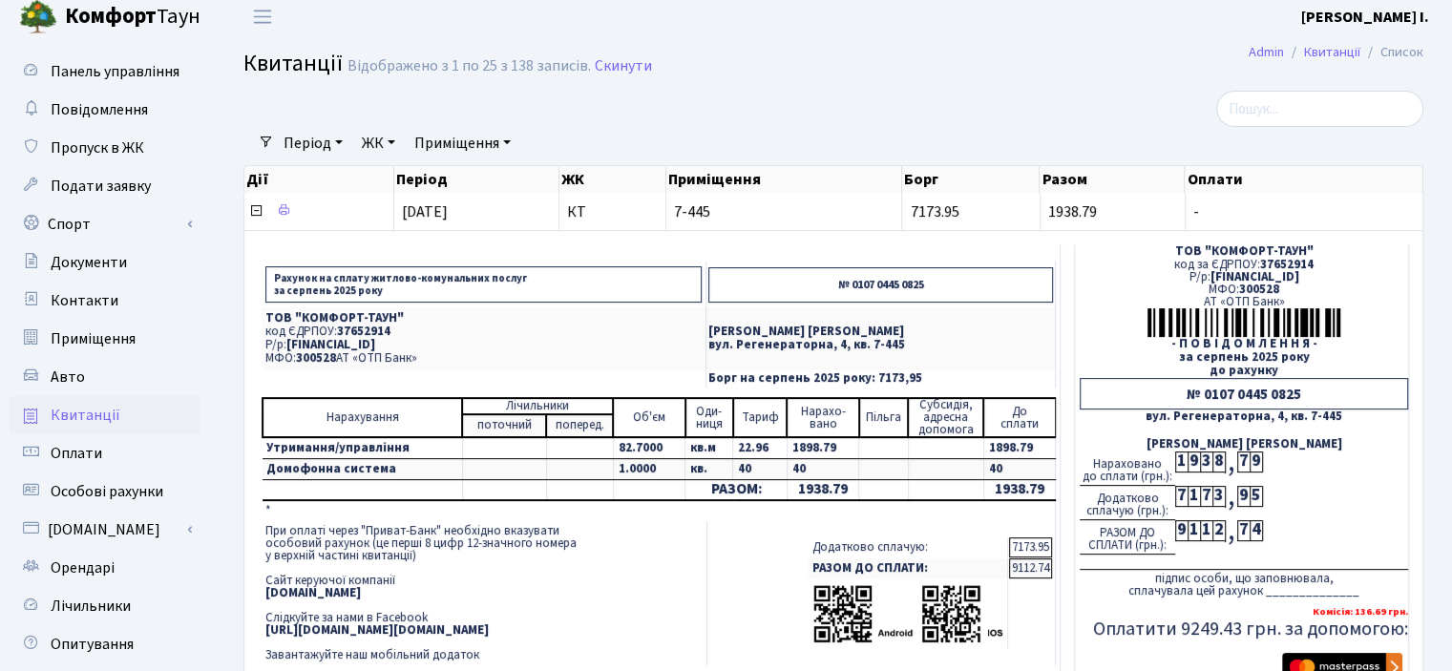
scroll to position [0, 0]
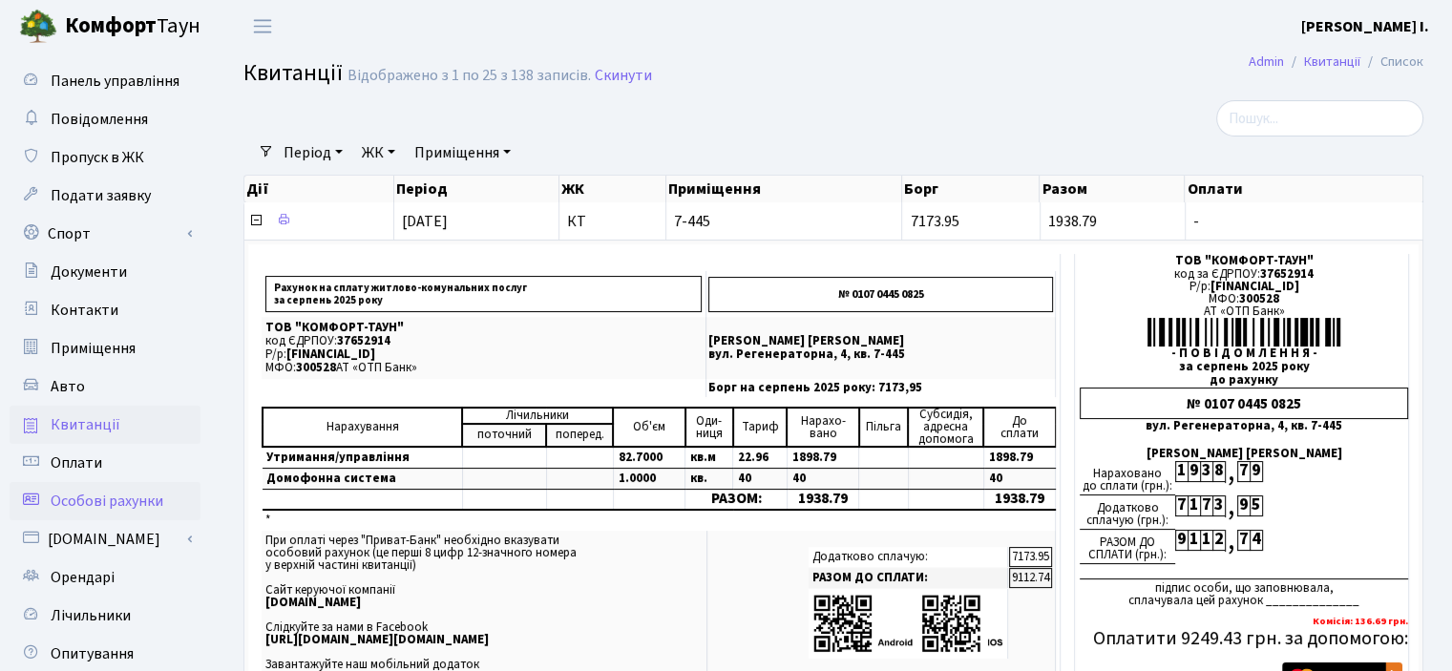
click at [88, 499] on span "Особові рахунки" at bounding box center [107, 501] width 113 height 21
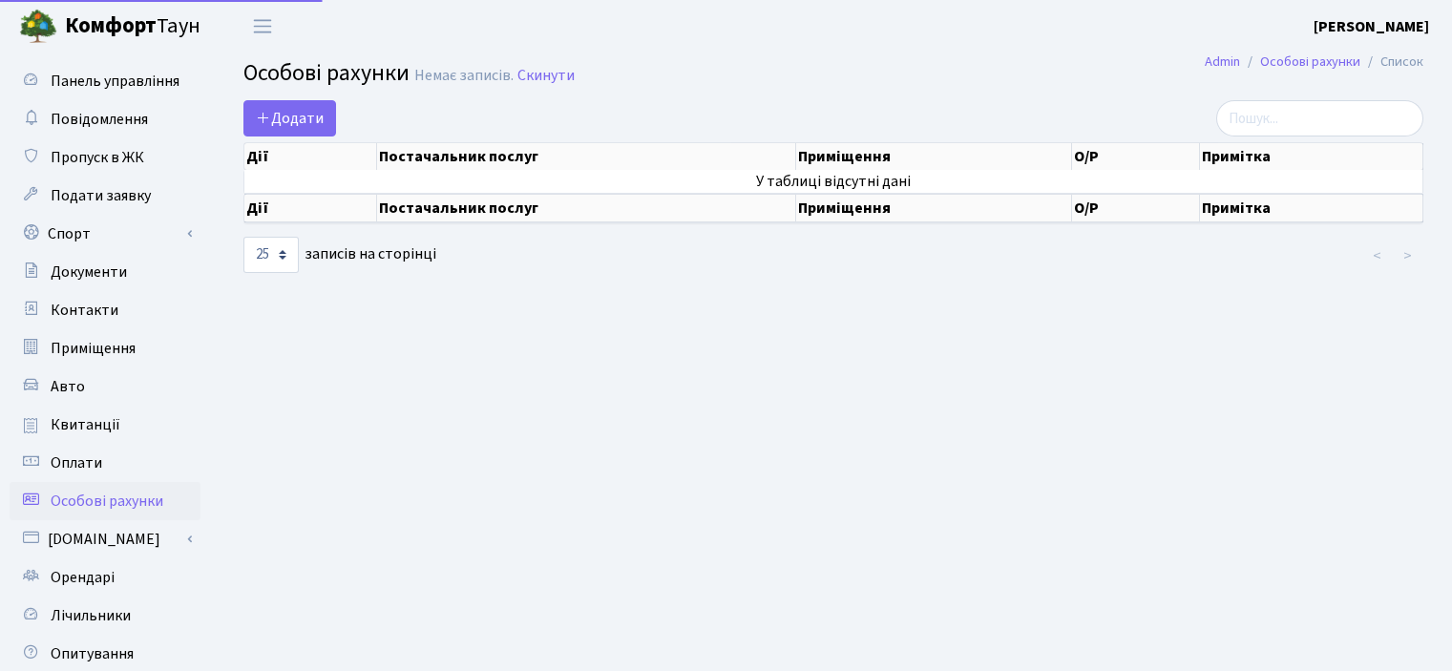
select select "25"
click at [1084, 157] on th "О/Р" at bounding box center [1136, 156] width 128 height 27
click at [88, 540] on link "[DOMAIN_NAME]" at bounding box center [105, 539] width 191 height 38
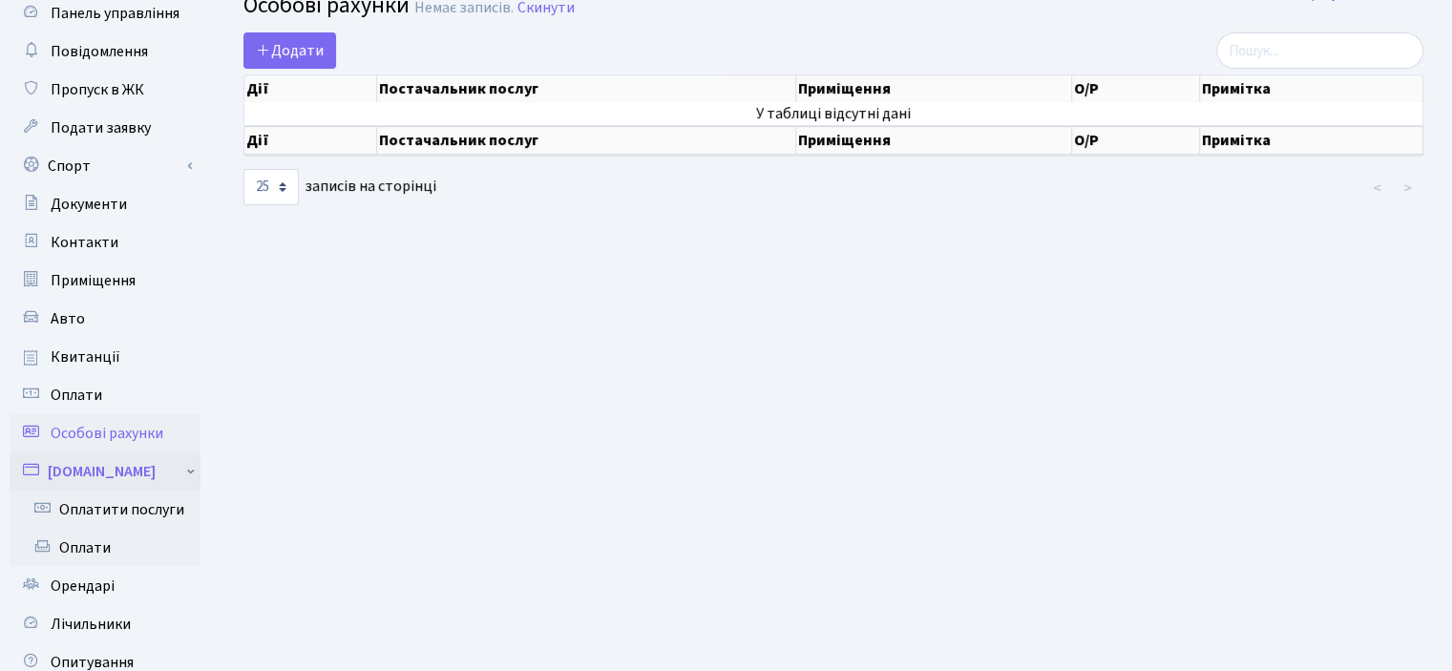
scroll to position [95, 0]
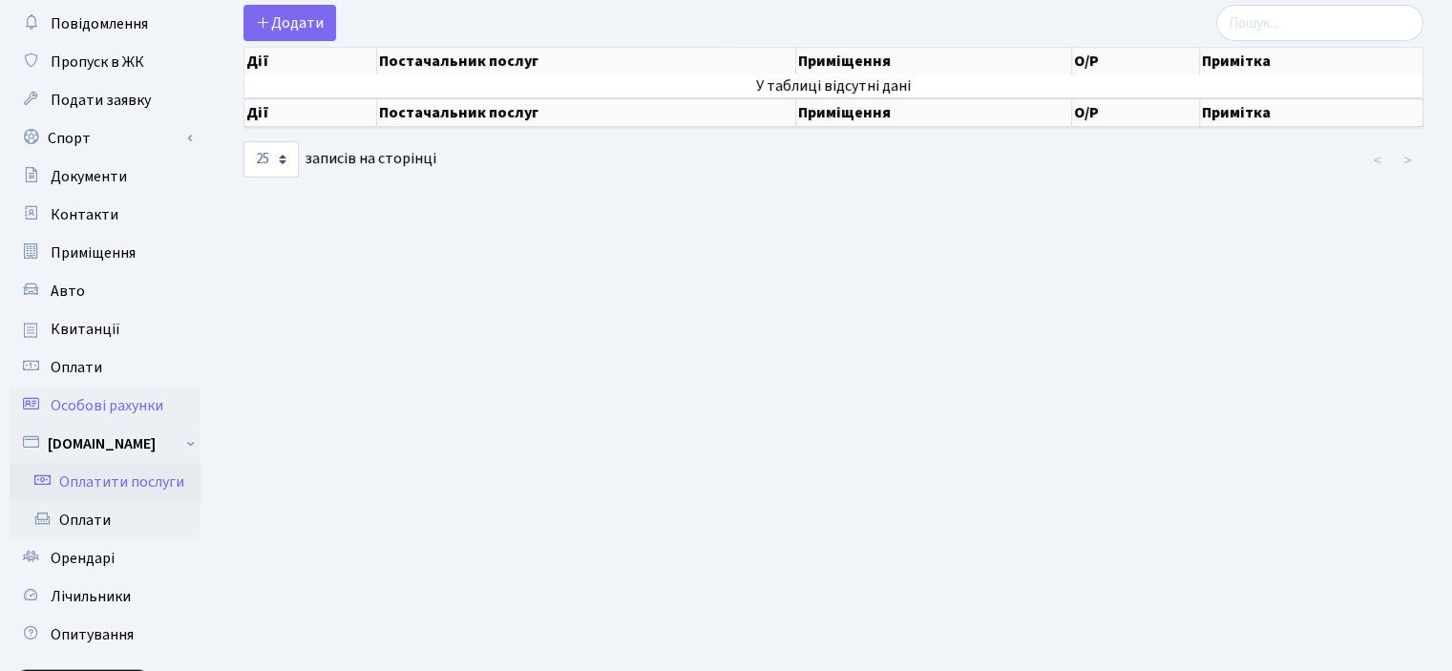
click at [140, 484] on link "Оплатити послуги" at bounding box center [105, 482] width 191 height 38
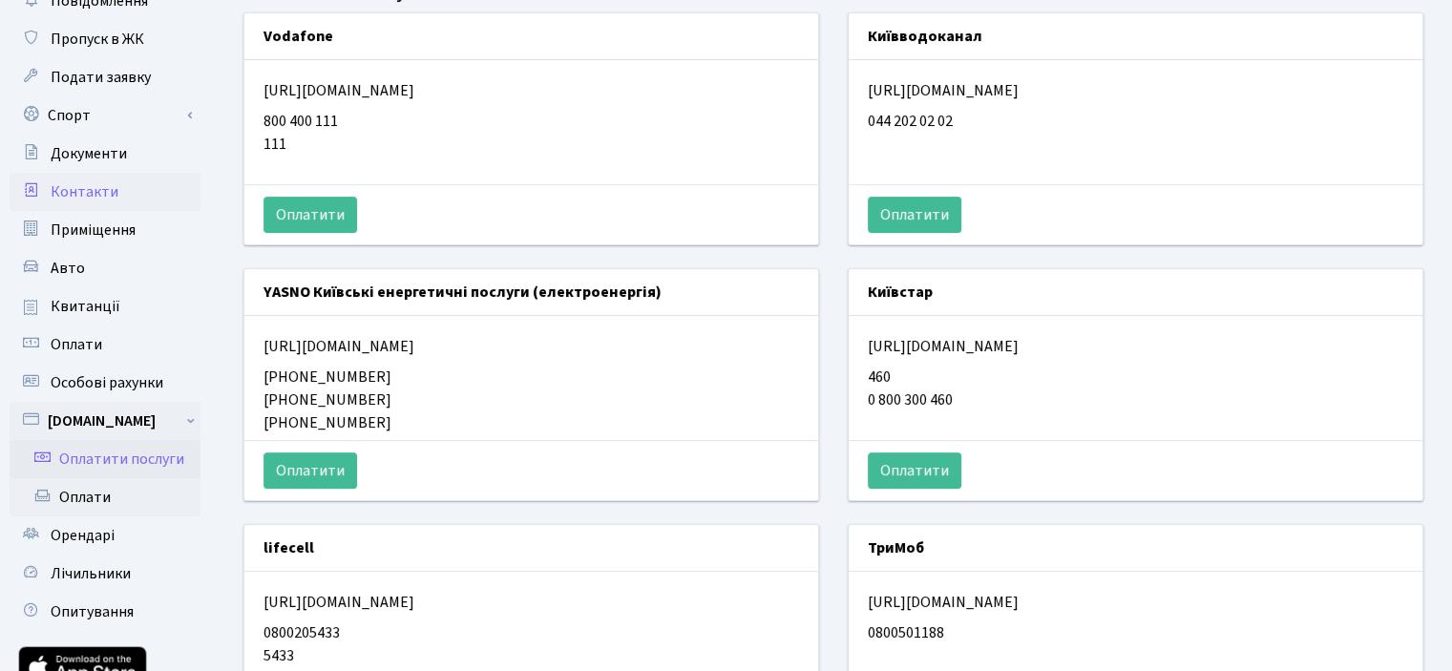
scroll to position [286, 0]
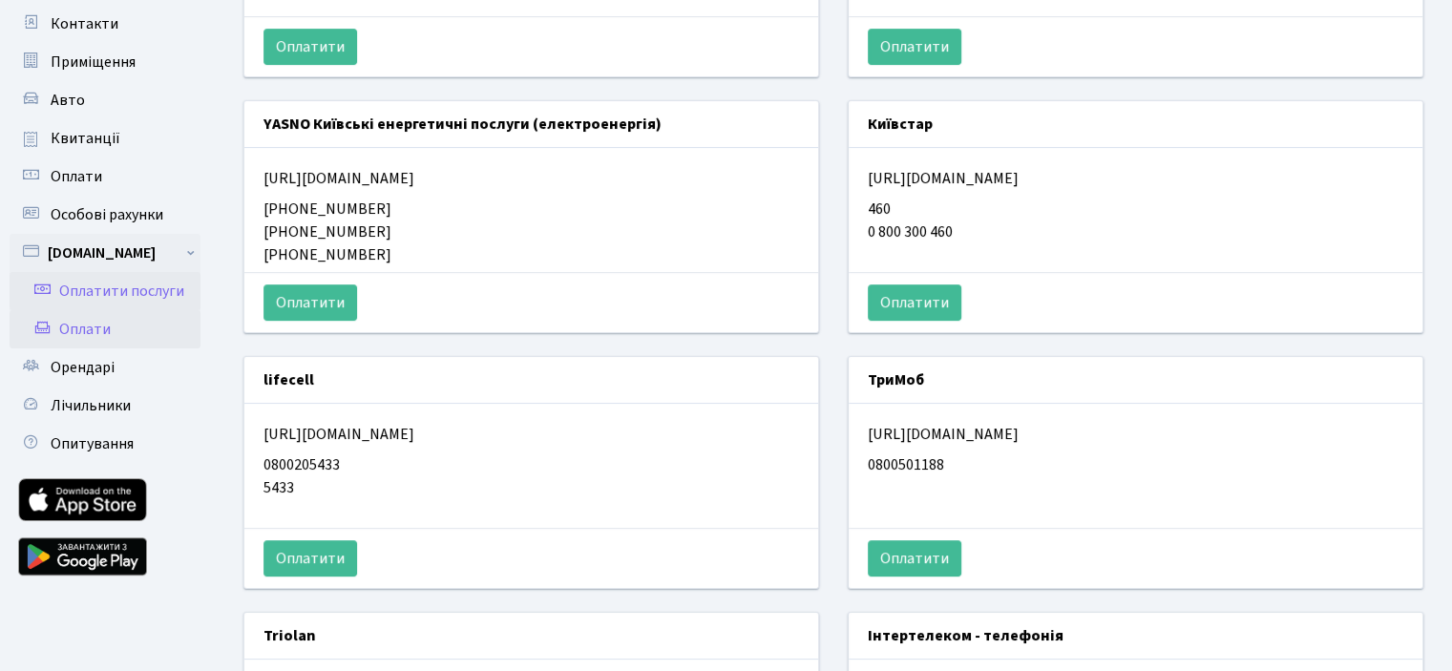
click at [90, 328] on link "Оплати" at bounding box center [105, 329] width 191 height 38
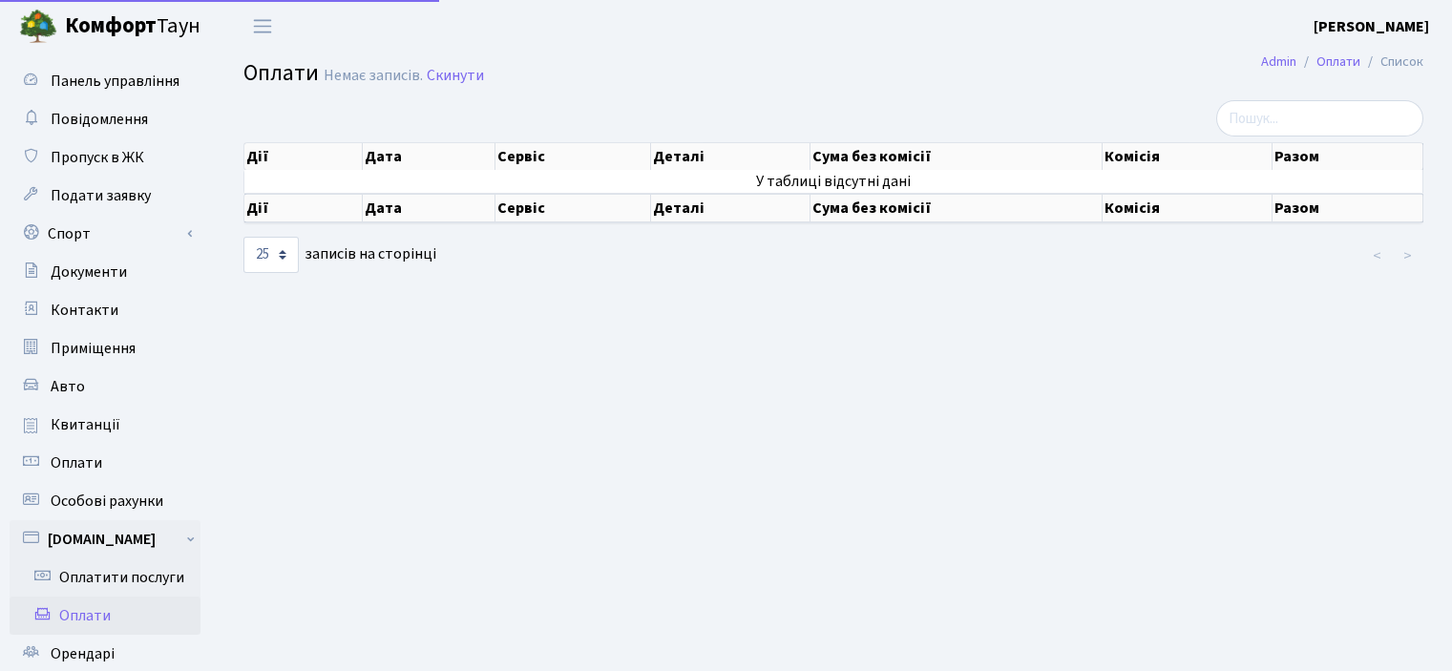
select select "25"
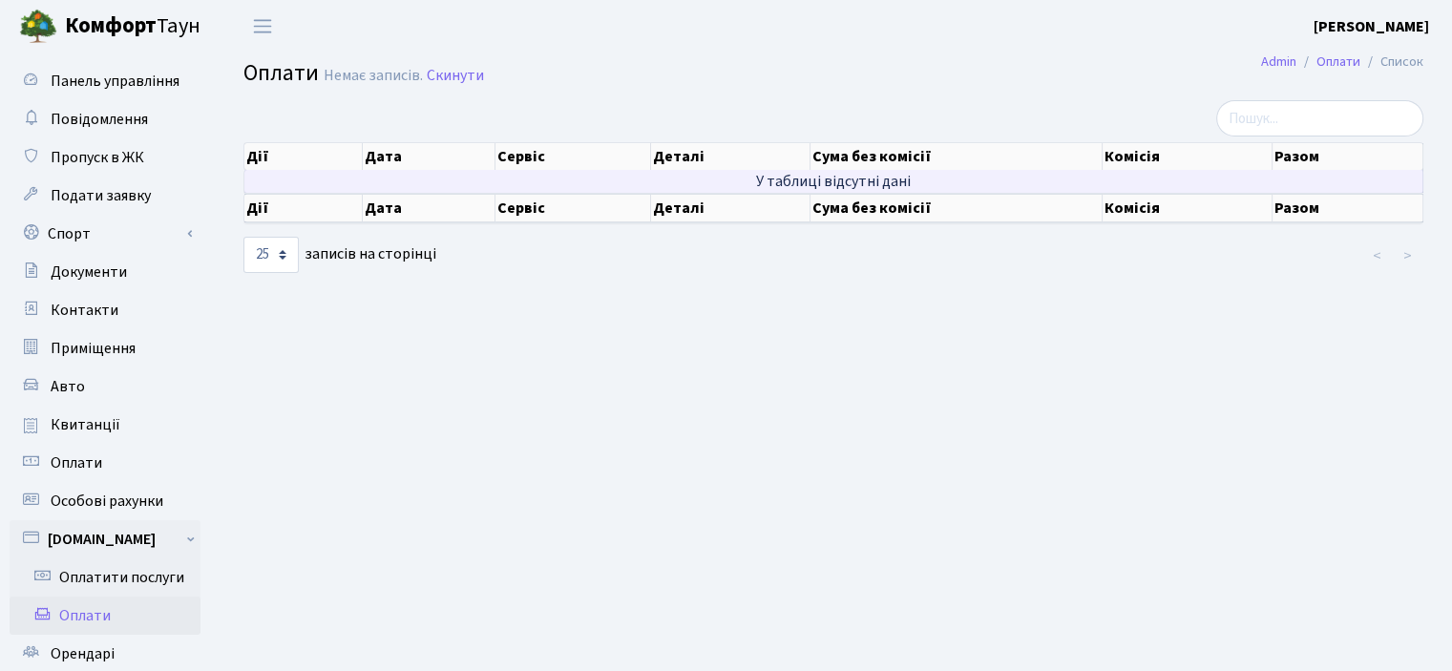
click at [874, 182] on td "У таблиці відсутні дані" at bounding box center [833, 181] width 1179 height 23
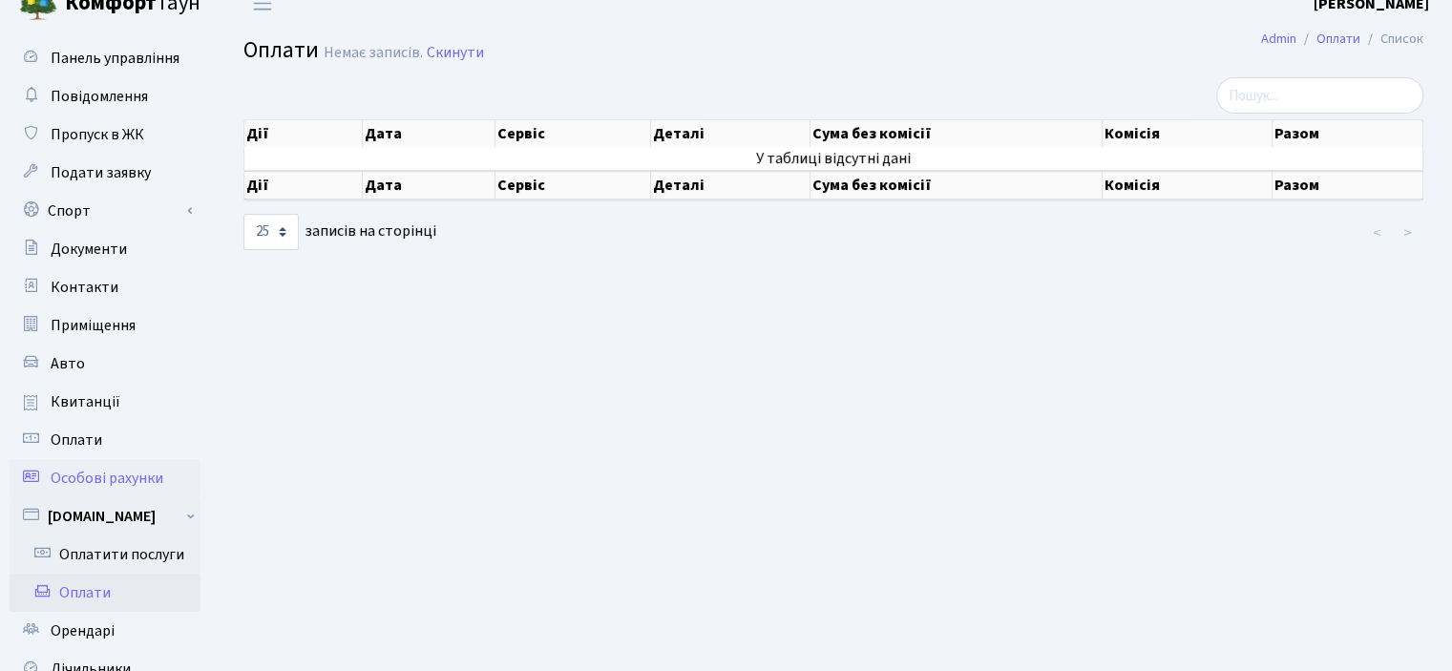
scroll to position [191, 0]
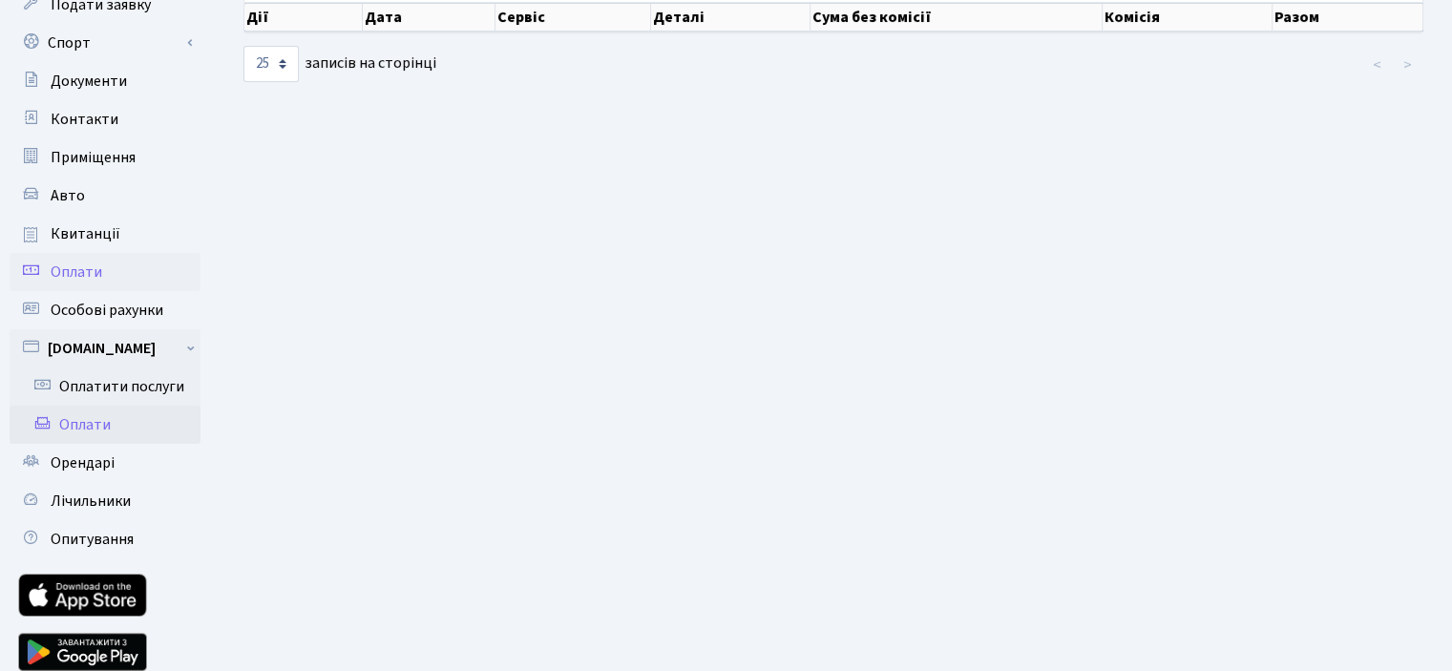
click at [94, 263] on span "Оплати" at bounding box center [77, 272] width 52 height 21
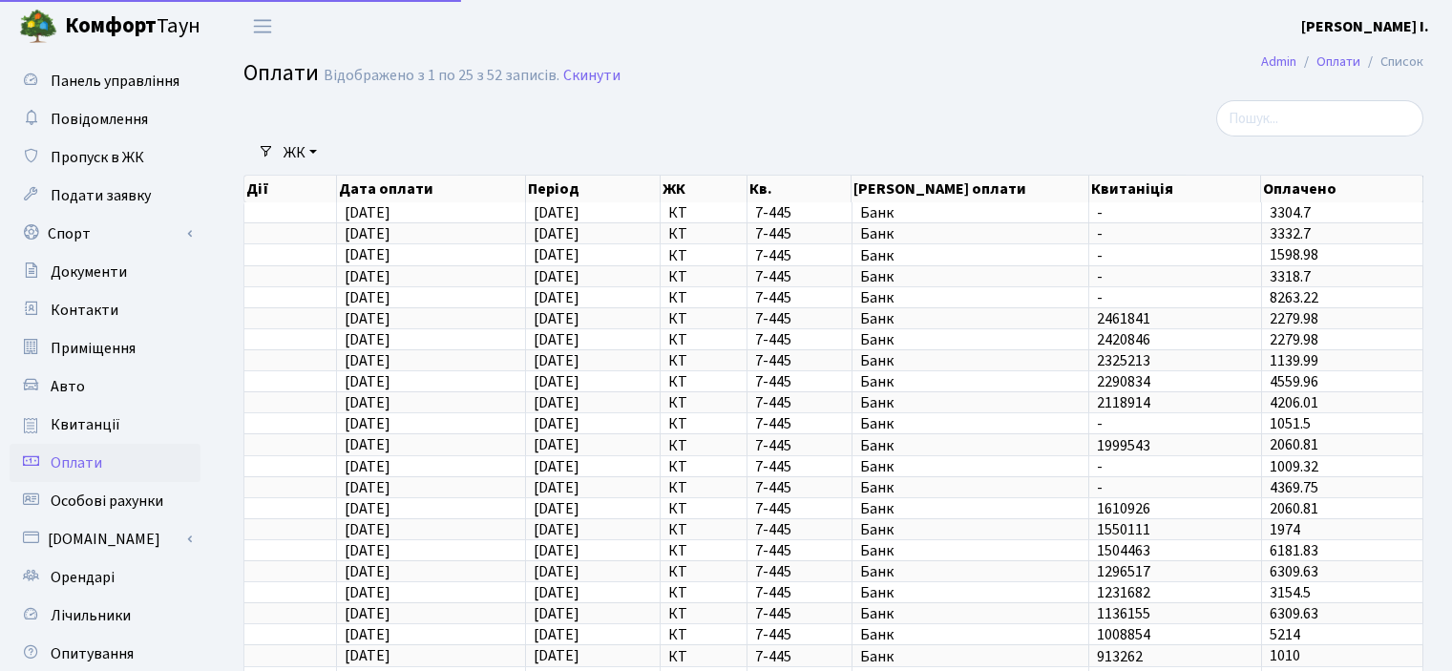
select select "25"
click at [88, 344] on span "Приміщення" at bounding box center [93, 348] width 85 height 21
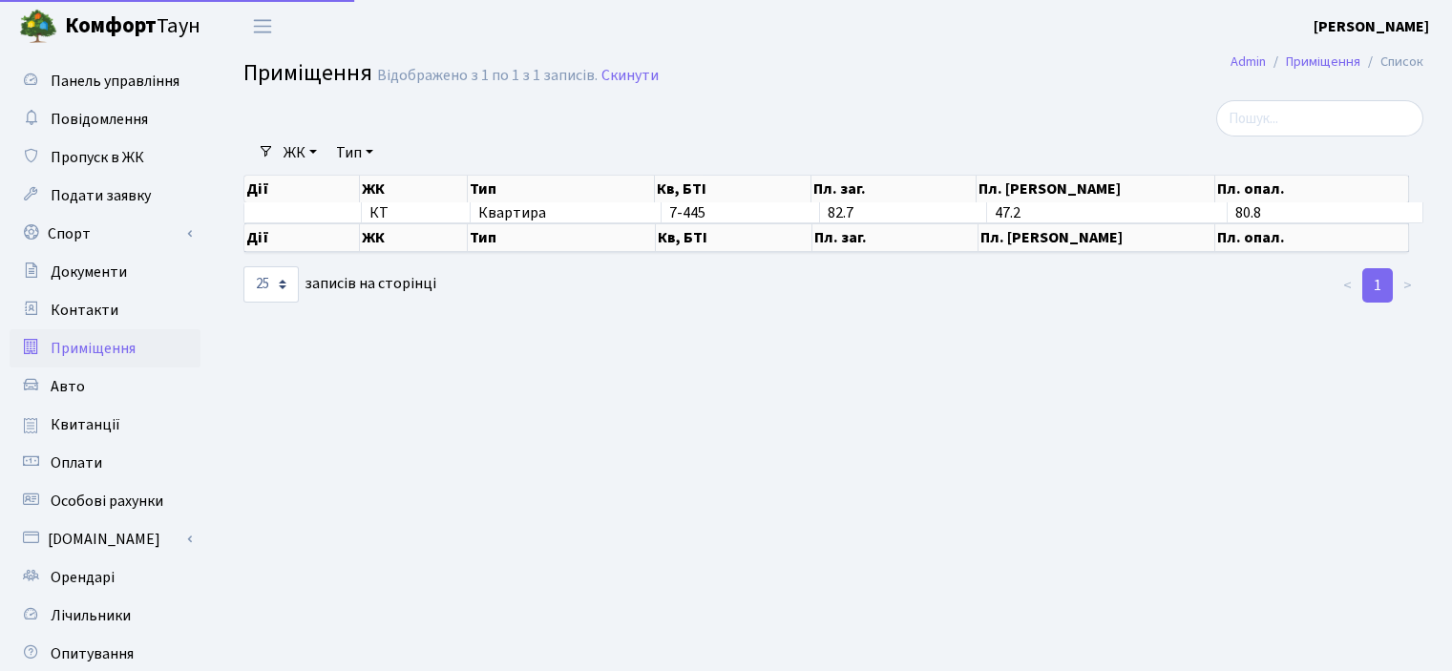
select select "25"
click at [75, 313] on span "Контакти" at bounding box center [85, 310] width 68 height 21
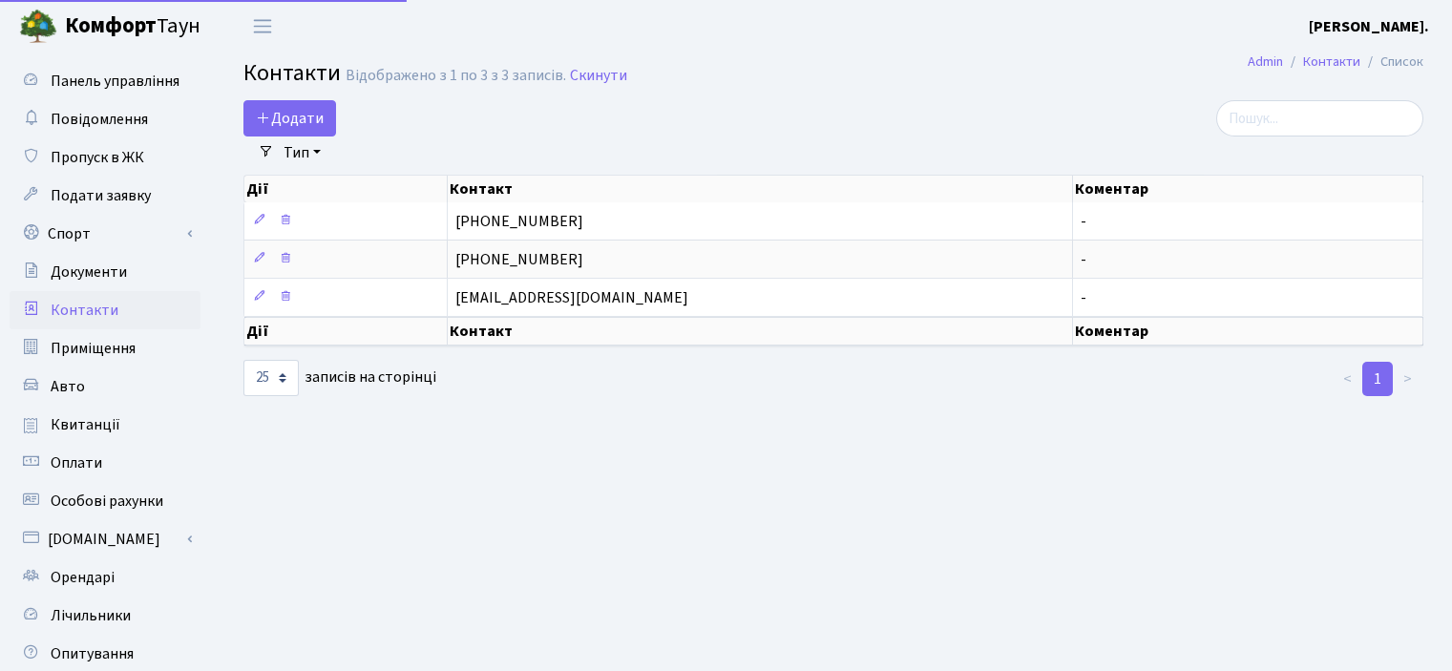
select select "25"
click at [79, 498] on span "Особові рахунки" at bounding box center [107, 501] width 113 height 21
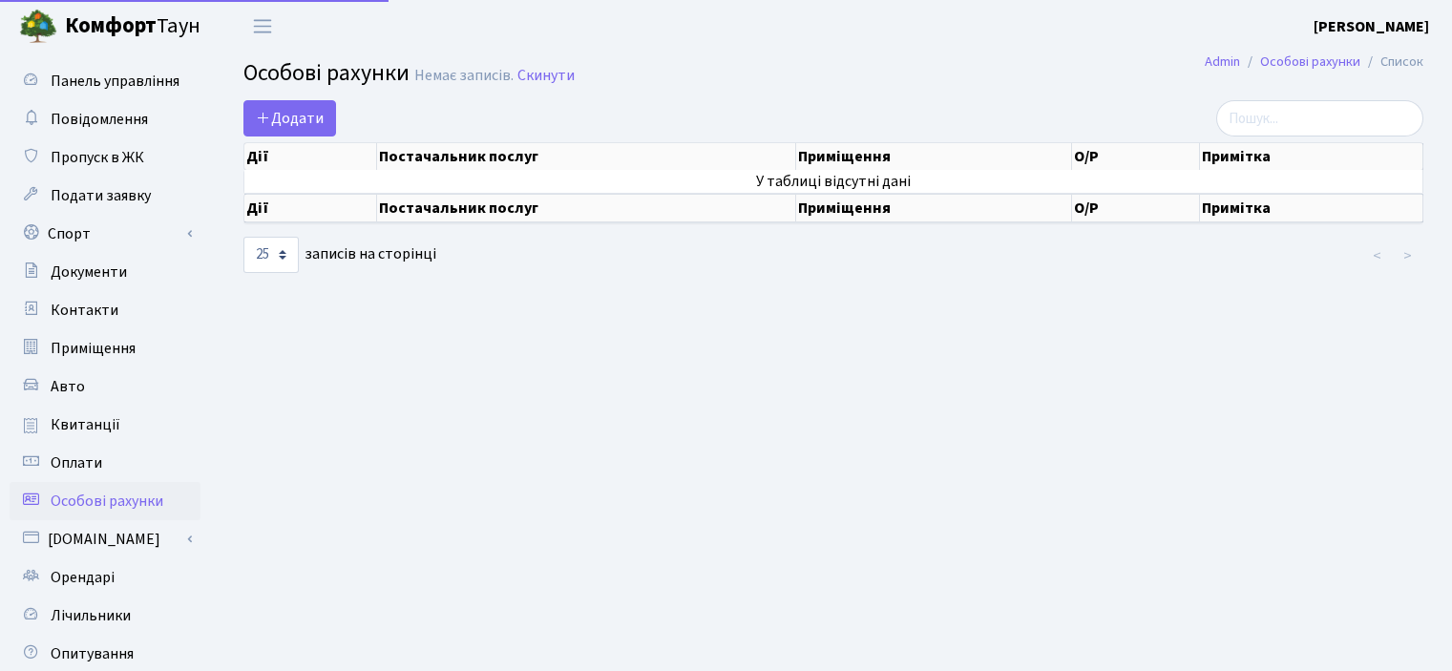
select select "25"
click at [303, 110] on span "Додати" at bounding box center [290, 118] width 68 height 21
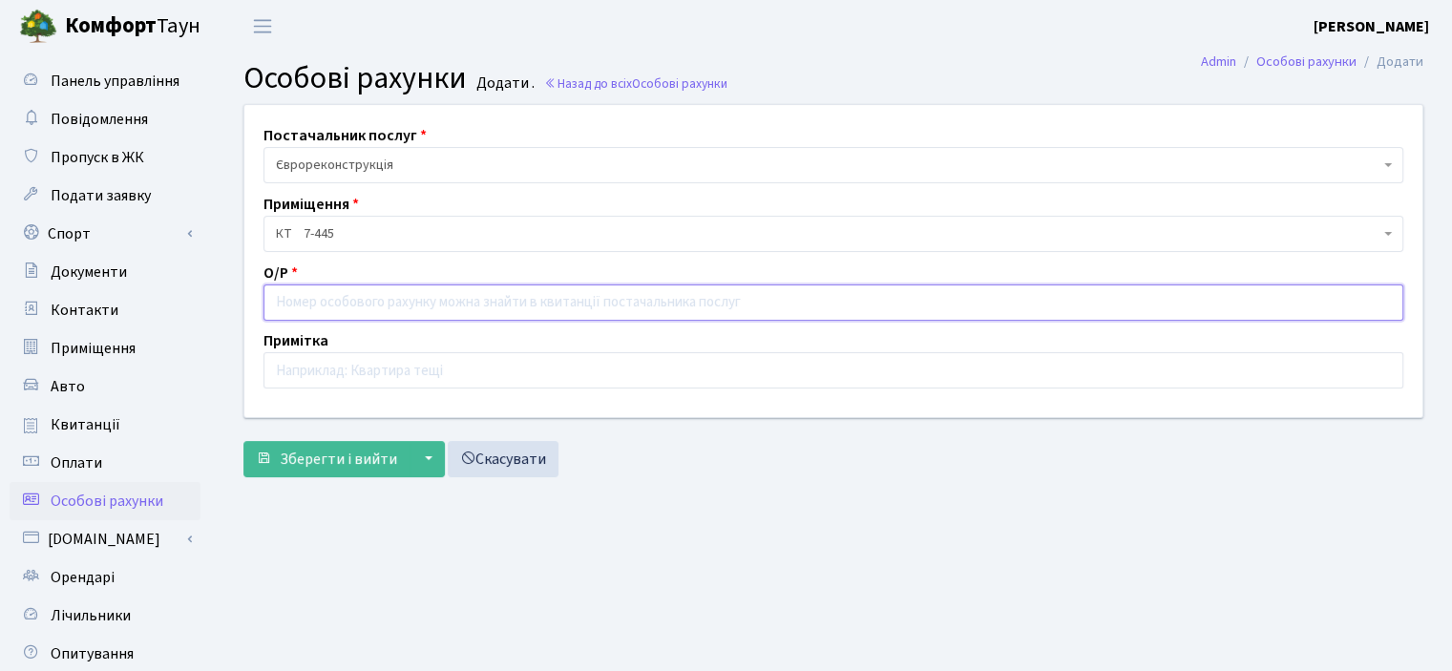
click at [368, 302] on input "text" at bounding box center [834, 303] width 1140 height 36
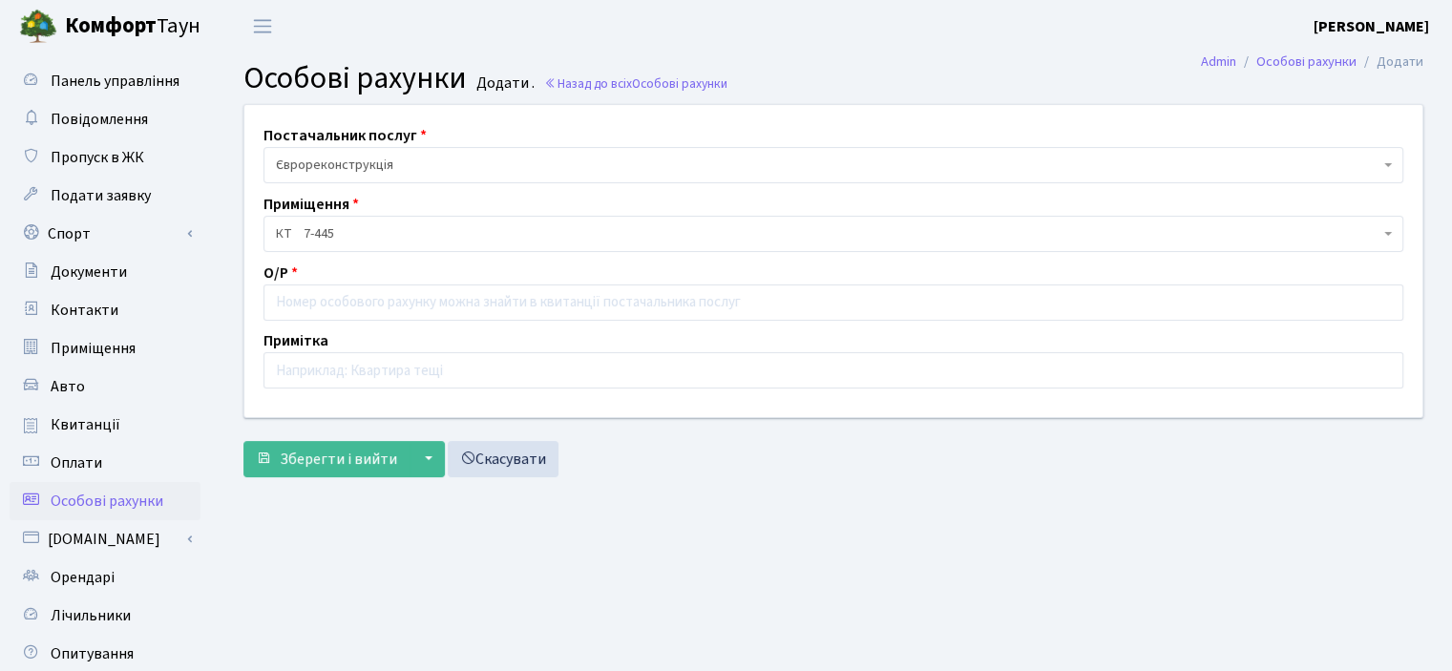
click at [390, 167] on span "Єврореконструкція" at bounding box center [828, 165] width 1104 height 19
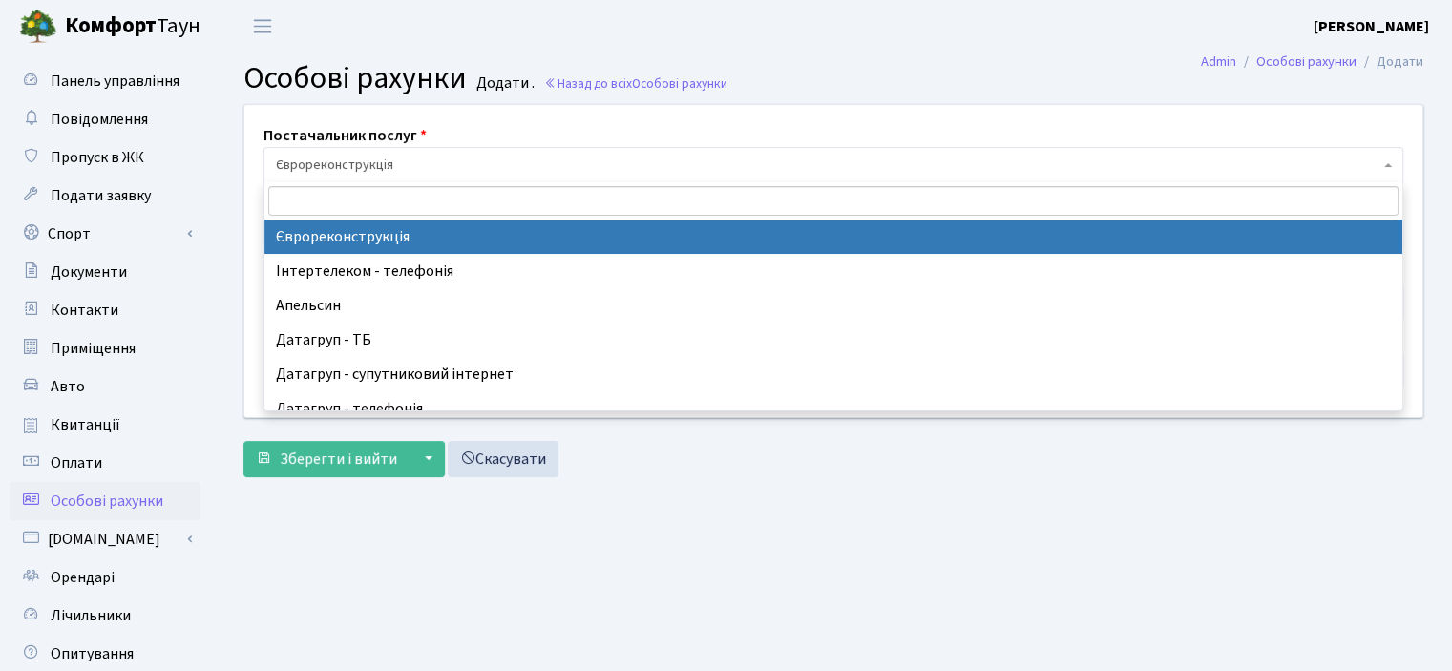
click at [1003, 10] on header "Комфорт Таун Капустяна В. І. Мій обліковий запис Вийти" at bounding box center [726, 26] width 1452 height 53
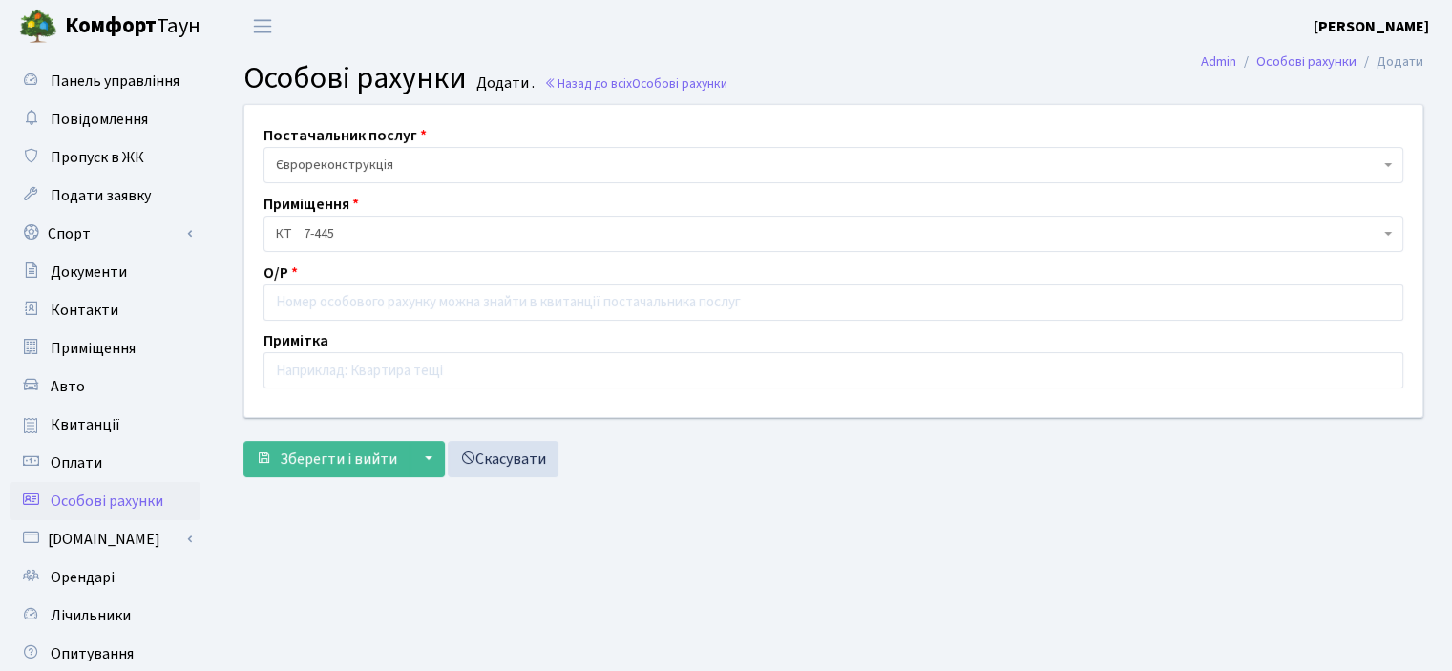
click at [913, 87] on h2 "Особові рахунки Додати . Назад до всіх Особові рахунки" at bounding box center [833, 78] width 1180 height 36
click at [79, 432] on span "Квитанції" at bounding box center [86, 424] width 70 height 21
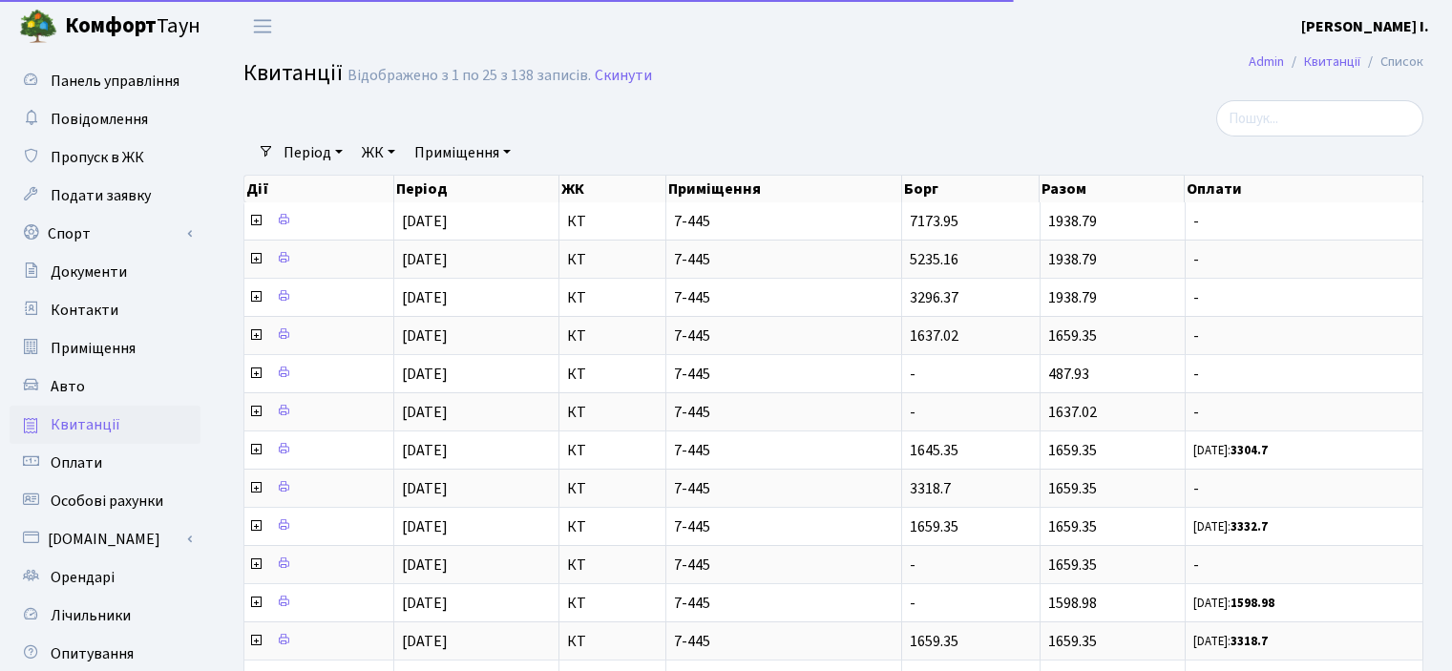
select select "25"
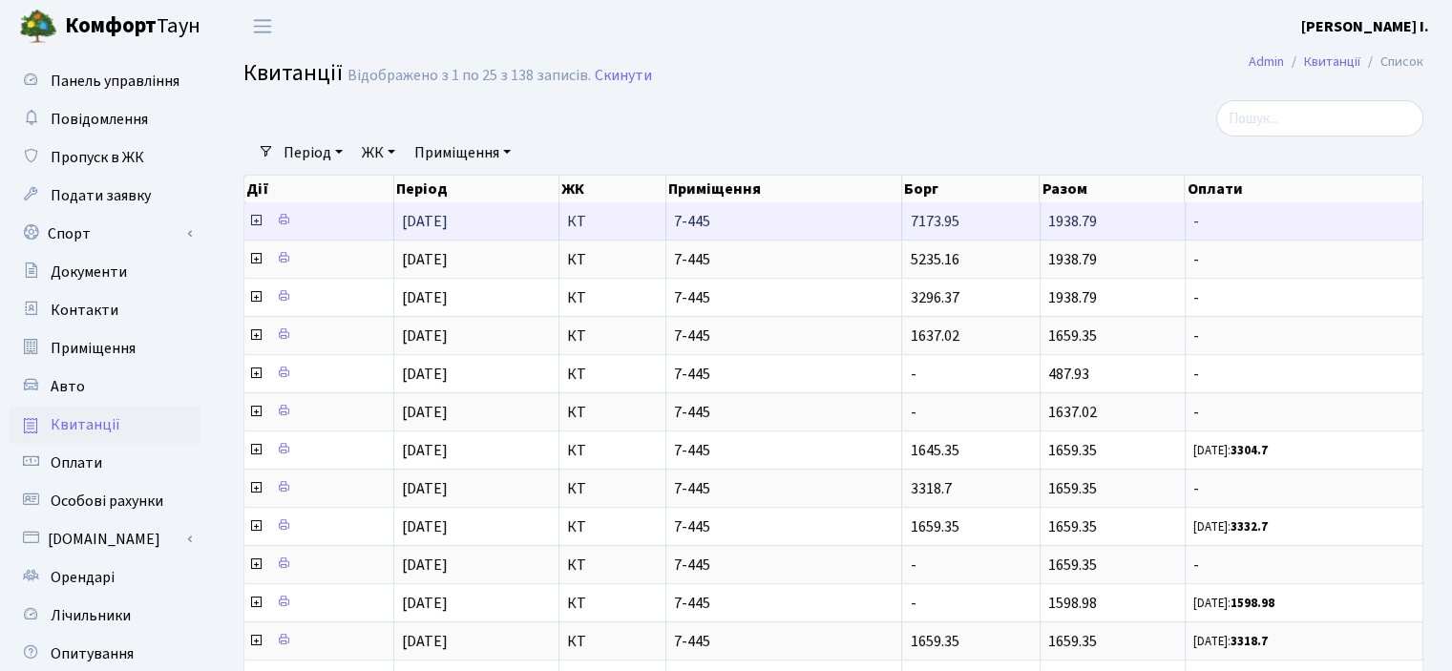
click at [258, 225] on icon at bounding box center [255, 220] width 15 height 15
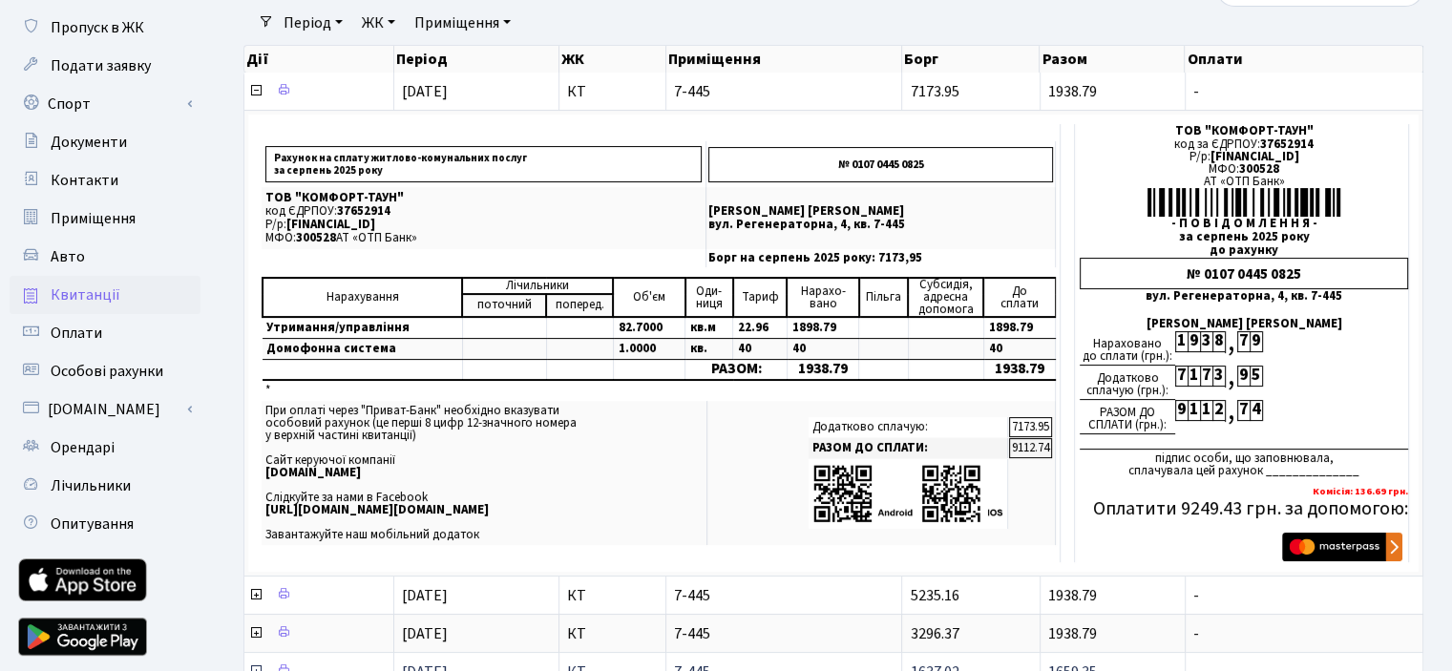
scroll to position [286, 0]
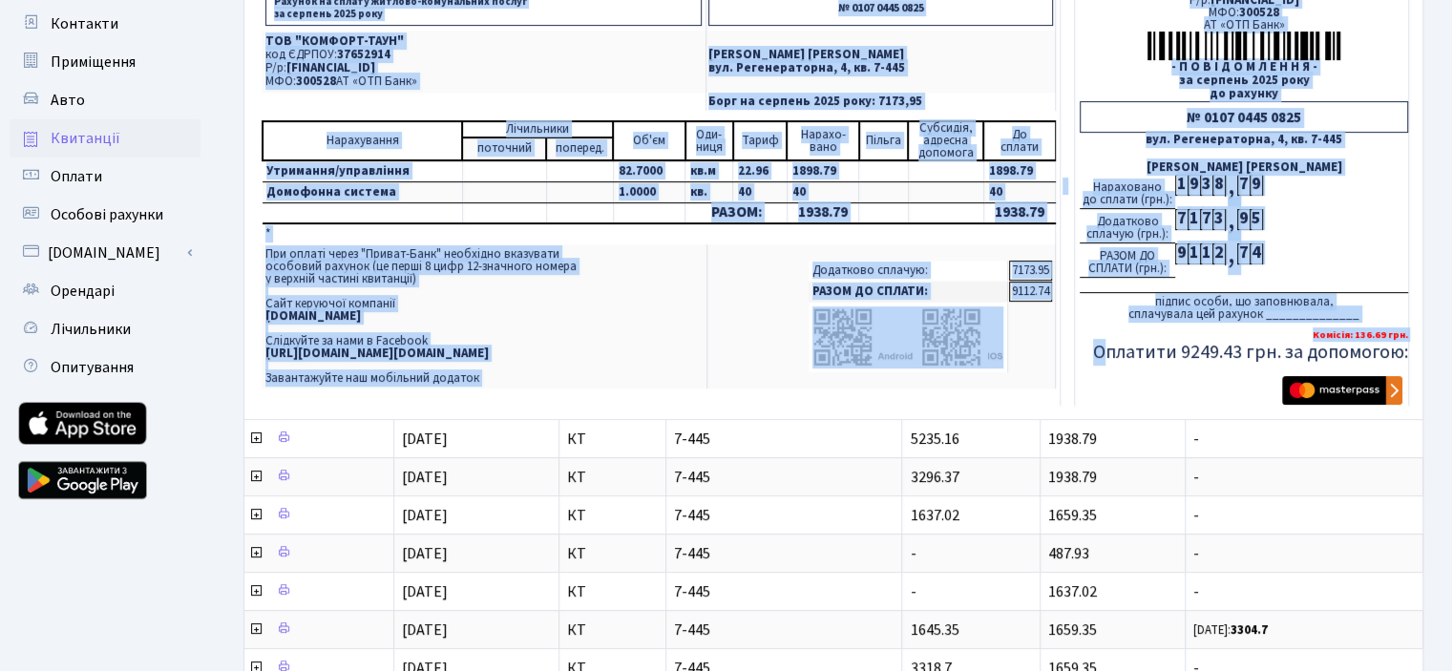
drag, startPoint x: 1104, startPoint y: 352, endPoint x: 1416, endPoint y: 353, distance: 312.2
click at [1416, 353] on div "Рахунок на сплату житлово-комунальних послуг за серпень 2025 року № 0107 0445 0…" at bounding box center [833, 186] width 1171 height 457
click at [1229, 343] on h5 "Оплатити 9249.43 грн. за допомогою:" at bounding box center [1244, 352] width 328 height 23
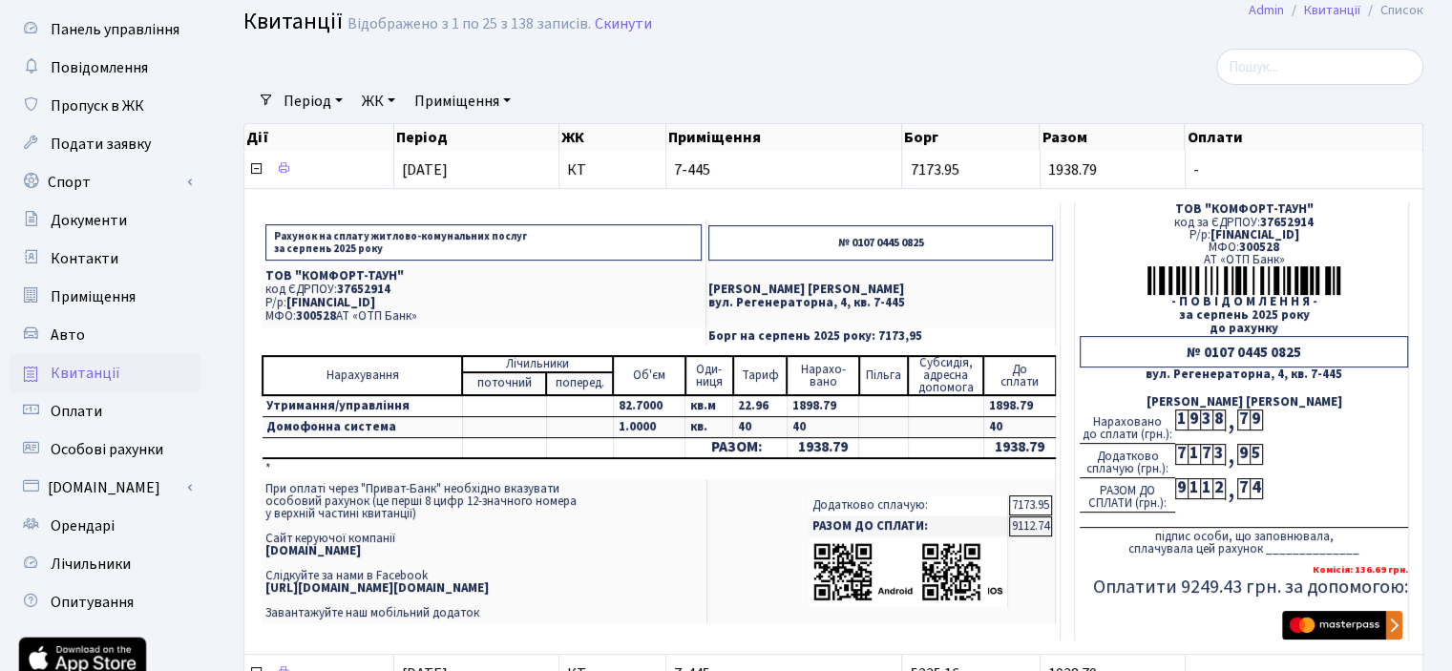
scroll to position [0, 0]
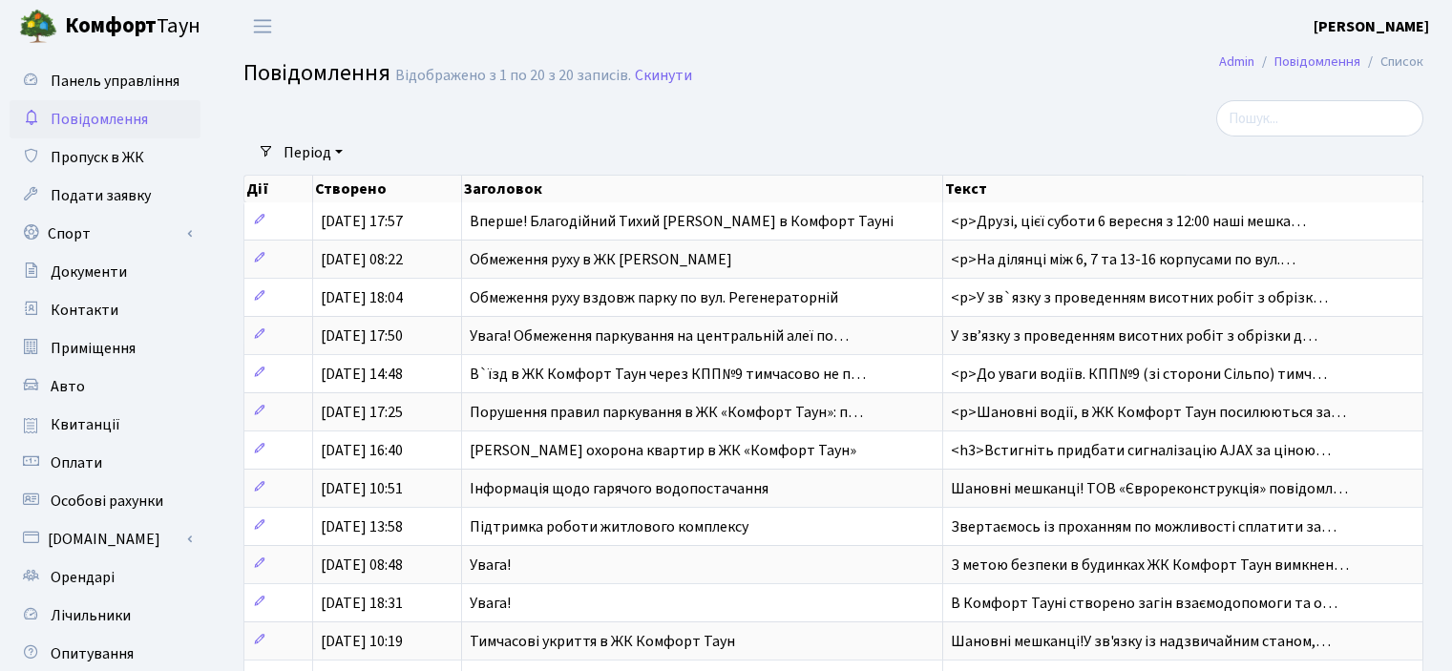
select select "25"
